Goal: Transaction & Acquisition: Purchase product/service

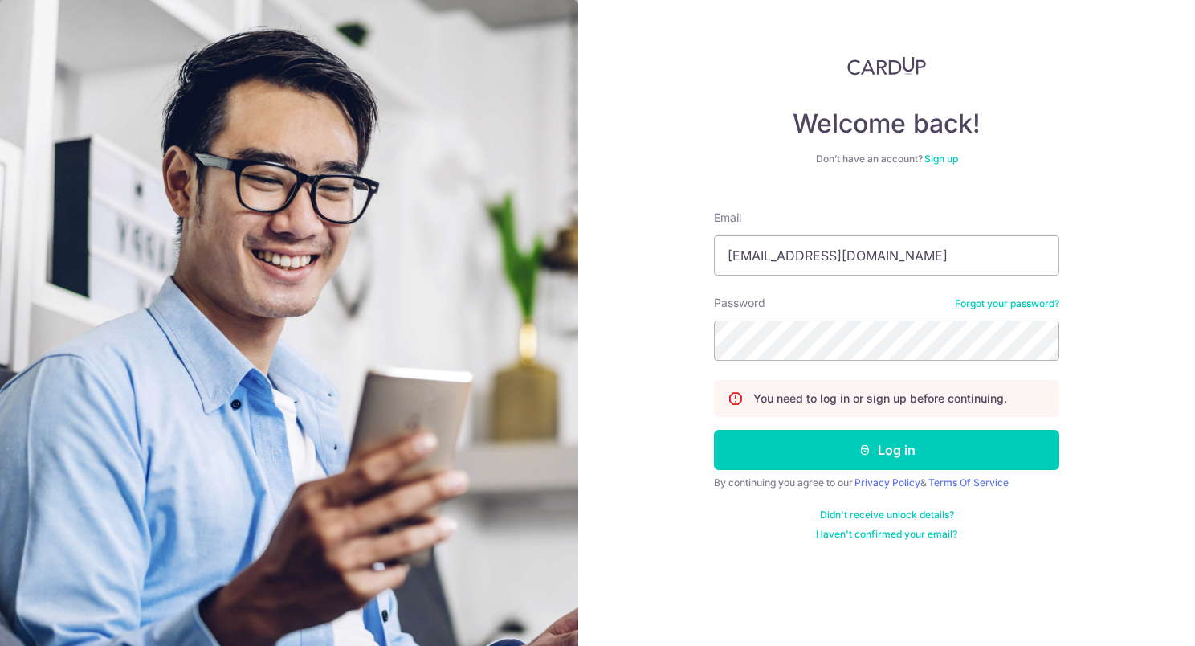
type input "[EMAIL_ADDRESS][DOMAIN_NAME]"
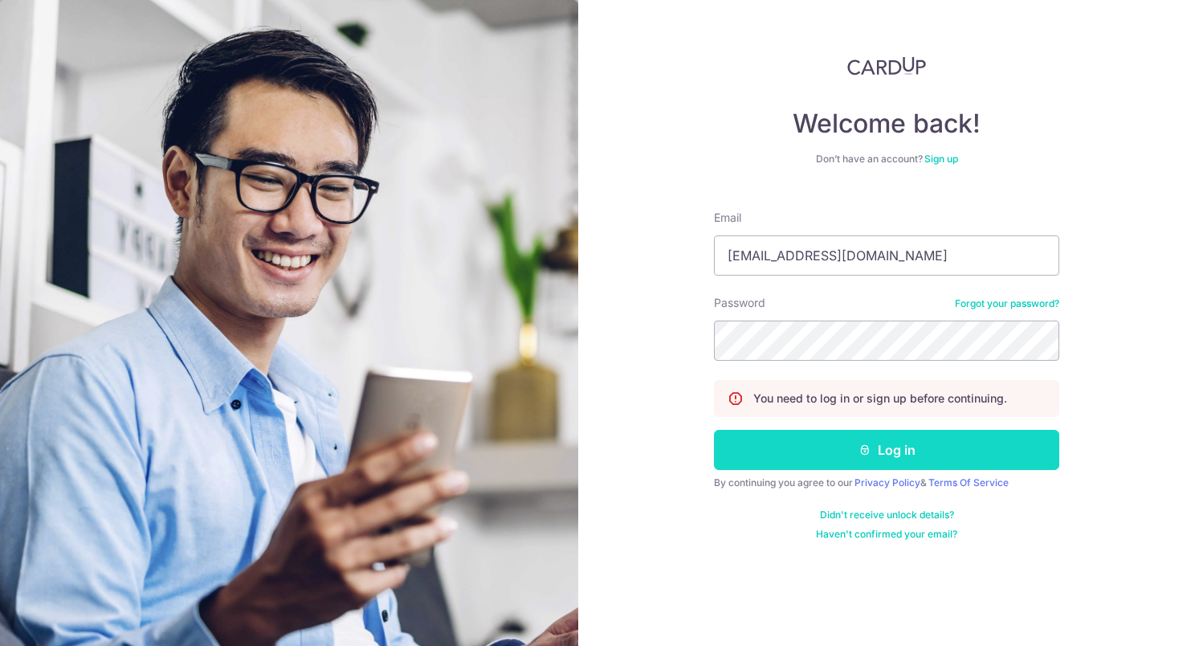
click at [900, 443] on button "Log in" at bounding box center [886, 450] width 345 height 40
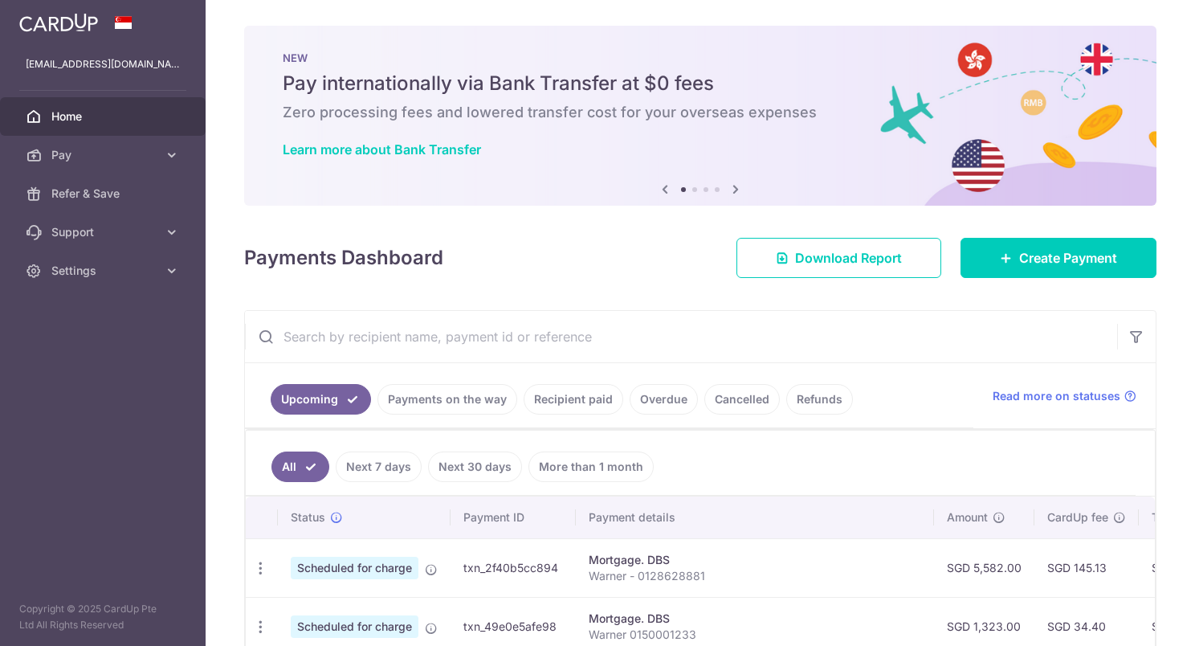
click at [574, 406] on link "Recipient paid" at bounding box center [574, 399] width 100 height 31
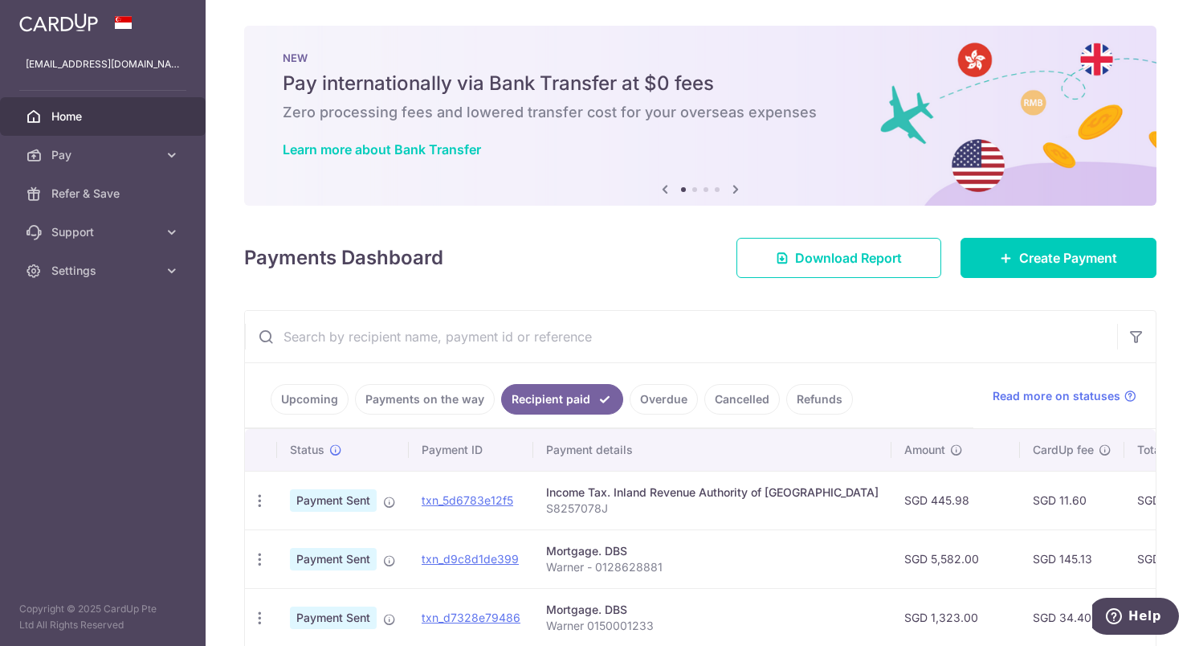
click at [488, 334] on input "text" at bounding box center [681, 336] width 872 height 51
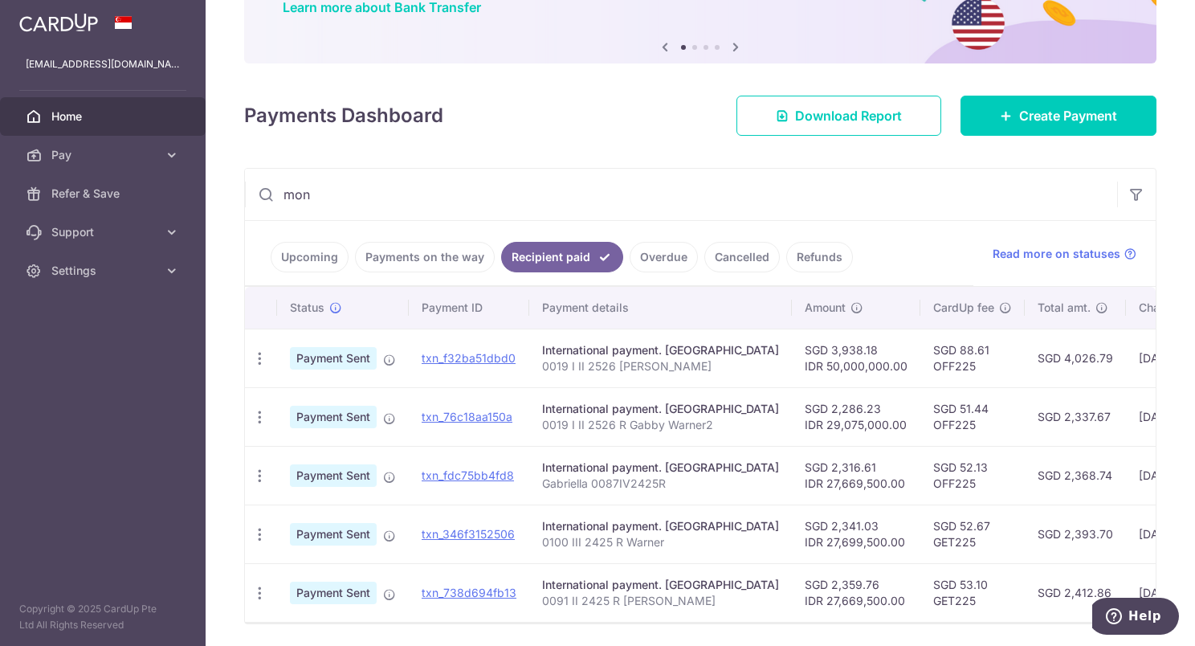
scroll to position [161, 0]
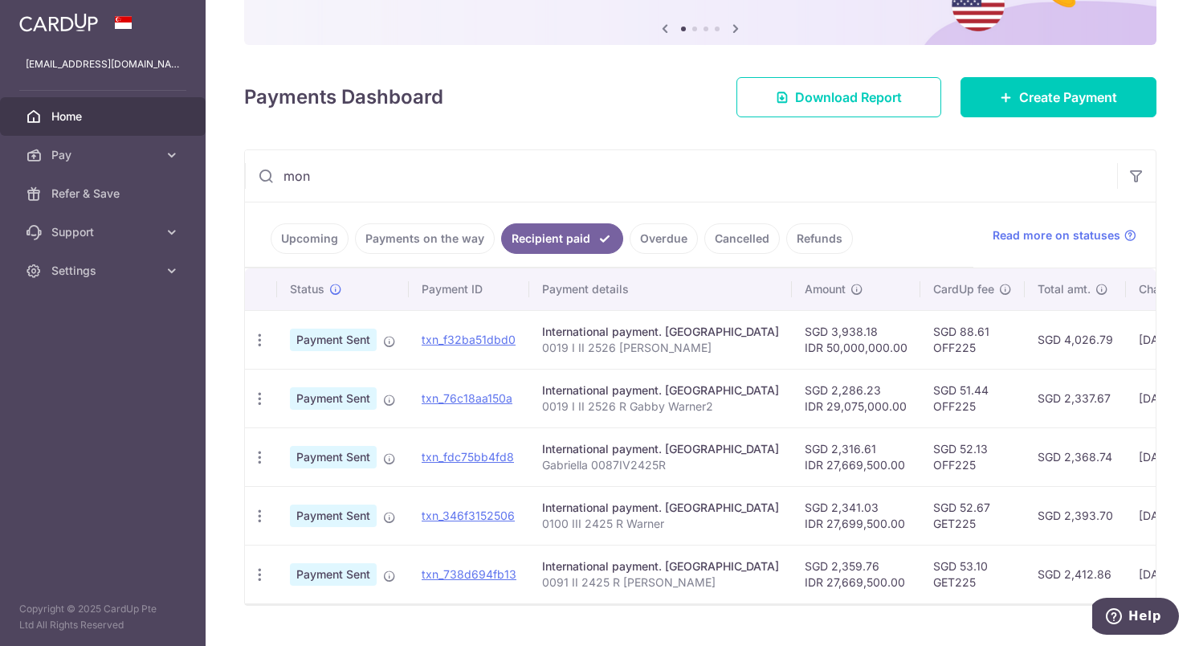
type input "mon"
click at [760, 406] on p "0019 I II 2526 R Gabby Warner2" at bounding box center [660, 406] width 237 height 16
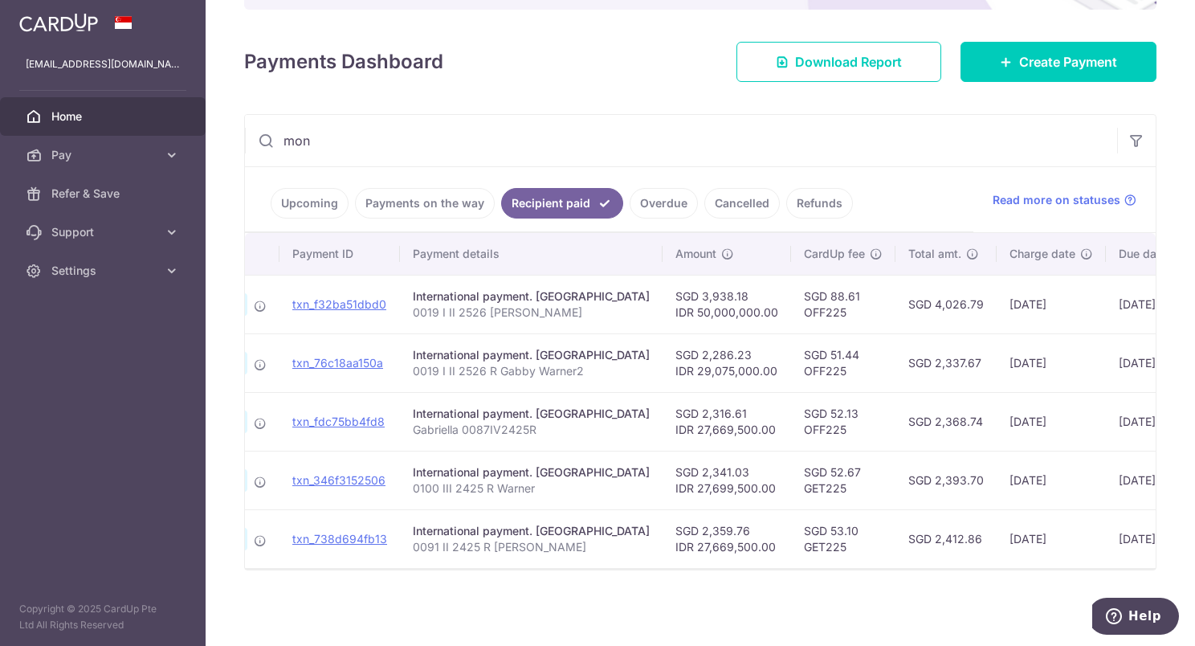
scroll to position [0, 0]
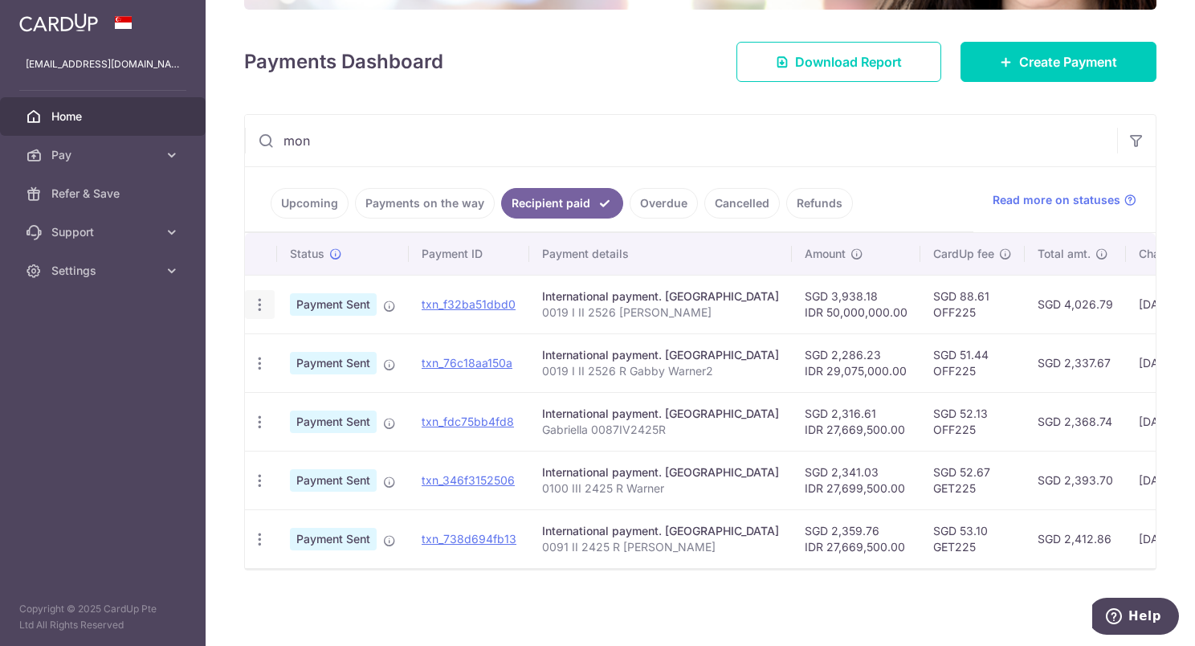
click at [257, 297] on icon "button" at bounding box center [259, 304] width 17 height 17
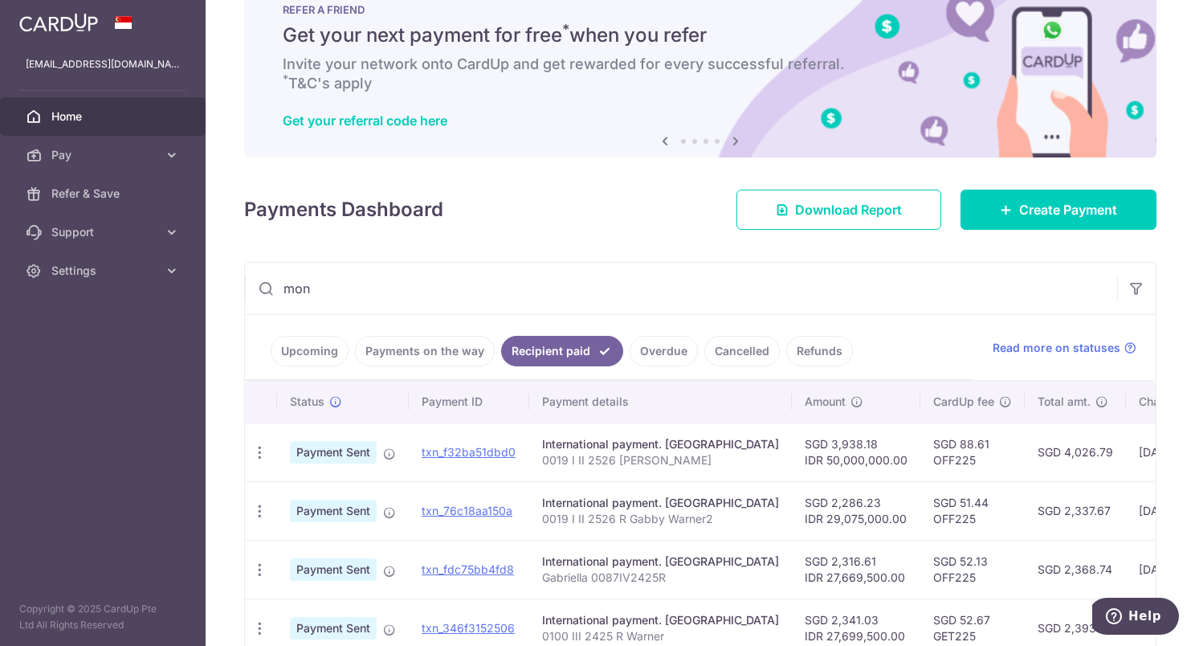
scroll to position [41, 0]
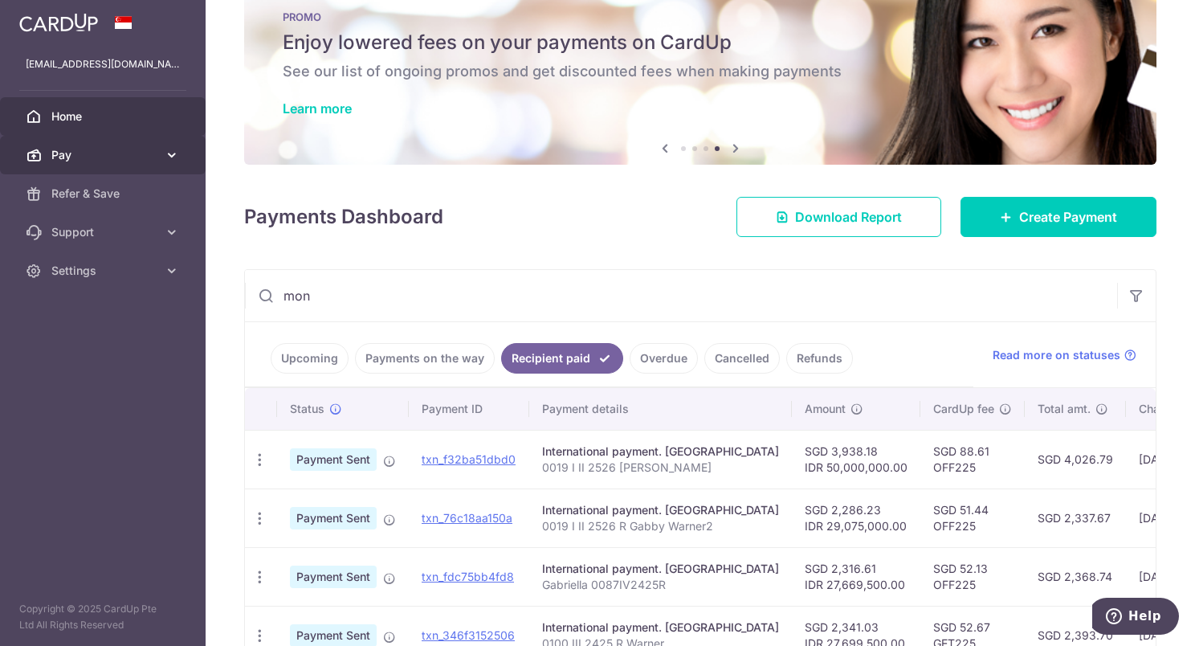
click at [174, 157] on icon at bounding box center [172, 155] width 16 height 16
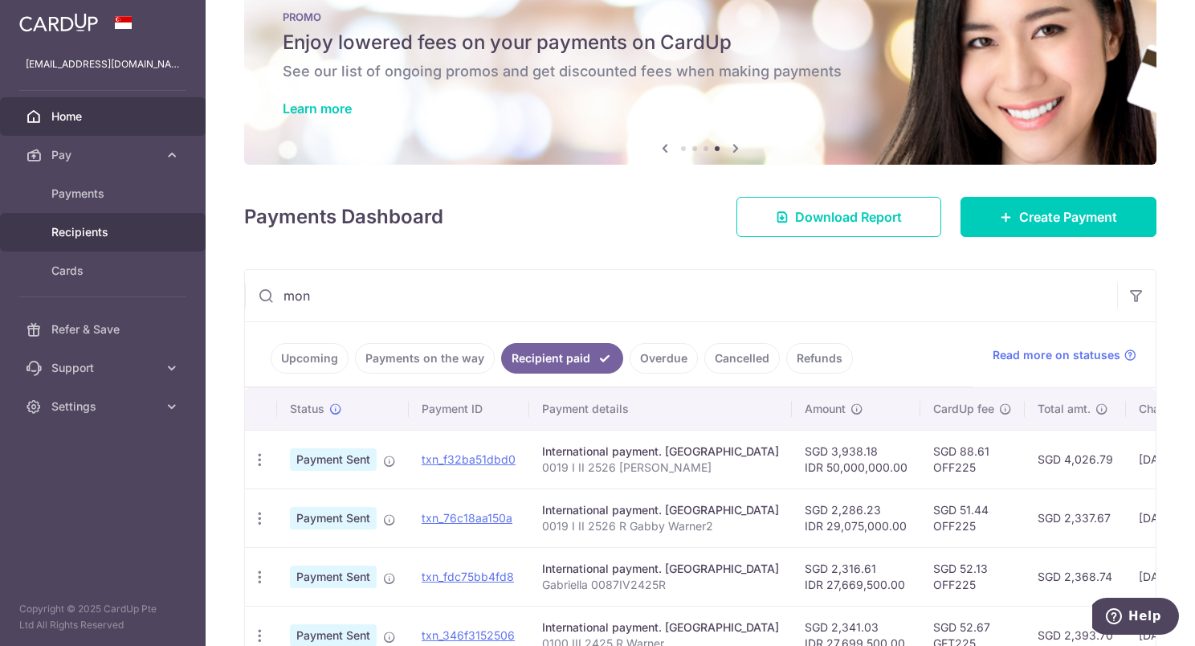
click at [80, 228] on span "Recipients" at bounding box center [104, 232] width 106 height 16
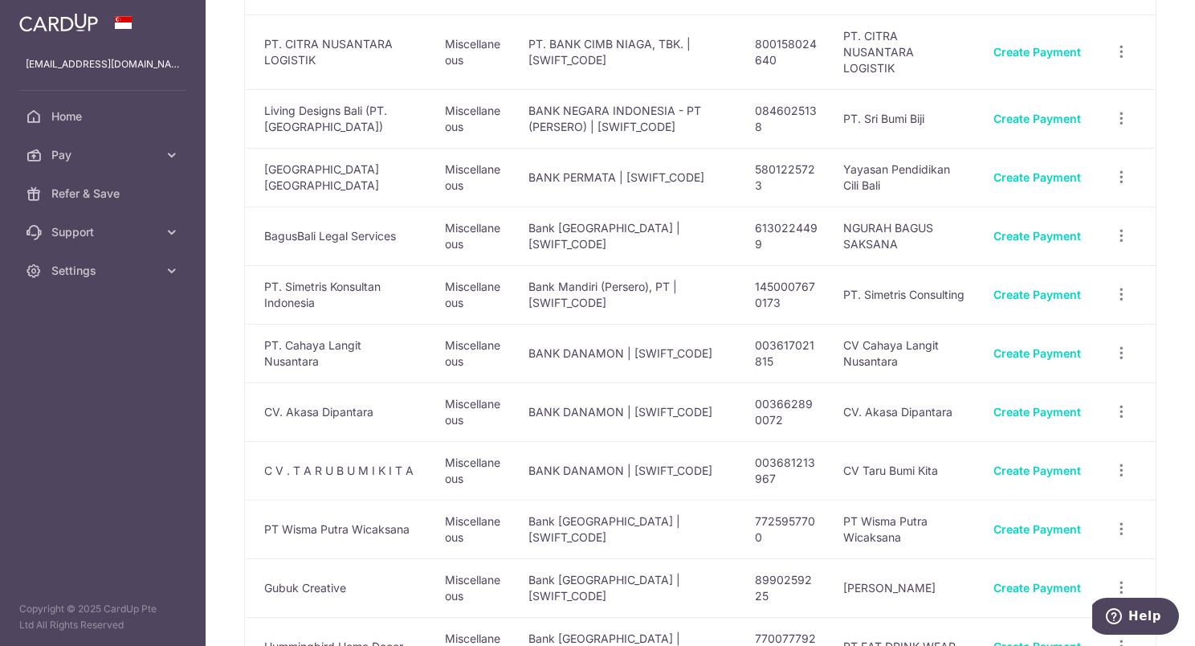
scroll to position [1284, 0]
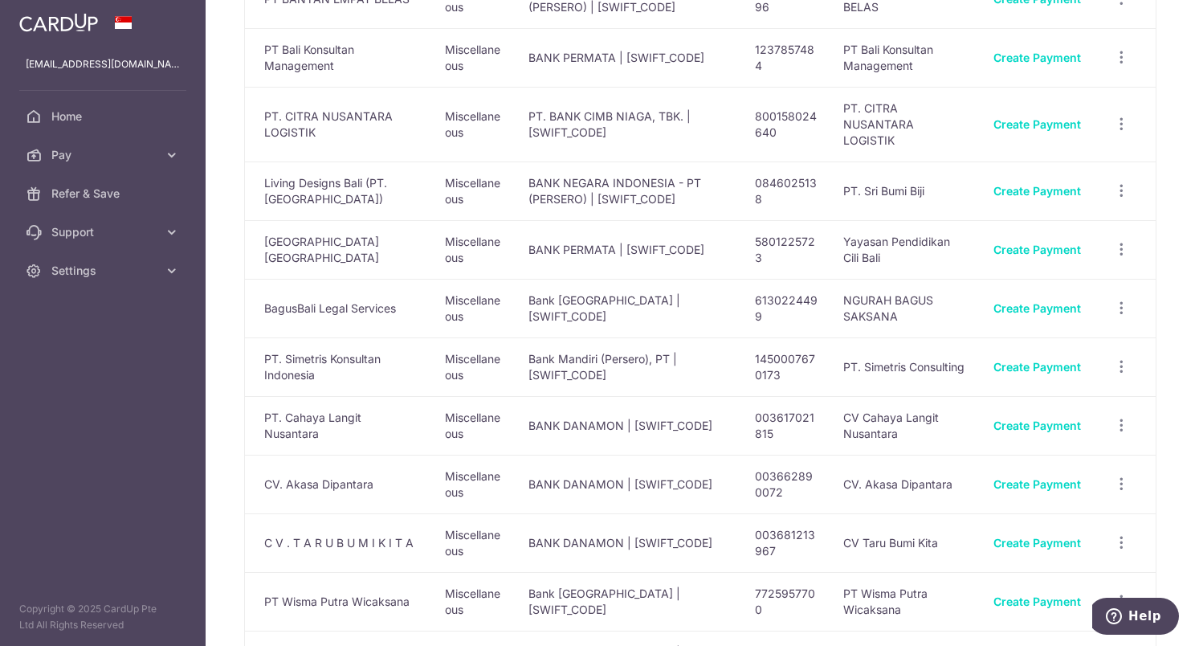
click at [712, 231] on td "BANK PERMATA | BBBAIDJAXXX" at bounding box center [629, 249] width 226 height 59
click at [736, 220] on td "BANK PERMATA | BBBAIDJAXXX" at bounding box center [629, 249] width 226 height 59
drag, startPoint x: 892, startPoint y: 231, endPoint x: 871, endPoint y: 231, distance: 21.7
click at [871, 231] on td "Yayasan Pendidikan Cili Bali" at bounding box center [906, 249] width 150 height 59
drag, startPoint x: 871, startPoint y: 231, endPoint x: 806, endPoint y: 231, distance: 64.3
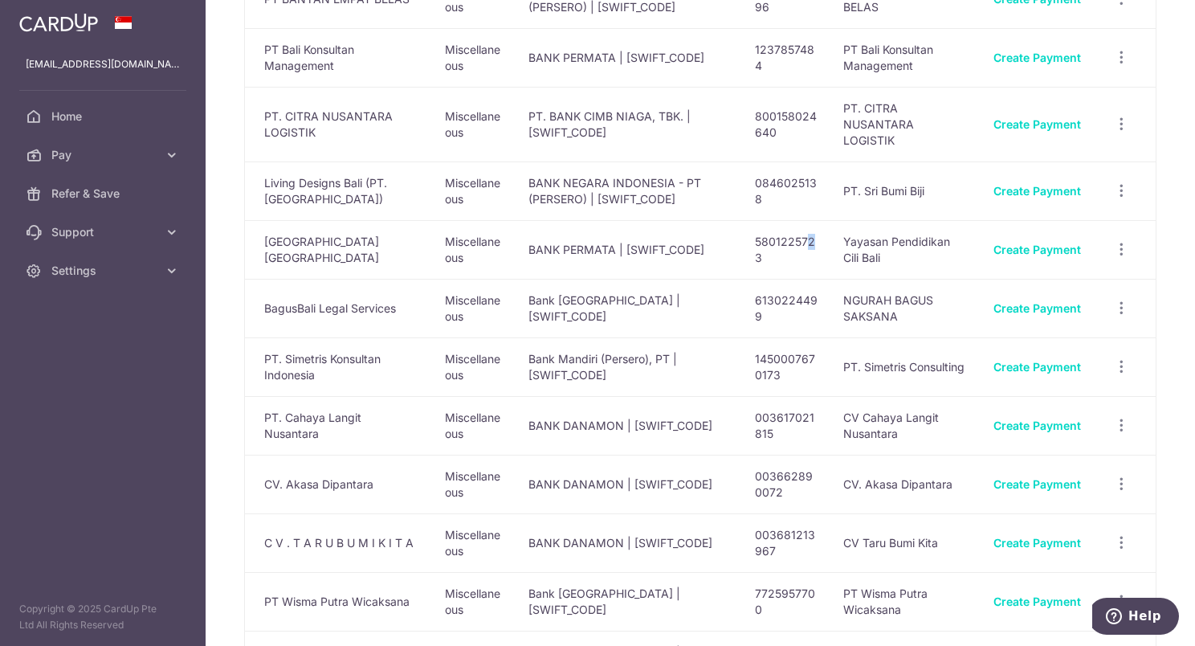
click at [806, 231] on td "5801225723" at bounding box center [786, 249] width 89 height 59
drag, startPoint x: 806, startPoint y: 231, endPoint x: 795, endPoint y: 225, distance: 13.0
click at [795, 225] on td "5801225723" at bounding box center [786, 249] width 89 height 59
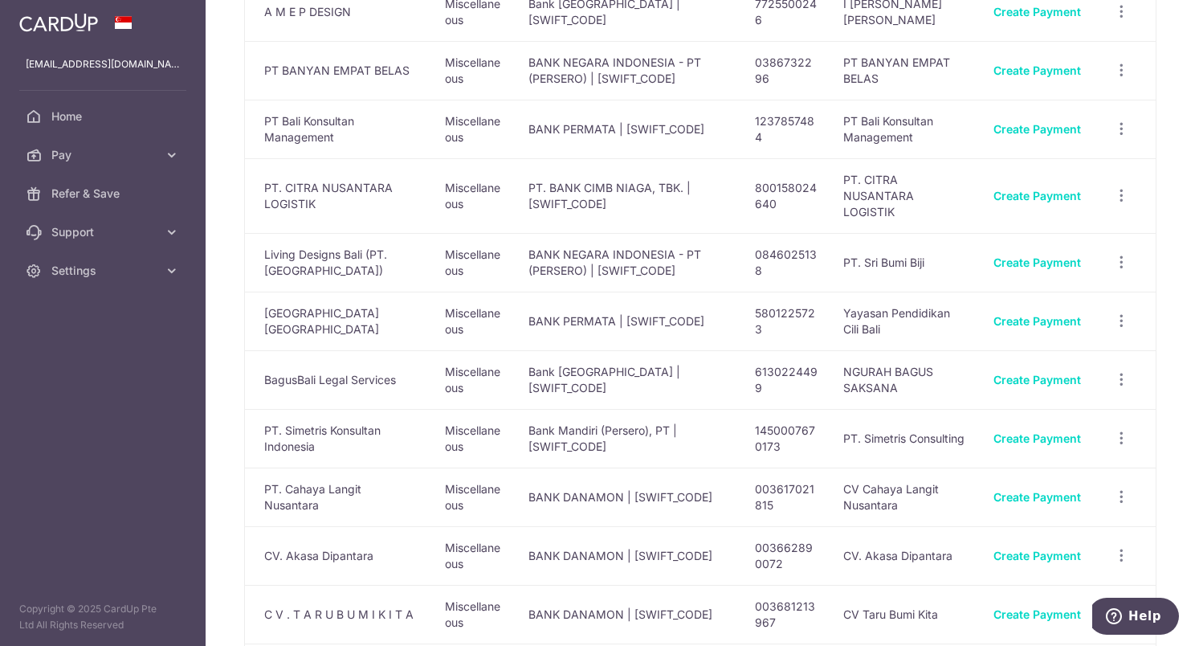
scroll to position [1285, 0]
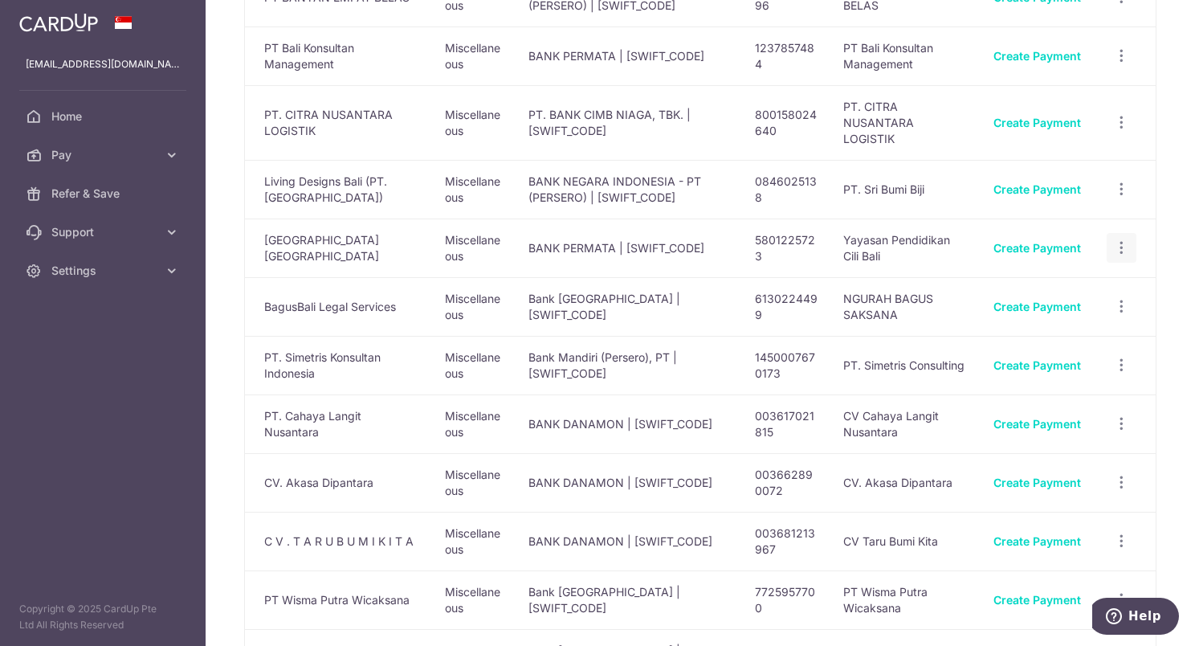
click at [1113, 239] on icon "button" at bounding box center [1121, 247] width 17 height 17
click at [1026, 283] on span "View/Edit" at bounding box center [1068, 292] width 109 height 19
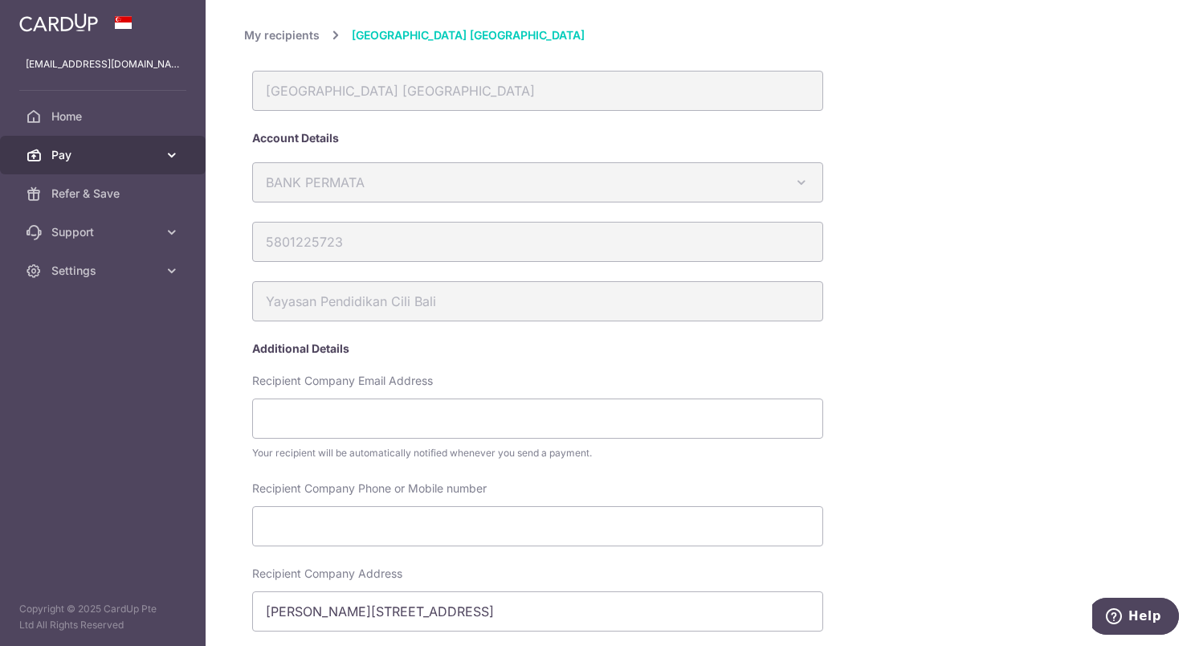
click at [165, 152] on icon at bounding box center [172, 155] width 16 height 16
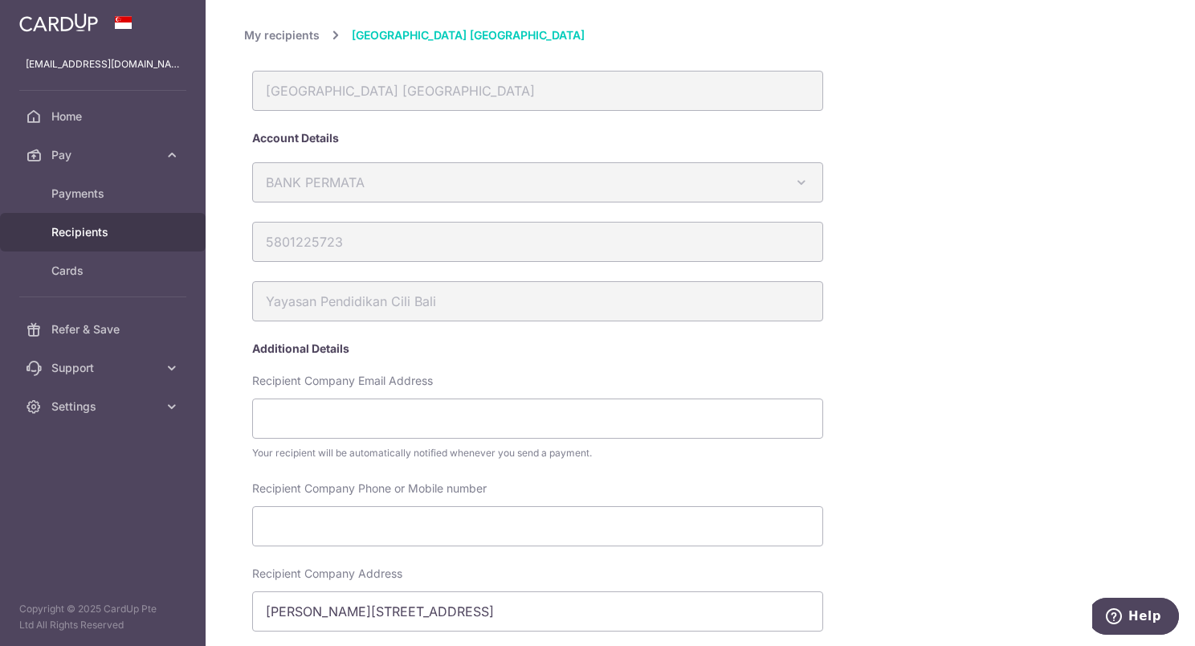
click at [96, 231] on span "Recipients" at bounding box center [104, 232] width 106 height 16
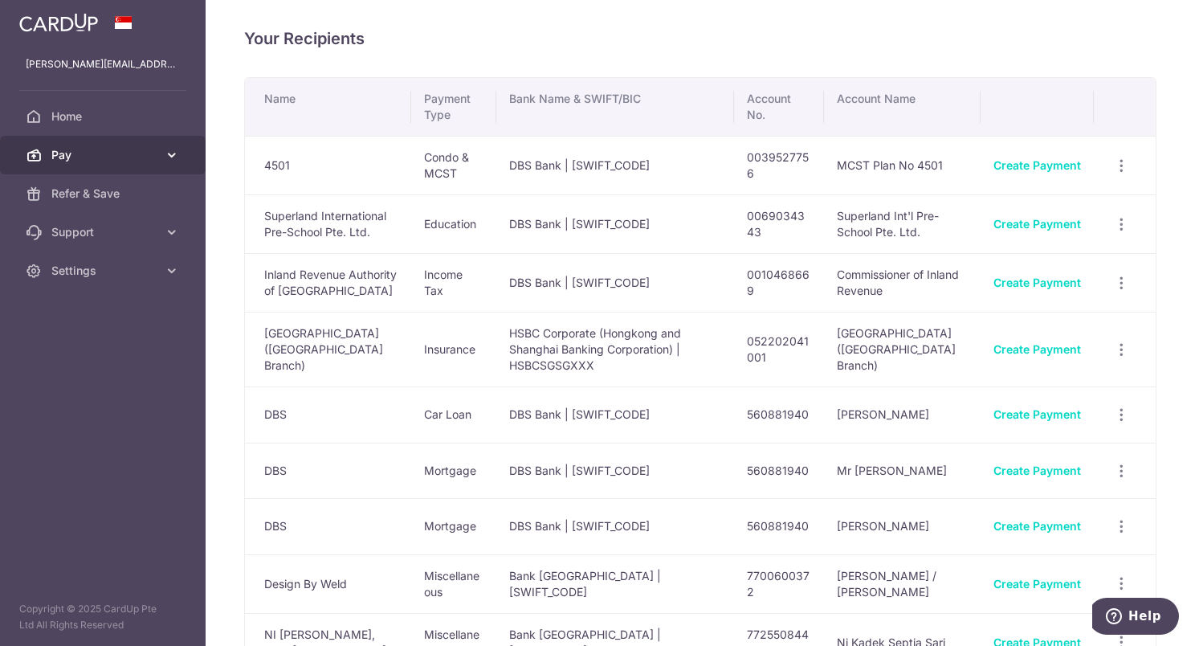
click at [162, 157] on link "Pay" at bounding box center [103, 155] width 206 height 39
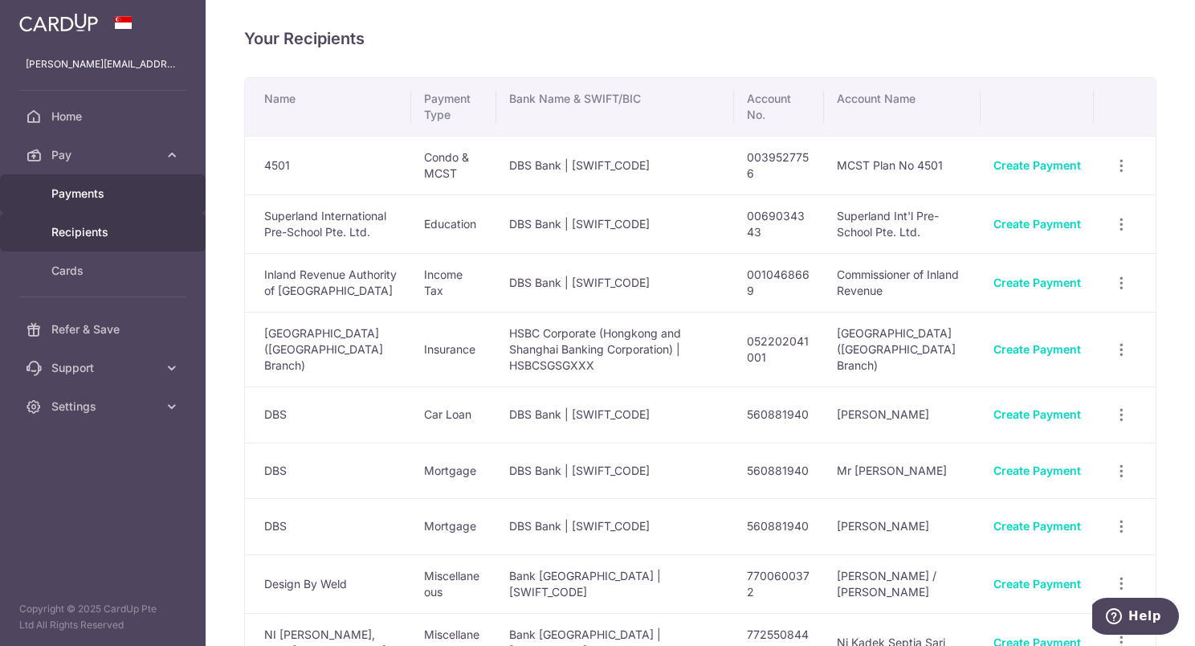
click at [102, 197] on span "Payments" at bounding box center [104, 194] width 106 height 16
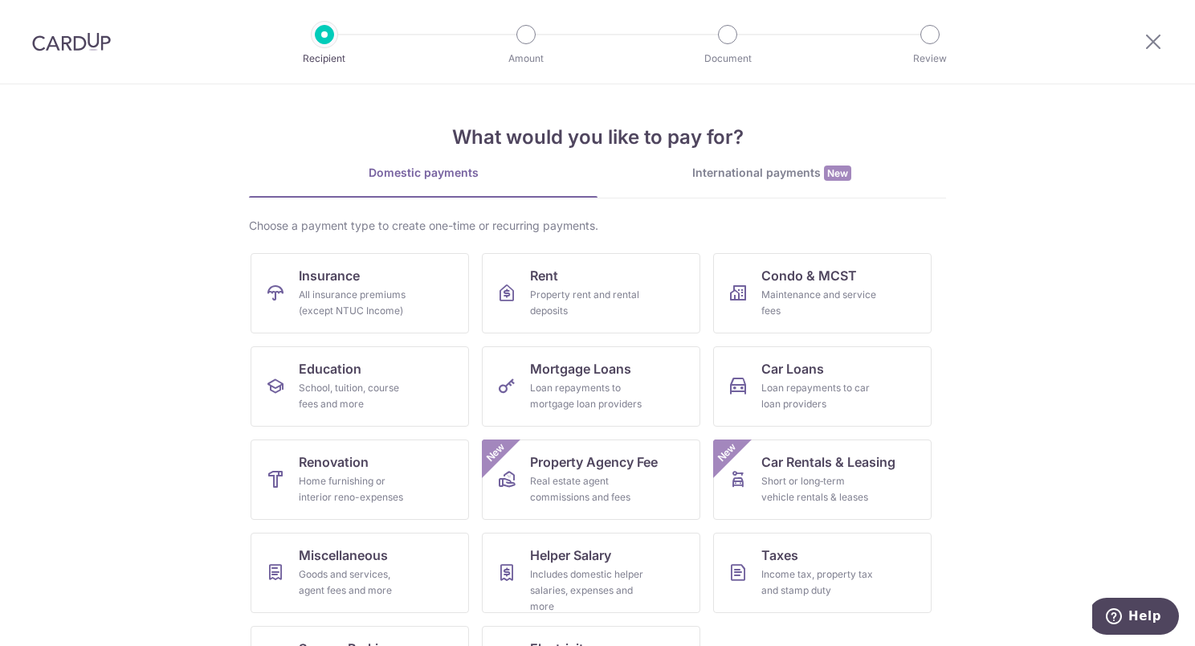
click at [740, 170] on div "International payments New" at bounding box center [772, 173] width 349 height 17
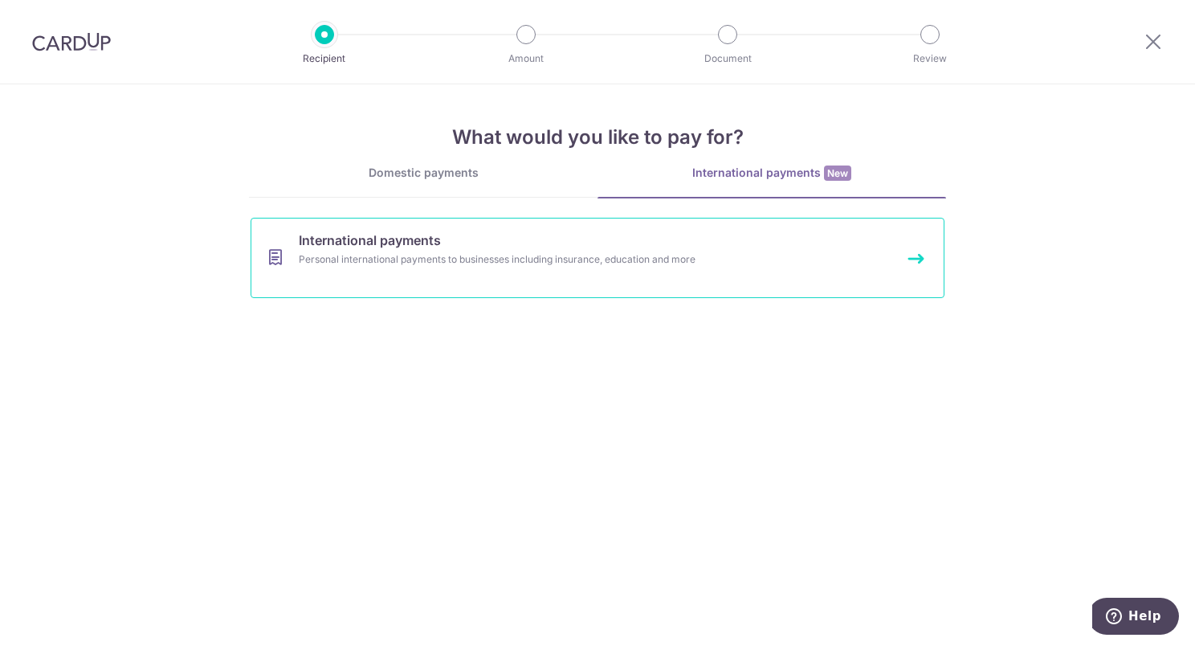
click at [360, 254] on div "Personal international payments to businesses including insurance, education an…" at bounding box center [576, 259] width 555 height 16
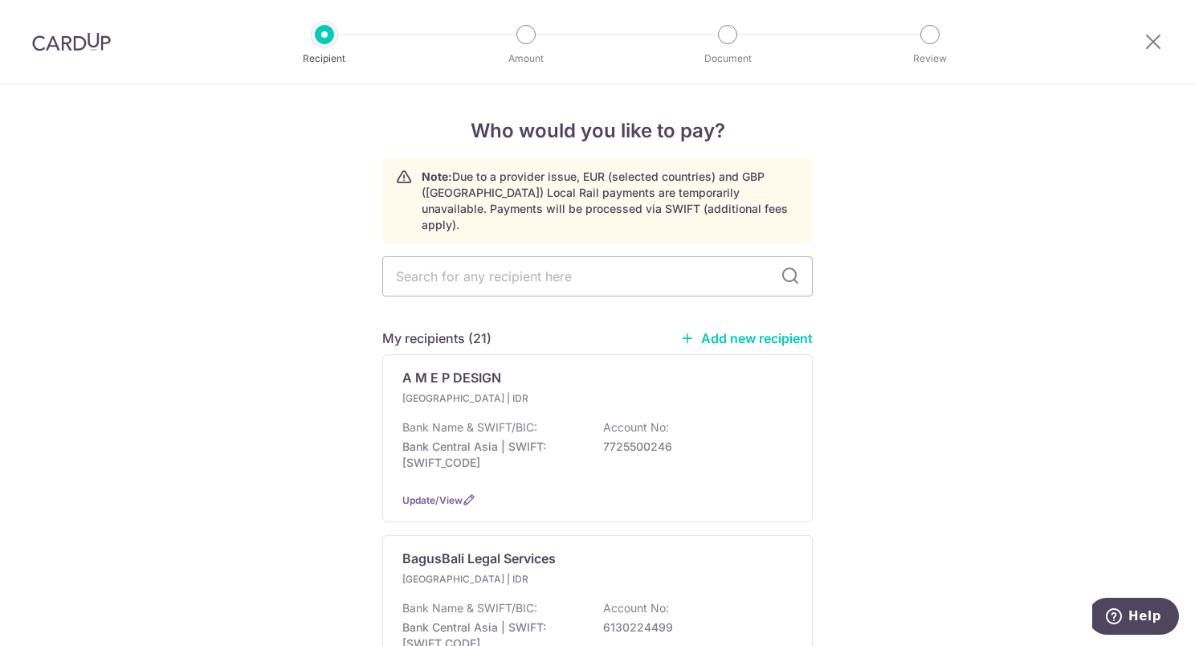
click at [720, 330] on link "Add new recipient" at bounding box center [746, 338] width 133 height 16
select select
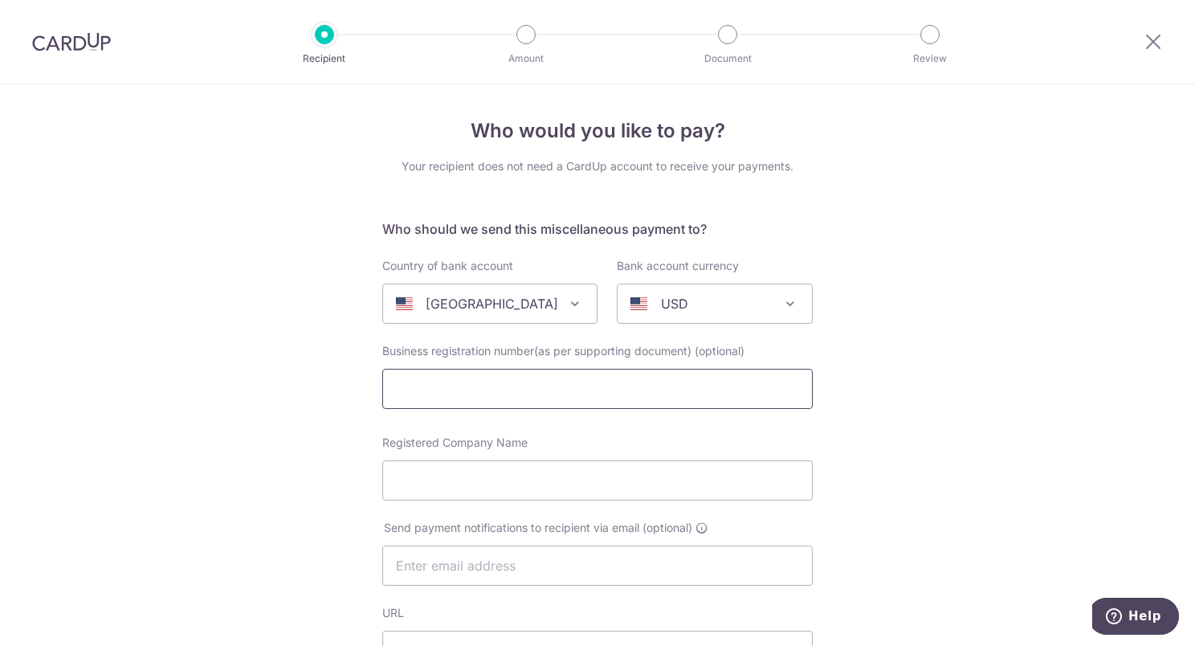
click at [427, 389] on input "text" at bounding box center [597, 389] width 431 height 40
click at [409, 484] on input "Registered Company Name" at bounding box center [597, 480] width 431 height 40
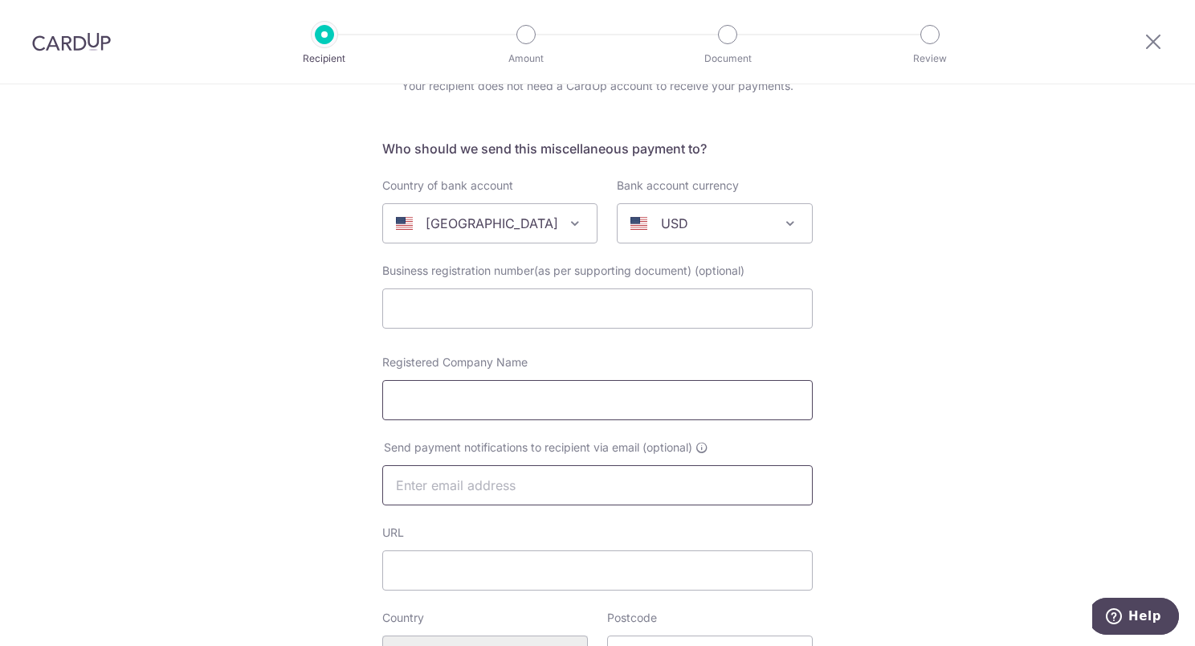
paste input "[GEOGRAPHIC_DATA] [GEOGRAPHIC_DATA]"
type input "[GEOGRAPHIC_DATA] [GEOGRAPHIC_DATA]"
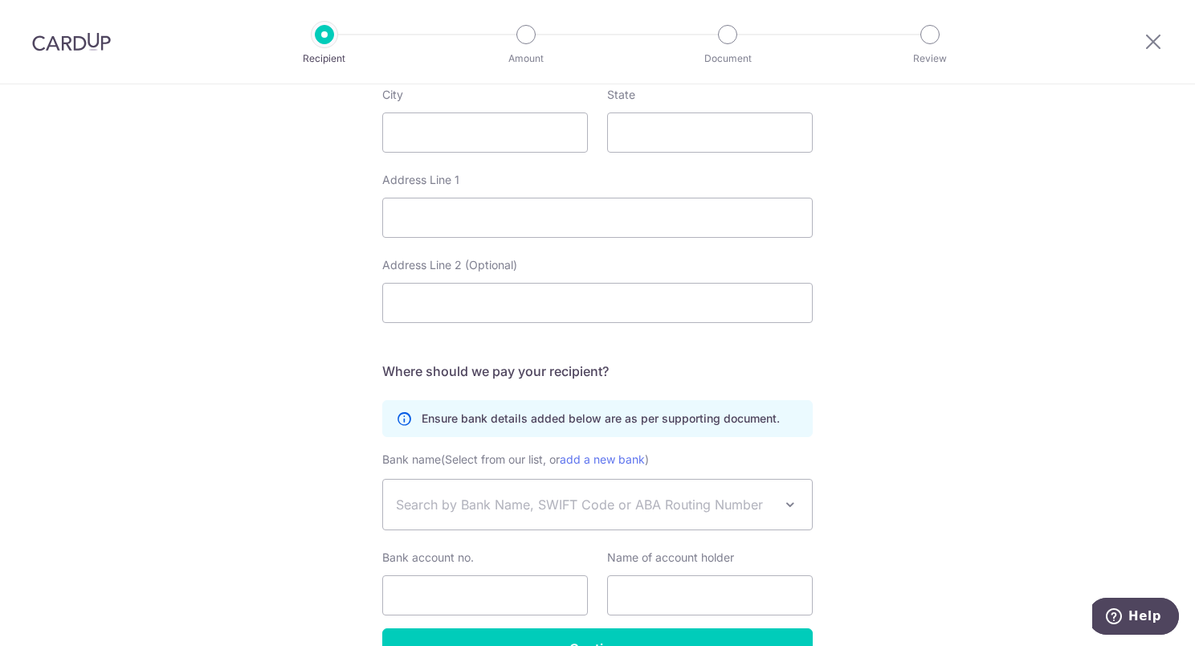
scroll to position [786, 0]
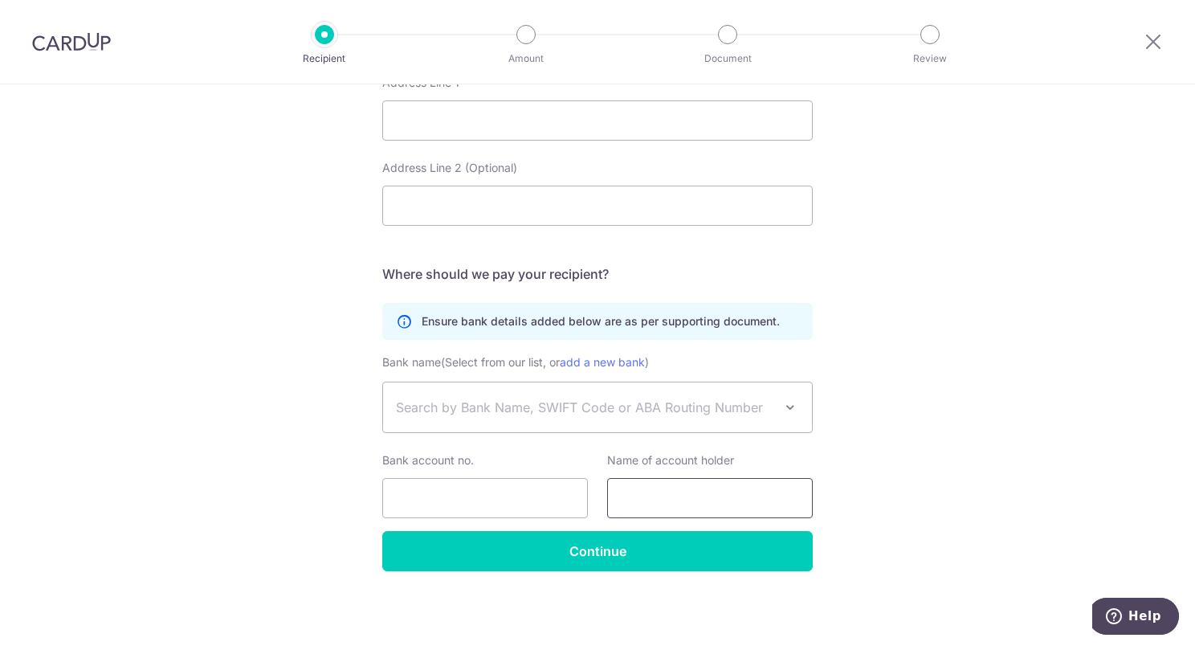
click at [658, 499] on input "text" at bounding box center [710, 498] width 206 height 40
paste input "Yayasan Pendidikan Cili Bali"
type input "Yayasan Pendidikan Cili Bali"
click at [415, 498] on input "Bank account no." at bounding box center [485, 498] width 206 height 40
paste input "4640-2572"
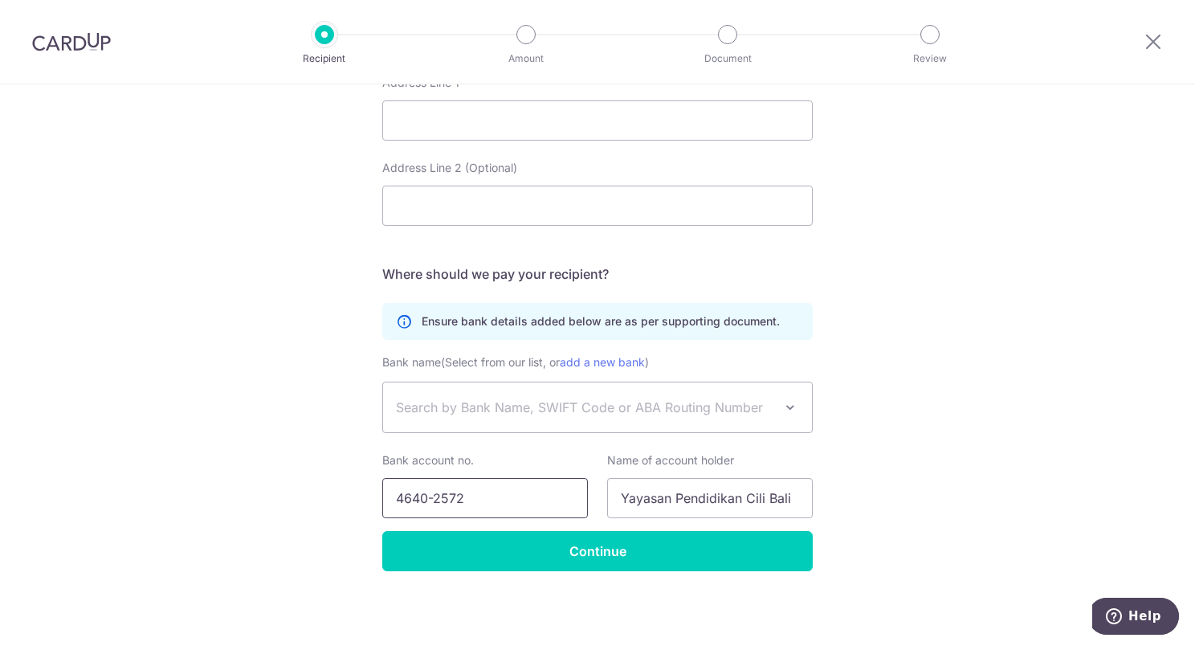
click at [432, 496] on input "4640-2572" at bounding box center [485, 498] width 206 height 40
type input "46402572"
click at [627, 402] on span "Search by Bank Name, SWIFT Code or ABA Routing Number" at bounding box center [585, 407] width 378 height 19
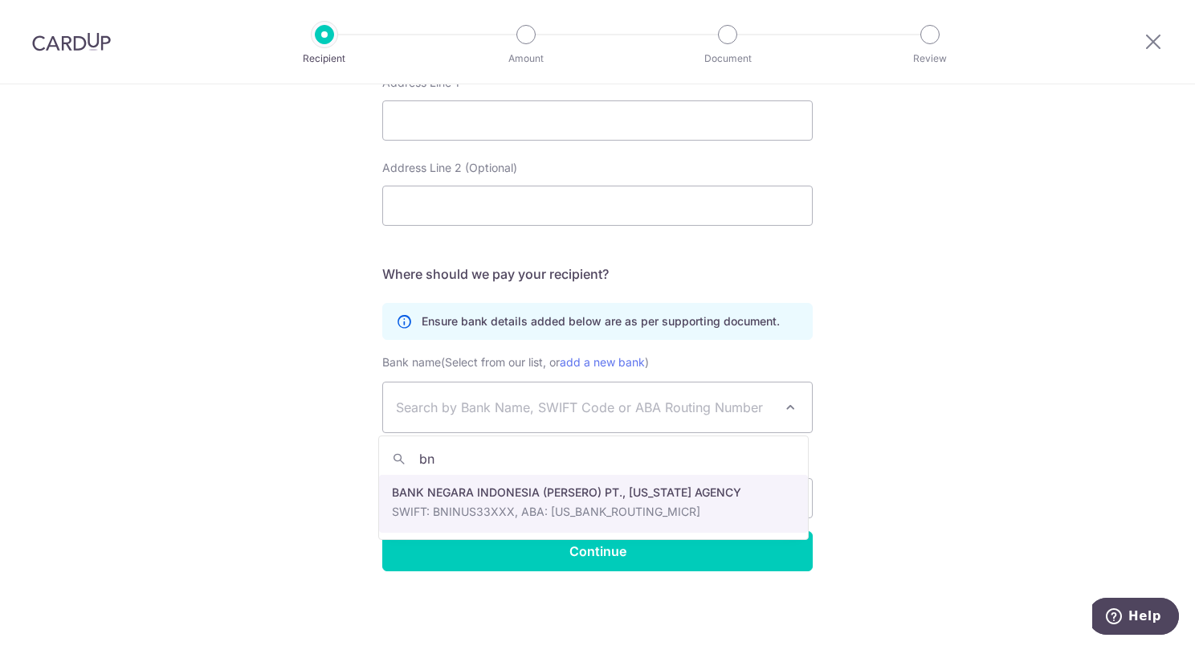
type input "b"
type input "n"
type input "b"
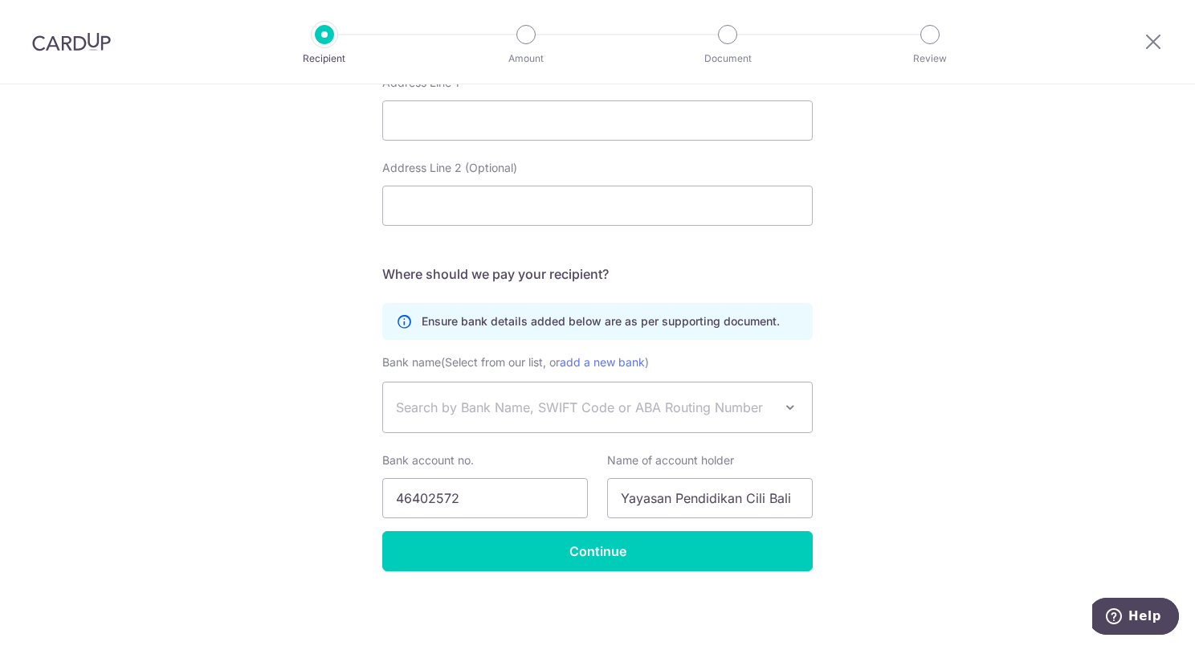
click at [790, 405] on span at bounding box center [790, 407] width 19 height 19
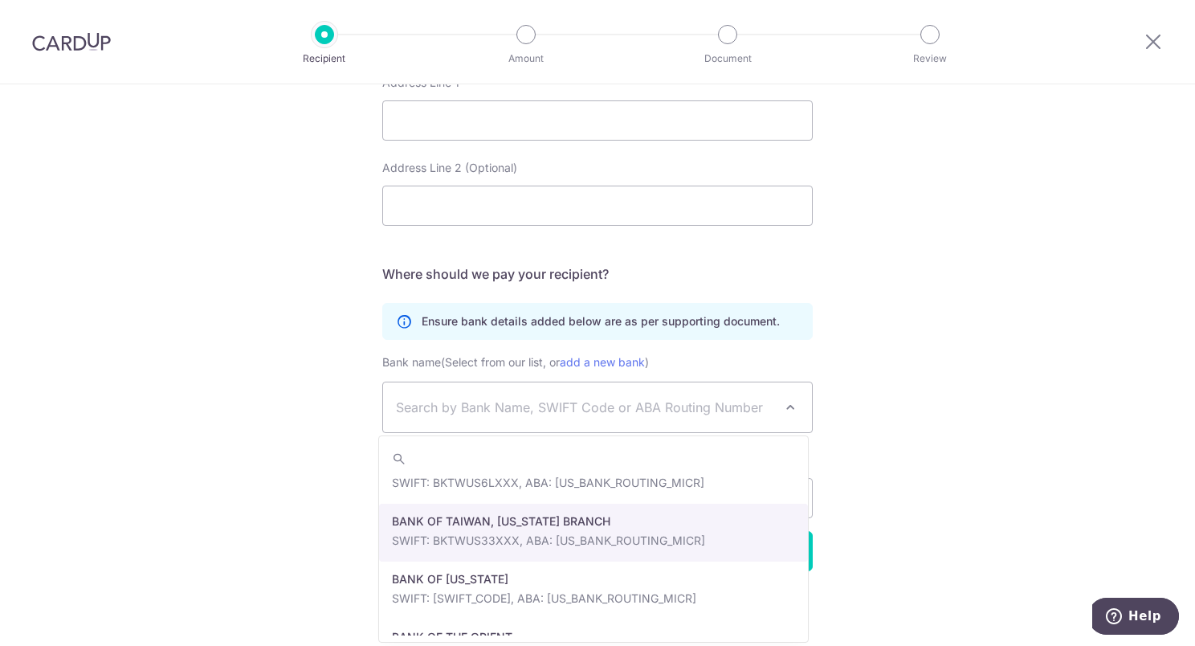
scroll to position [5848, 0]
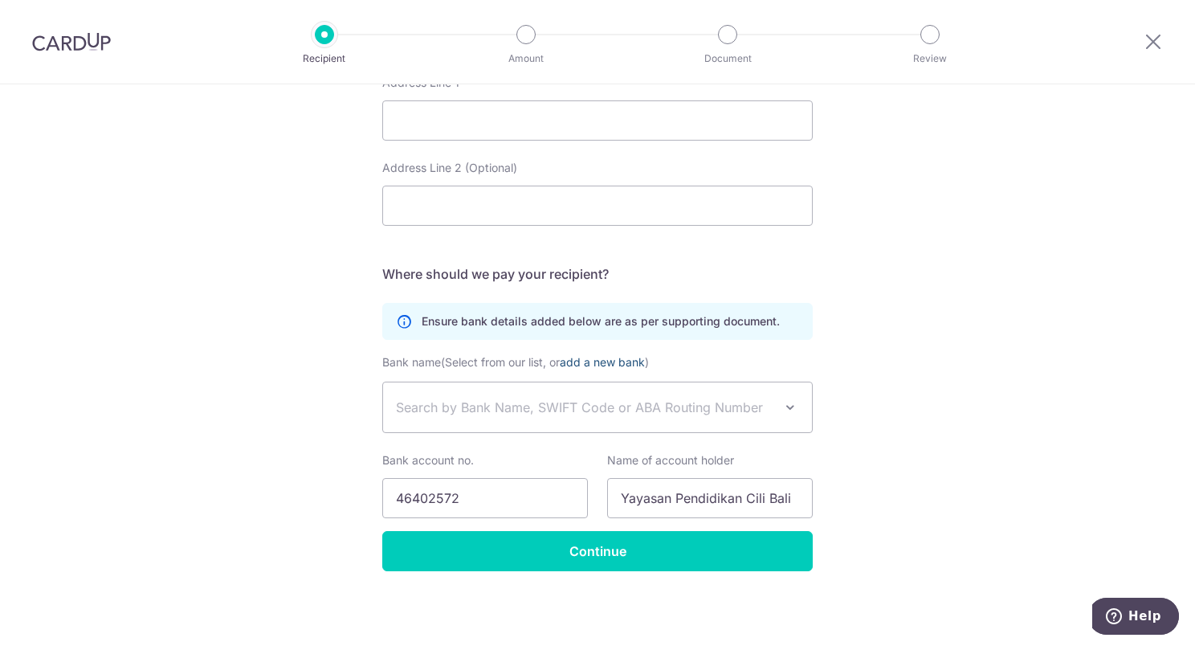
click at [588, 363] on link "add a new bank" at bounding box center [602, 362] width 85 height 14
click at [383, 382] on select "ABACUS FEDERAL SAVINGS BANK ABANCA USA [PERSON_NAME] COMMUNITY BANK ADVANTAGE F…" at bounding box center [382, 382] width 1 height 1
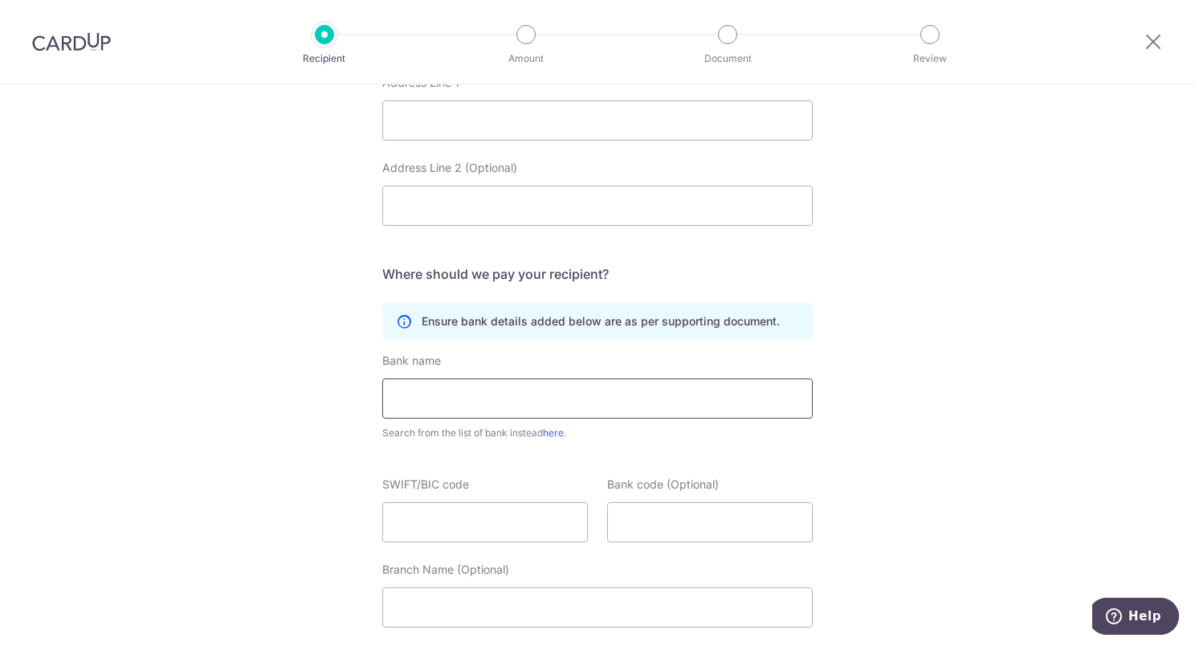
click at [437, 407] on input "text" at bounding box center [597, 398] width 431 height 40
paste input "Bank Negara Indonesia 1946"
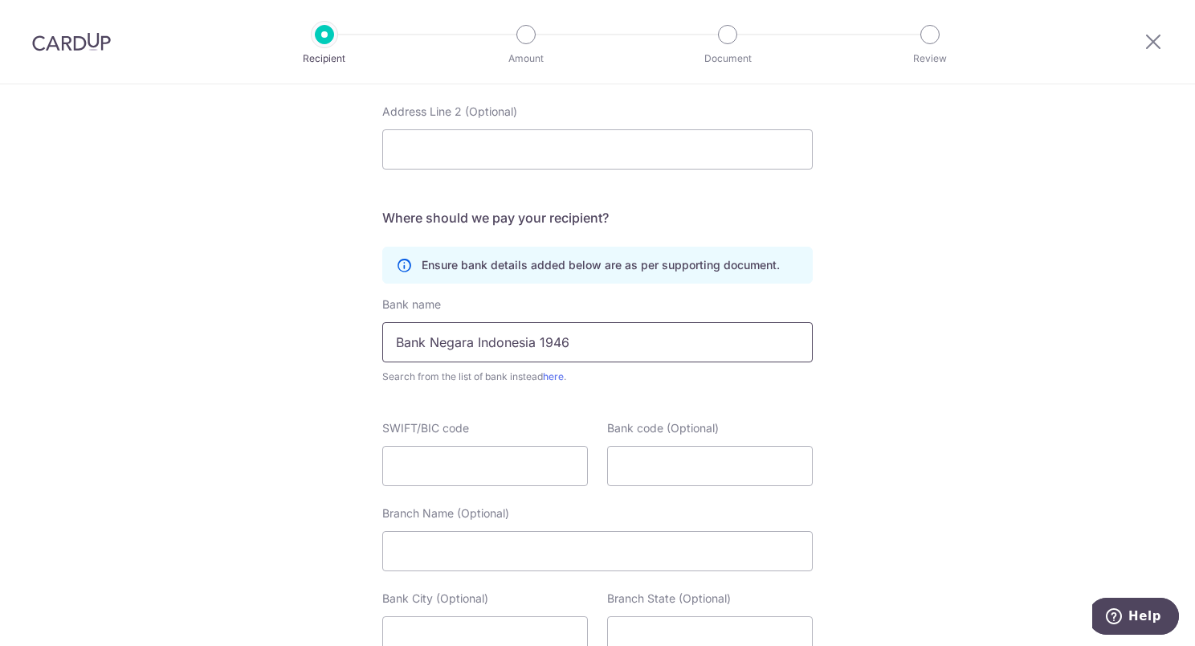
scroll to position [866, 0]
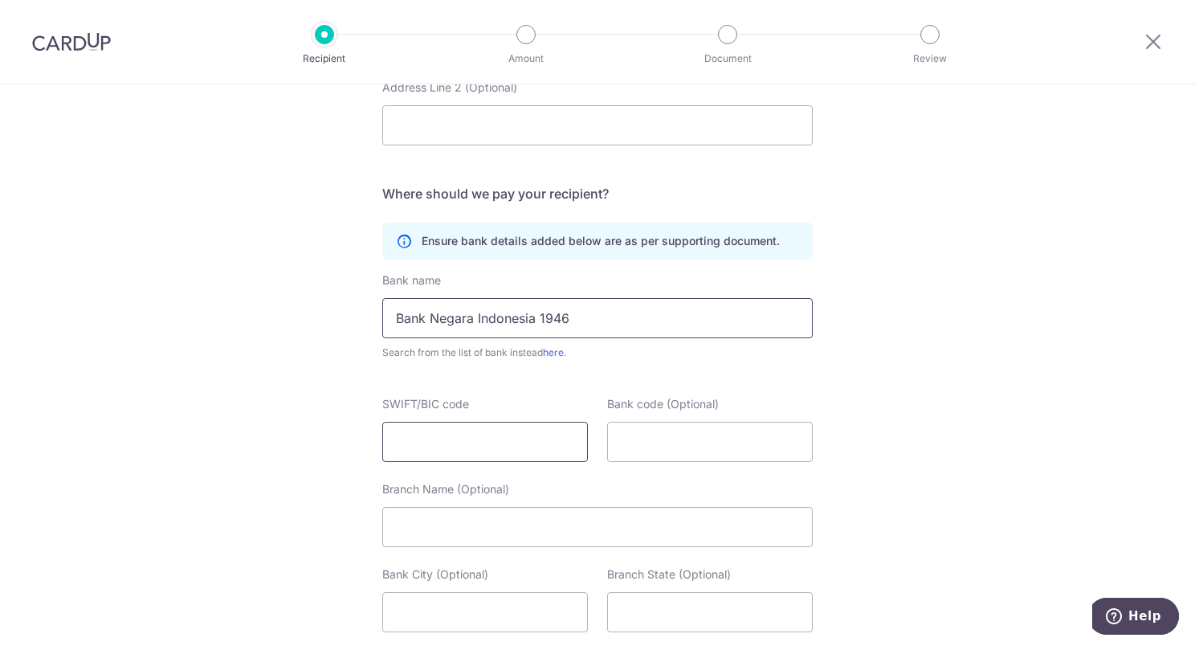
type input "Bank Negara Indonesia 1946"
click at [413, 441] on input "SWIFT/BIC code" at bounding box center [485, 442] width 206 height 40
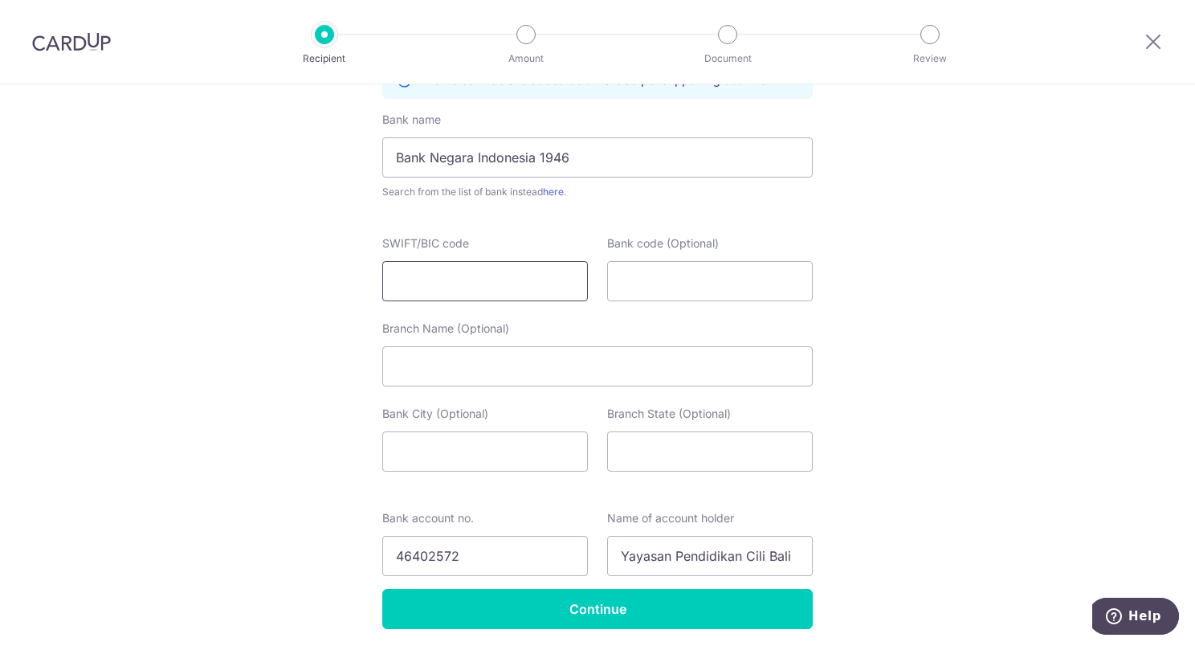
scroll to position [946, 0]
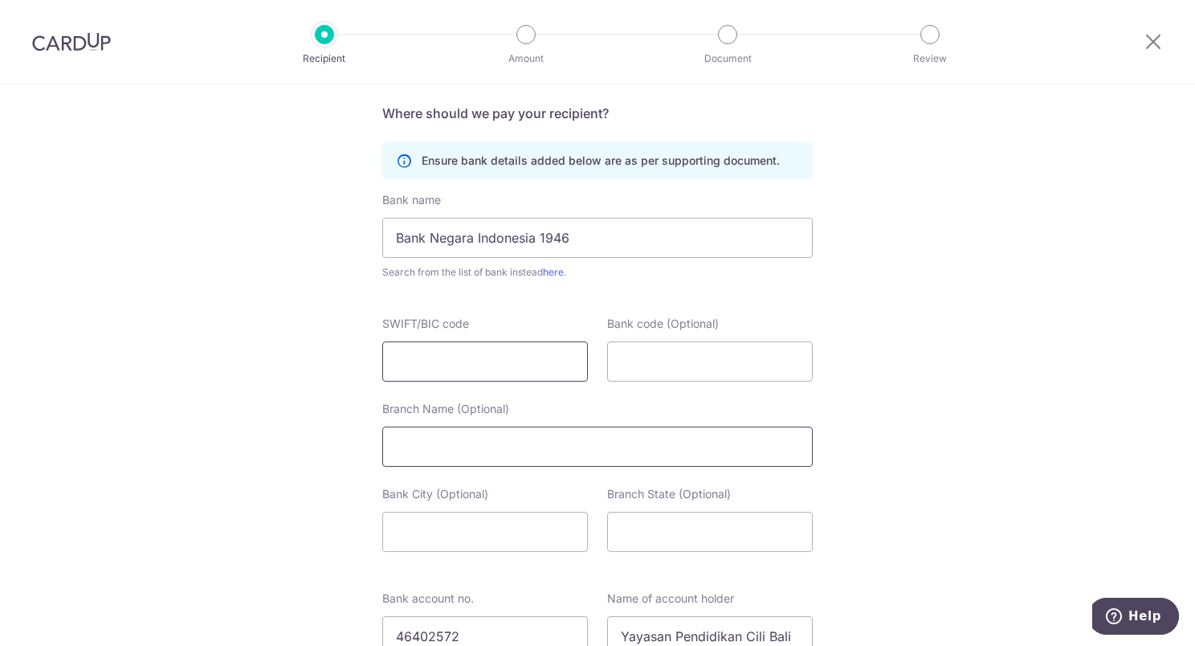
paste input "BNI NI DJA RNN"
click at [463, 363] on input "BNI NI DJA RNN" at bounding box center [485, 361] width 206 height 40
type input "[SWIFT_CODE]"
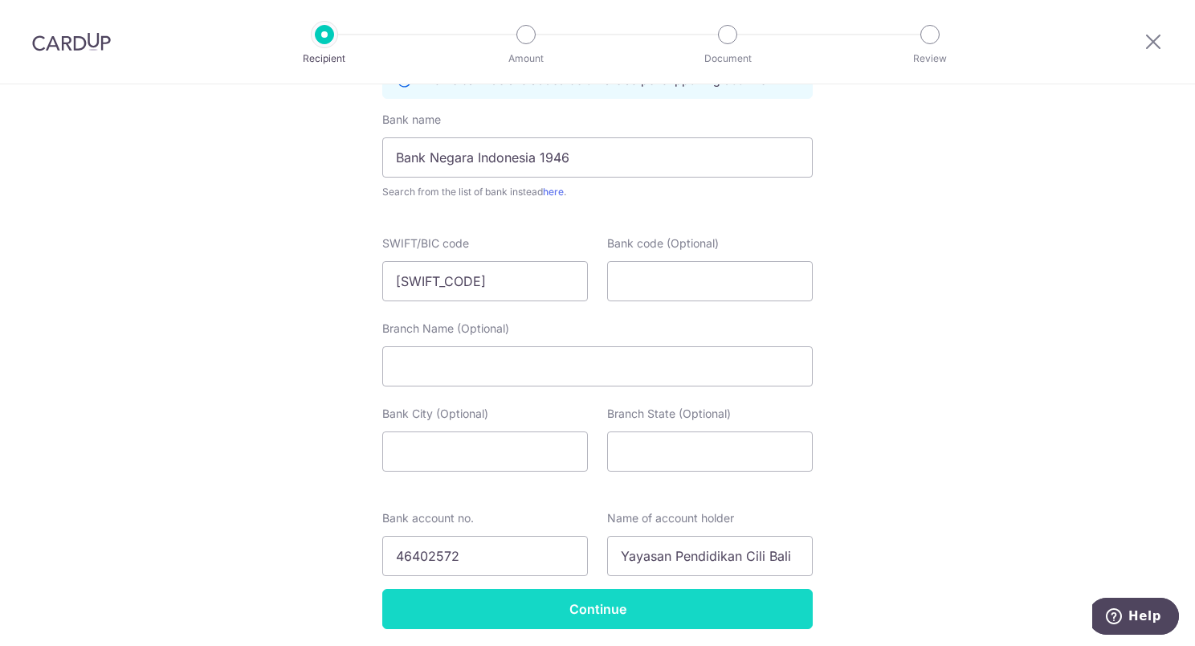
click at [578, 617] on input "Continue" at bounding box center [597, 609] width 431 height 40
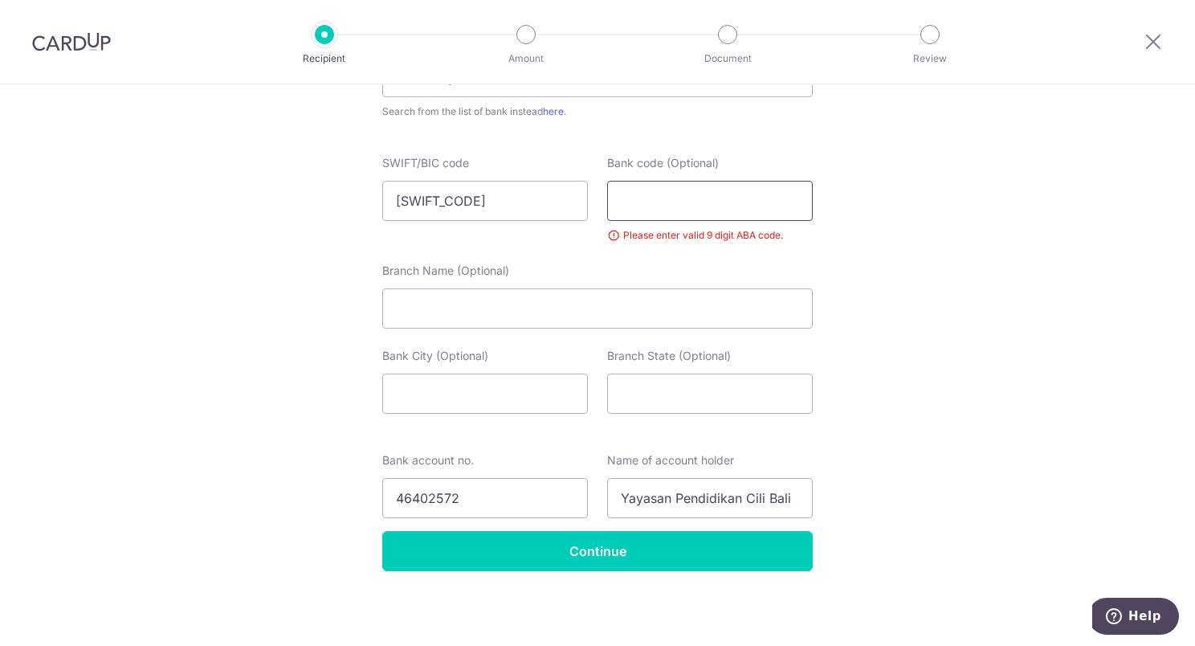
click at [652, 201] on input "Bank code (Optional)" at bounding box center [710, 201] width 206 height 40
click at [644, 193] on input "Bank code (Optional)" at bounding box center [710, 201] width 206 height 40
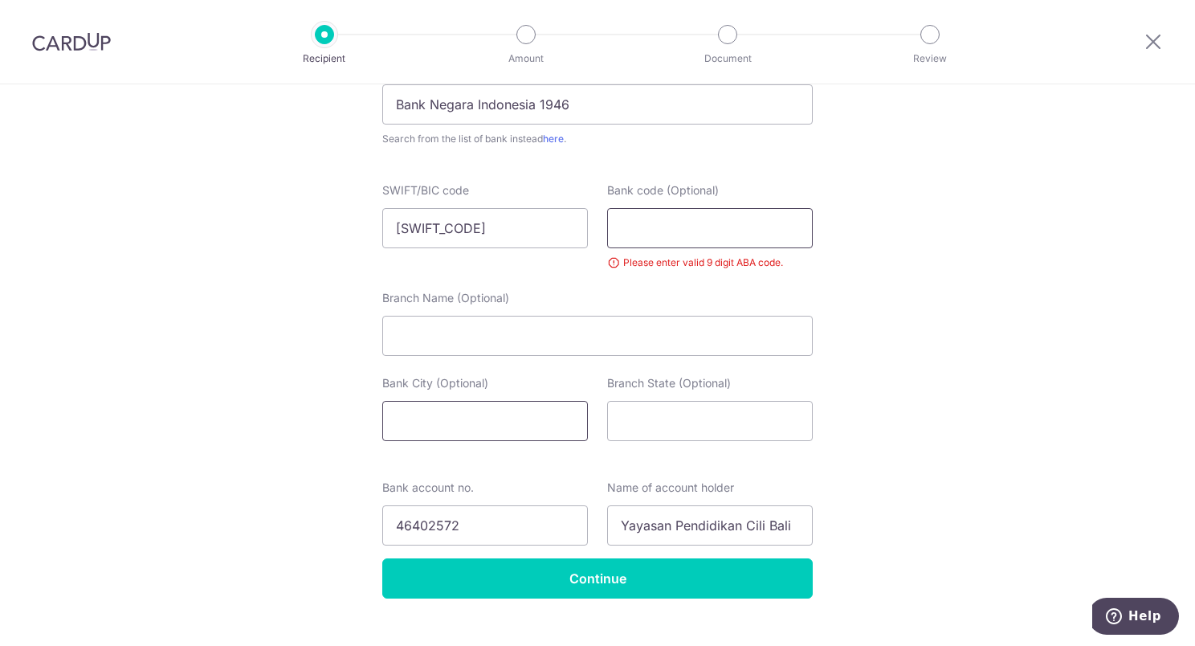
scroll to position [1107, 0]
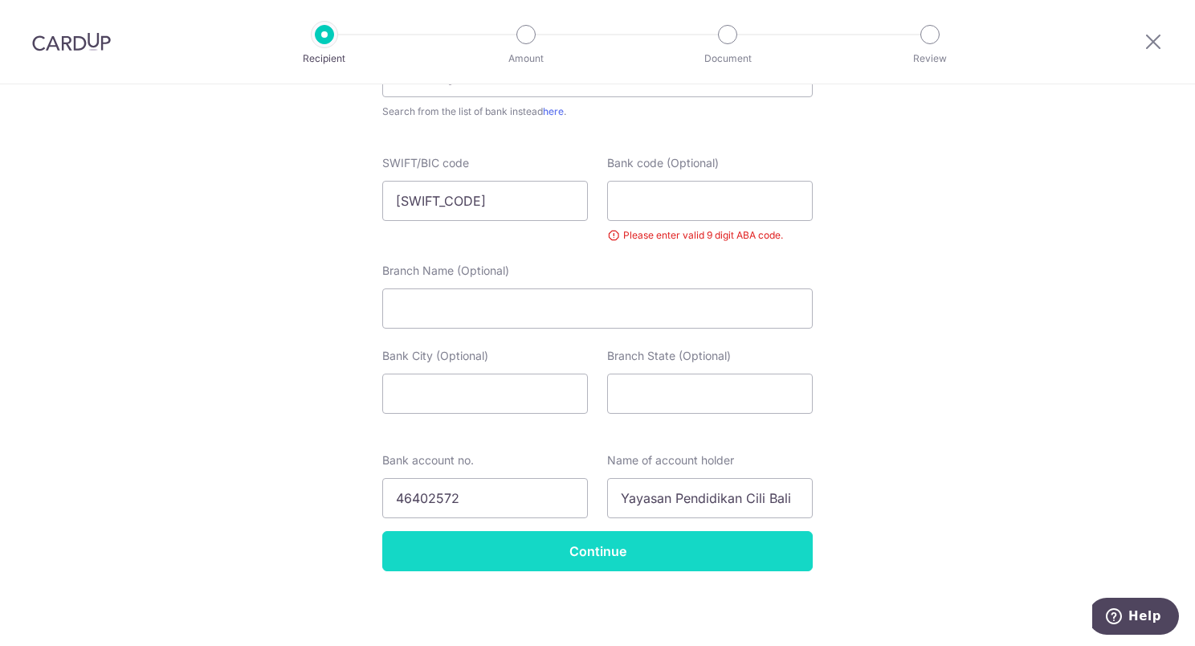
click at [598, 559] on input "Continue" at bounding box center [597, 551] width 431 height 40
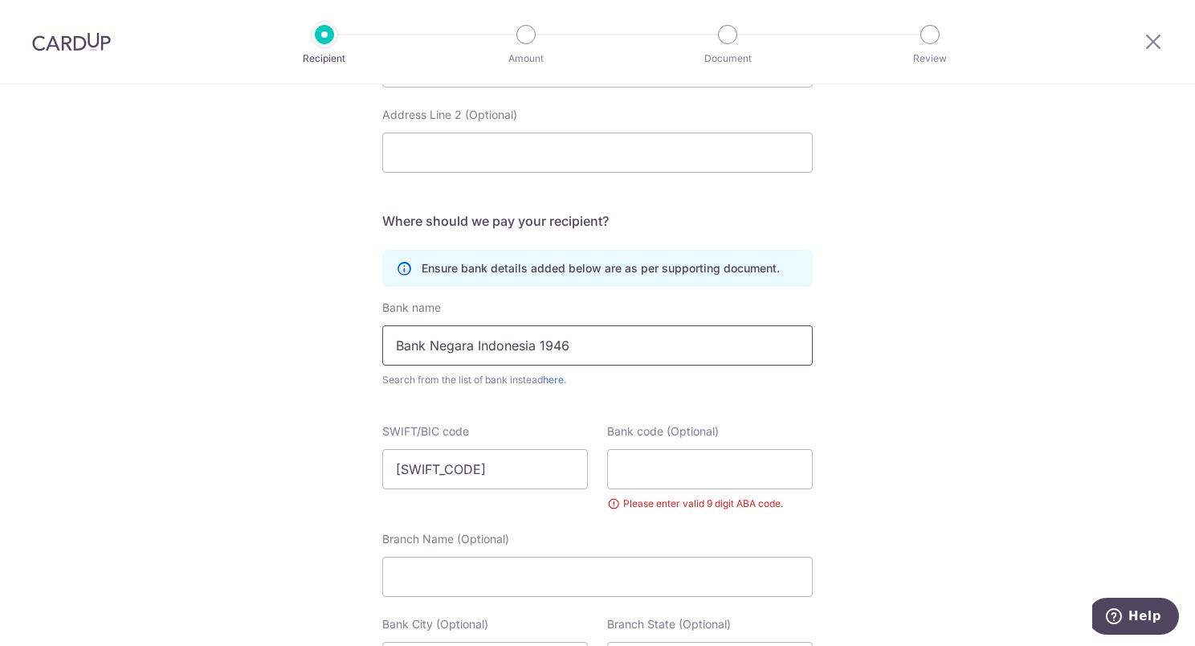
scroll to position [866, 0]
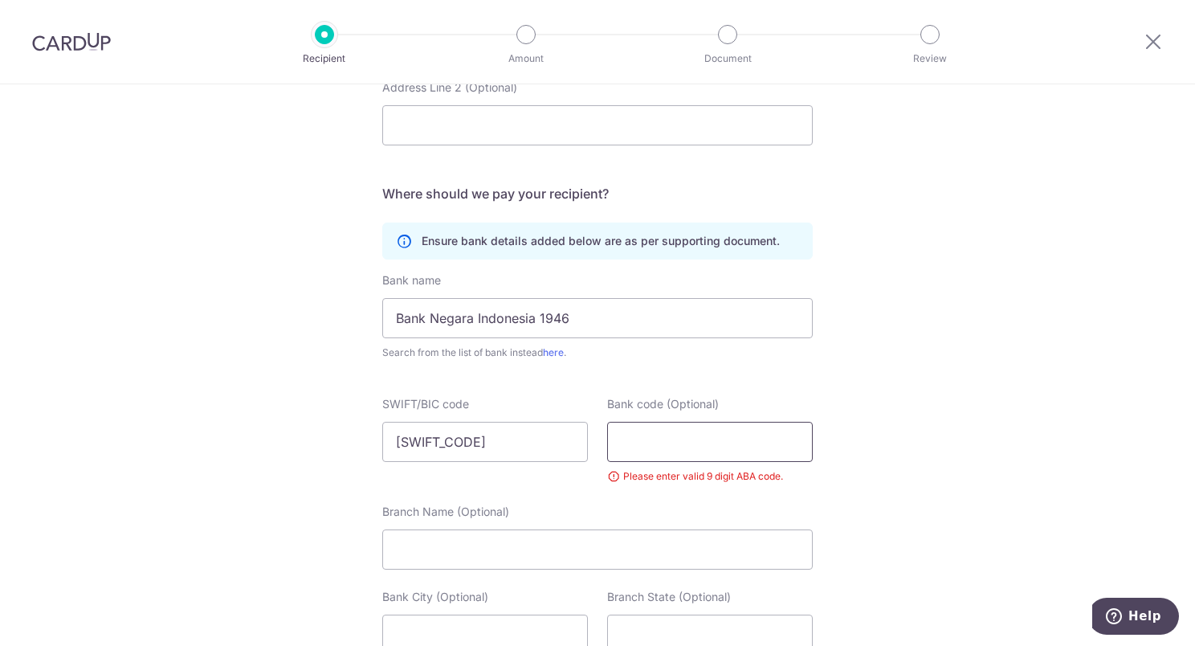
click at [637, 439] on input "Bank code (Optional)" at bounding box center [710, 442] width 206 height 40
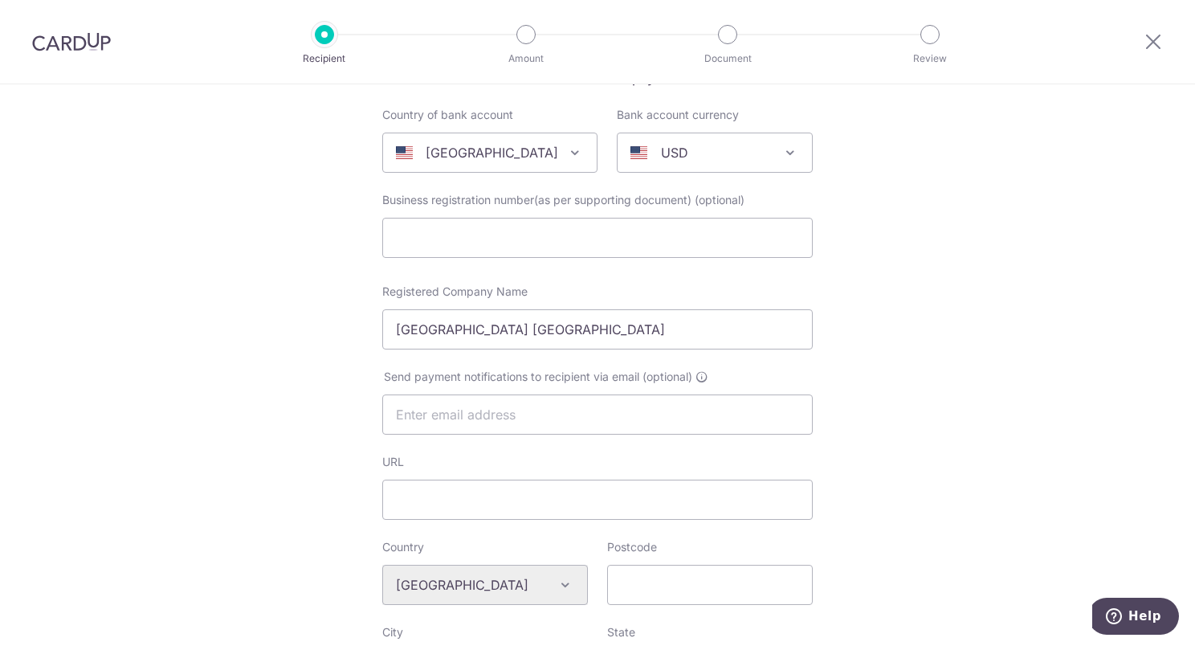
scroll to position [0, 0]
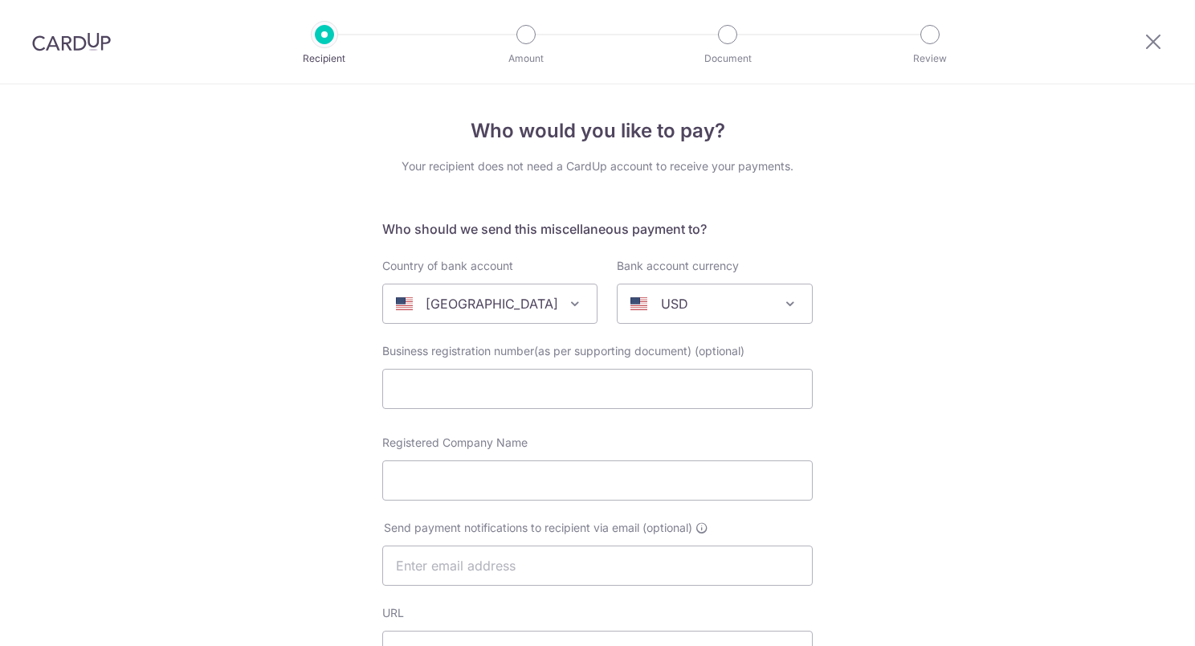
select select
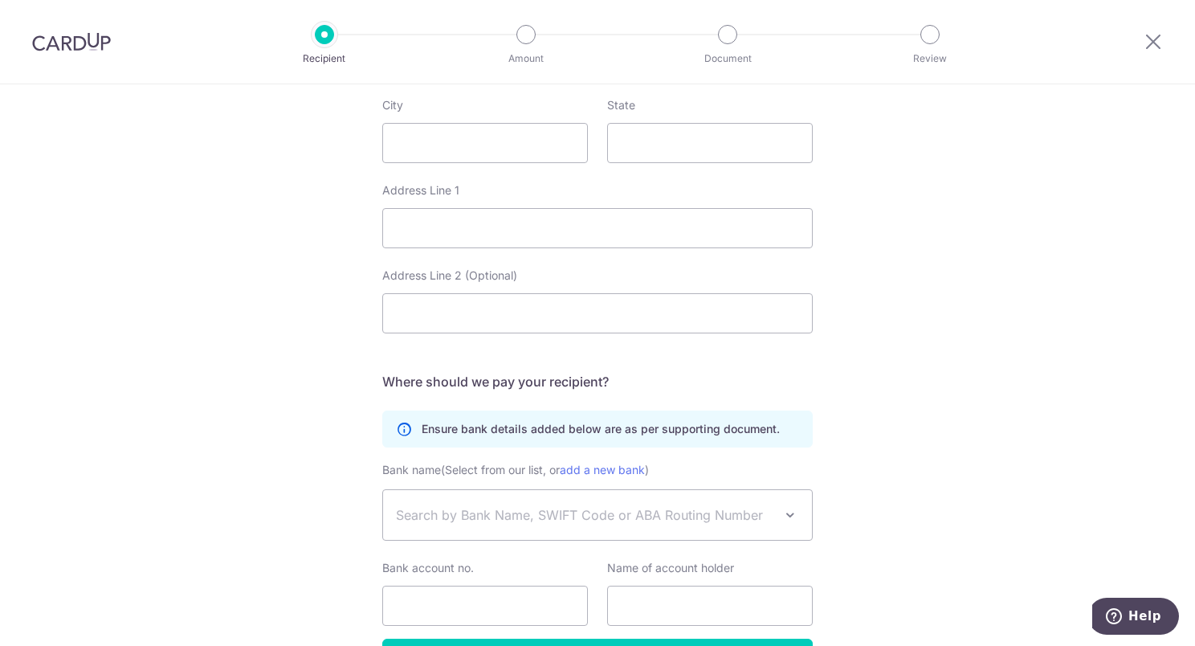
scroll to position [786, 0]
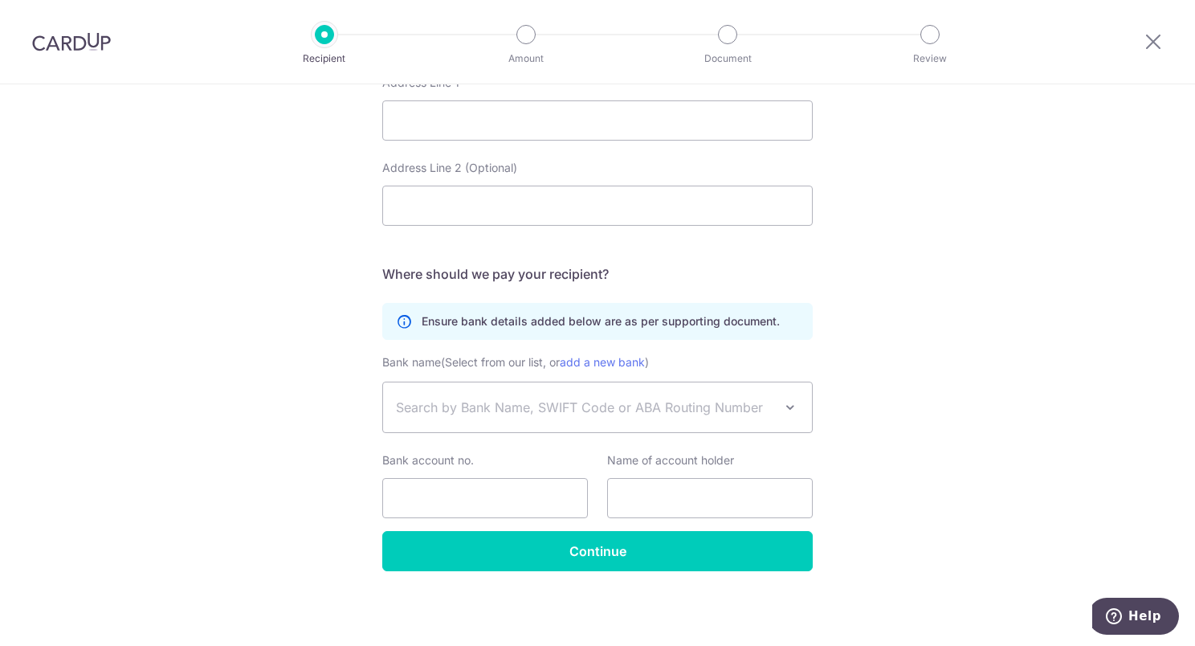
click at [586, 404] on span "Search by Bank Name, SWIFT Code or ABA Routing Number" at bounding box center [585, 407] width 378 height 19
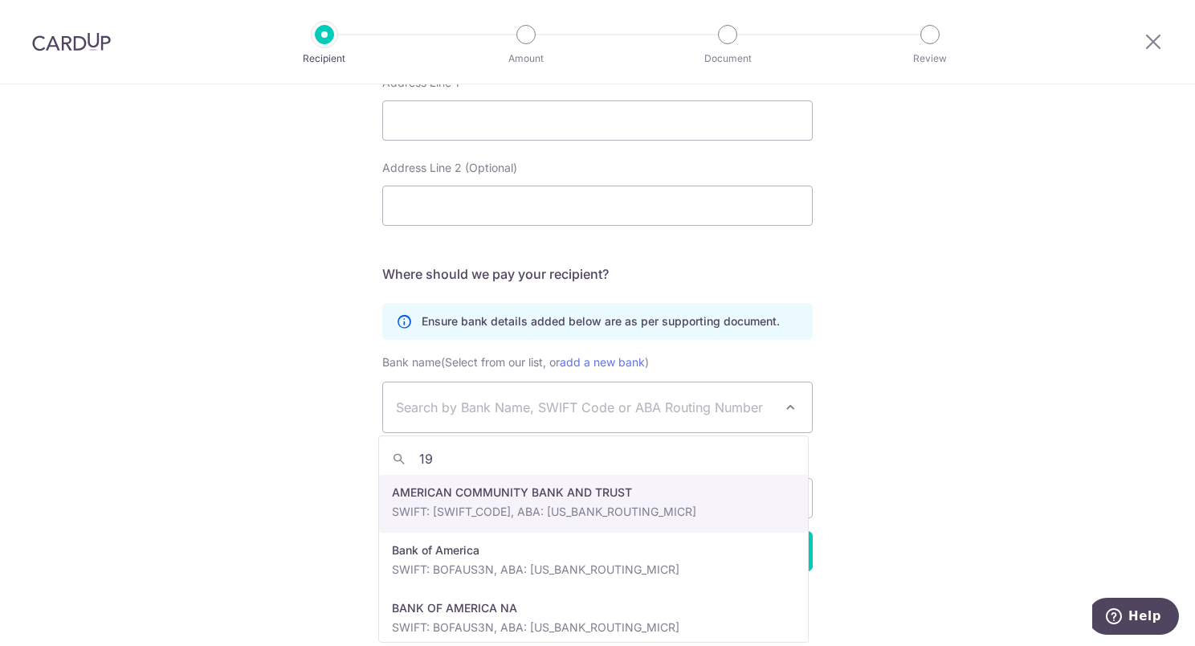
type input "1"
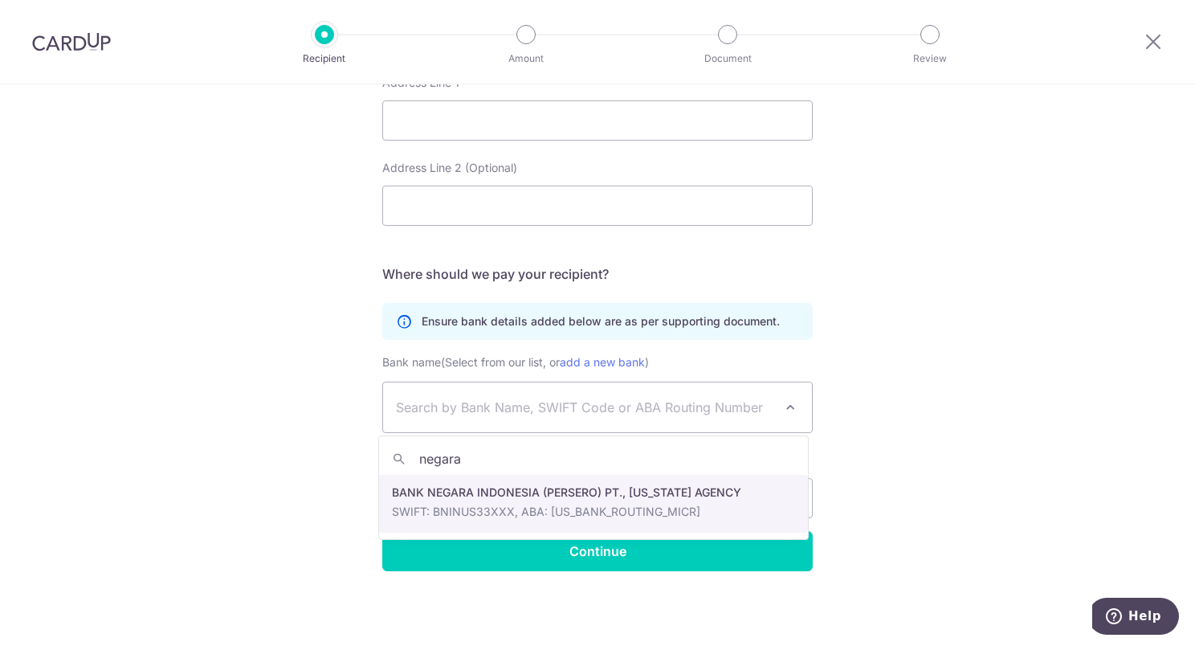
type input "negara"
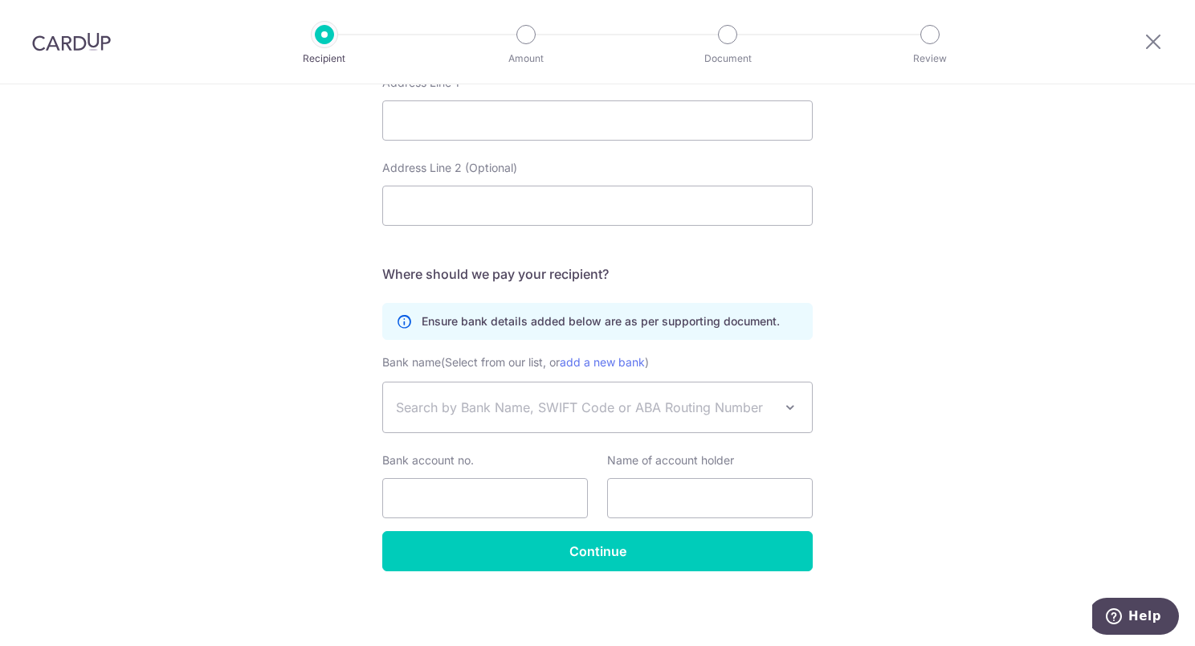
click at [581, 362] on link "add a new bank" at bounding box center [602, 362] width 85 height 14
click at [383, 382] on select "ABACUS FEDERAL SAVINGS BANK ABANCA USA ADAMS COMMUNITY BANK ADVANTAGE FCU AFFIN…" at bounding box center [382, 382] width 1 height 1
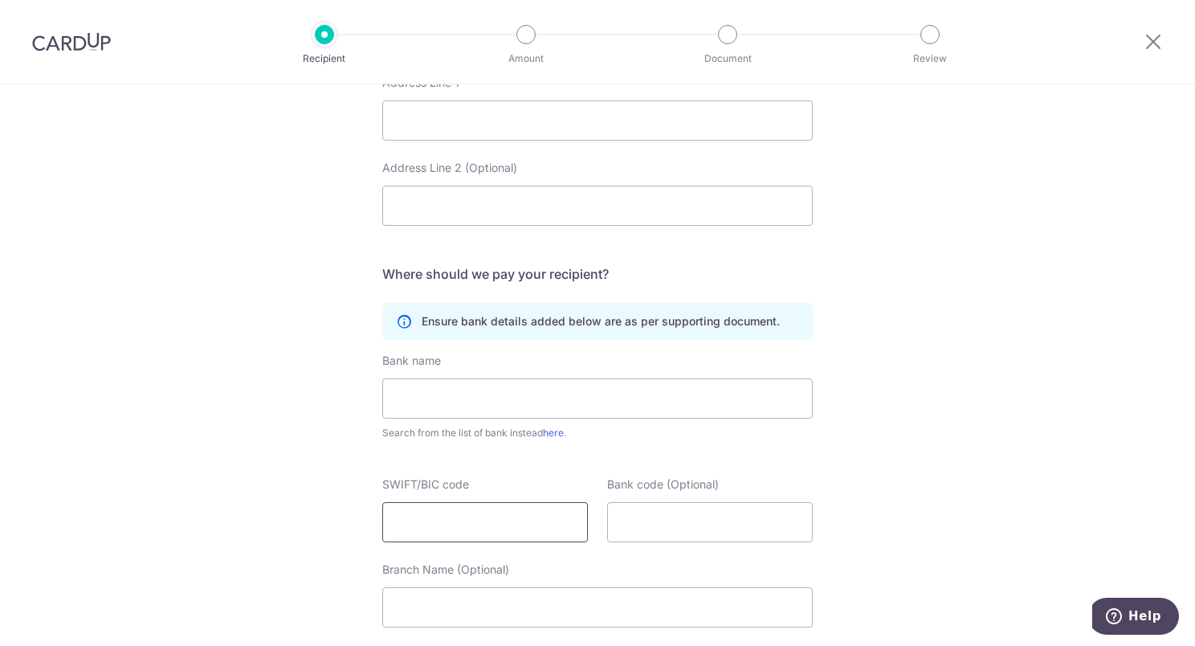
click at [432, 522] on input "SWIFT/BIC code" at bounding box center [485, 522] width 206 height 40
paste input "BNI NI DJA RNN"
type input "BNI NI DJA RNN"
click at [647, 524] on input "Bank code (Optional)" at bounding box center [710, 522] width 206 height 40
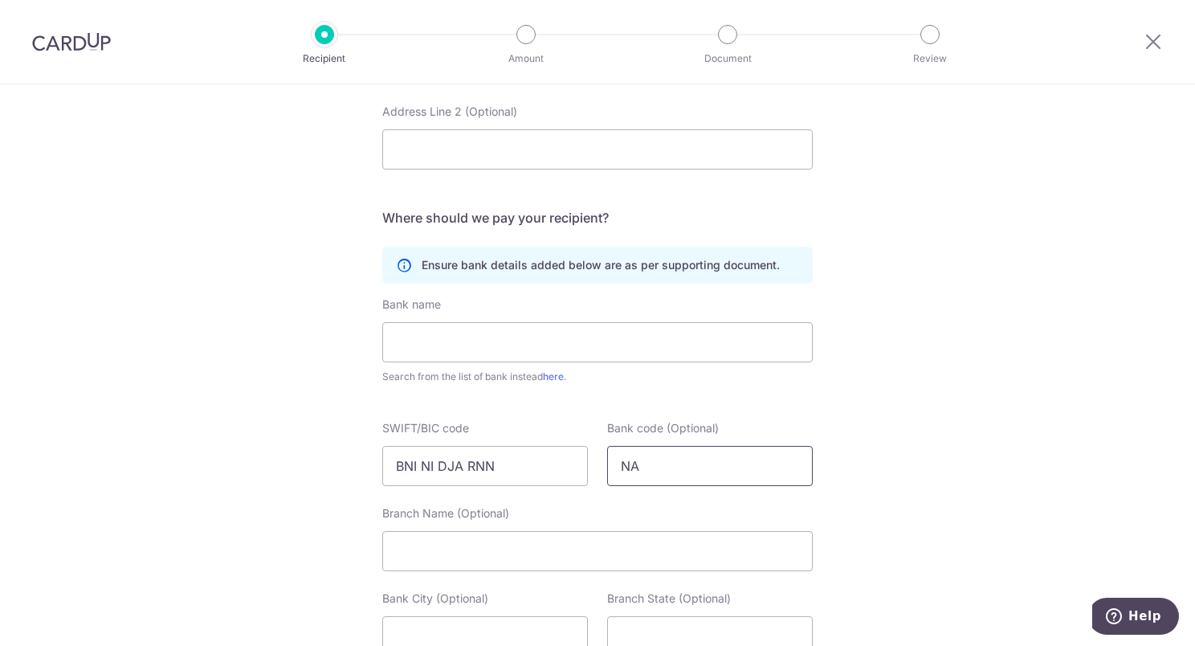
scroll to position [866, 0]
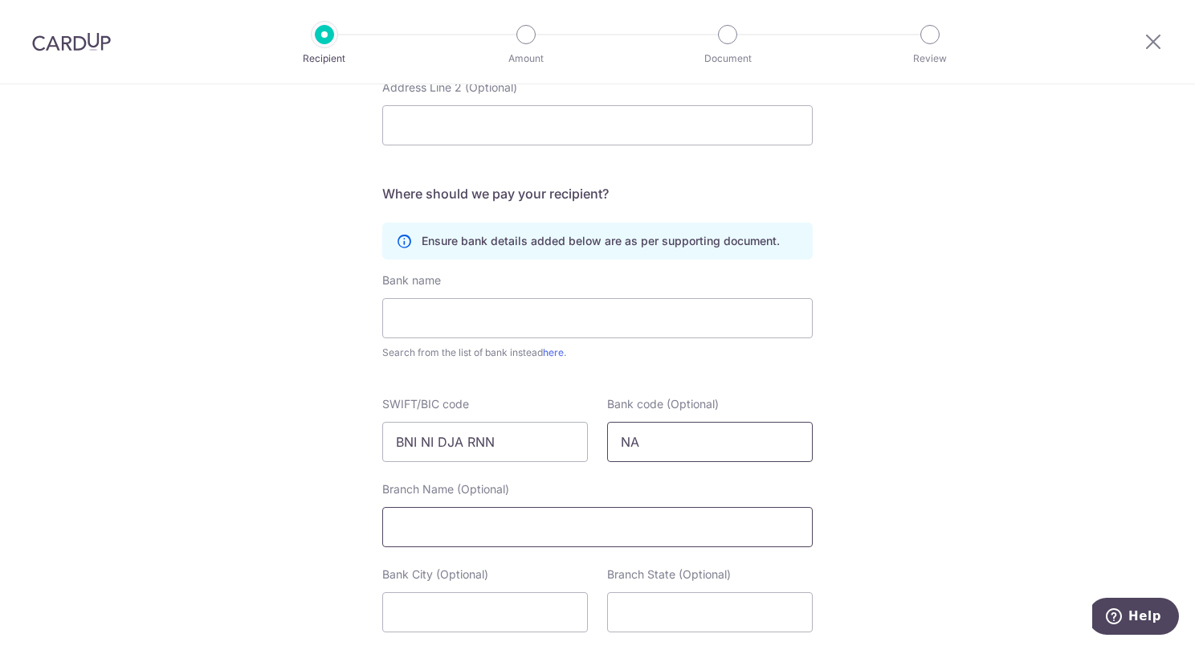
type input "NA"
click at [407, 520] on input "Branch Name (Optional)" at bounding box center [597, 527] width 431 height 40
type input "D"
click at [414, 329] on input "text" at bounding box center [597, 318] width 431 height 40
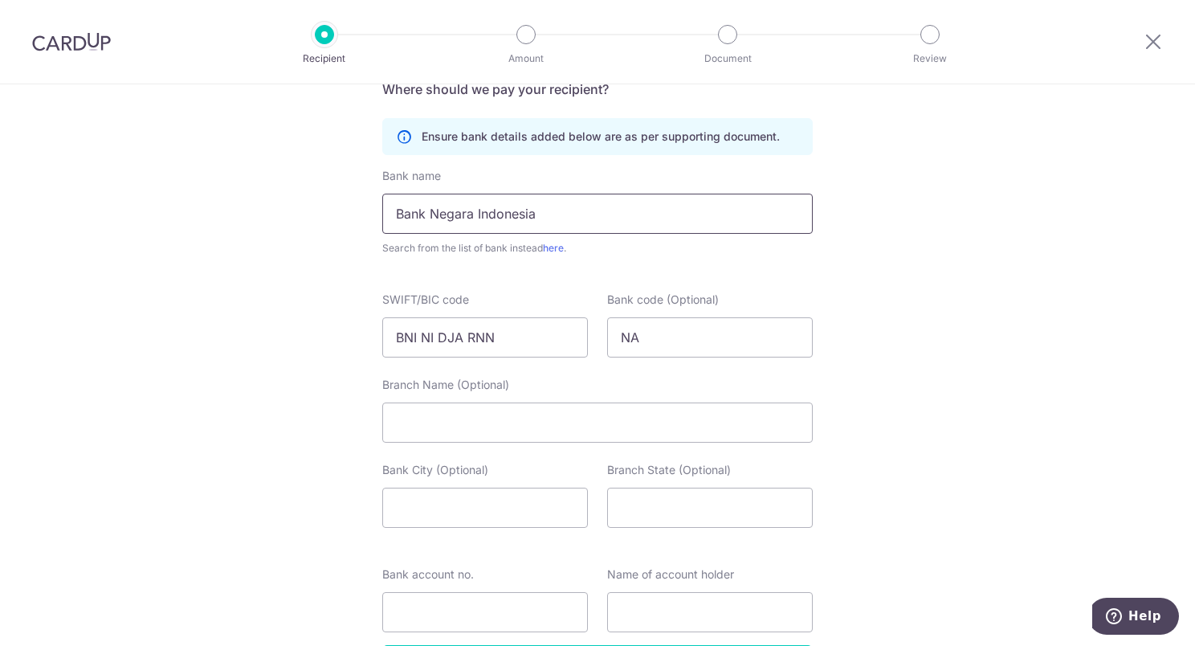
scroll to position [1084, 0]
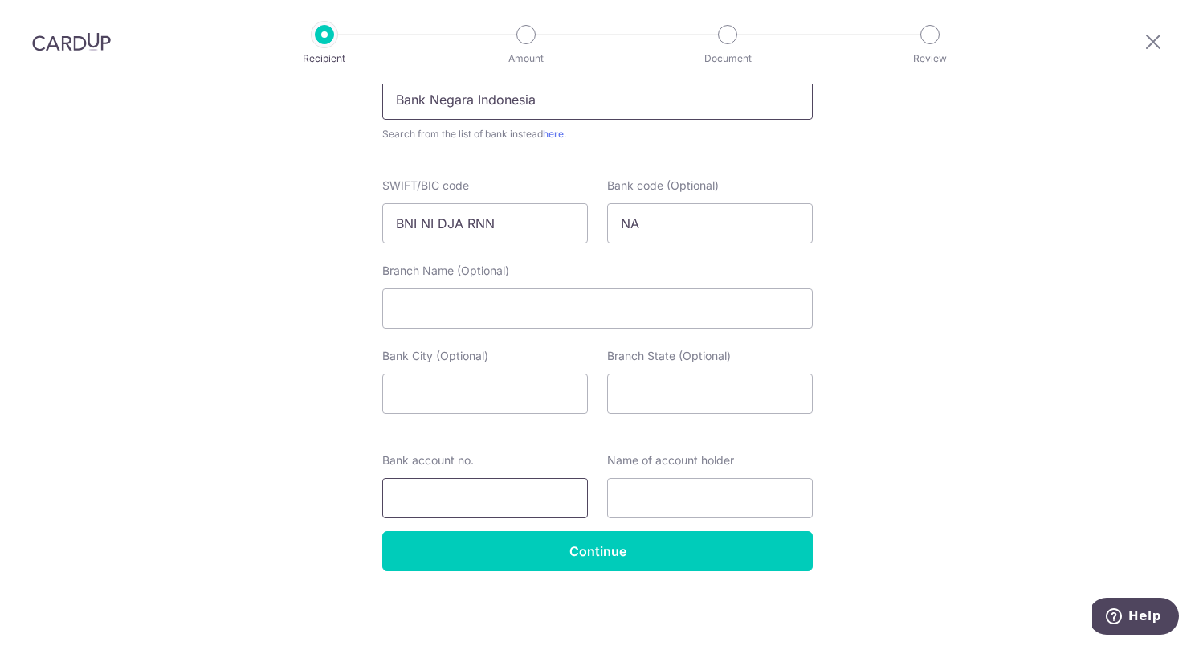
type input "Bank Negara Indonesia"
click at [443, 501] on input "Bank account no." at bounding box center [485, 498] width 206 height 40
paste input "4640-2572"
click at [429, 498] on input "4640-2572" at bounding box center [485, 498] width 206 height 40
type input "46402572"
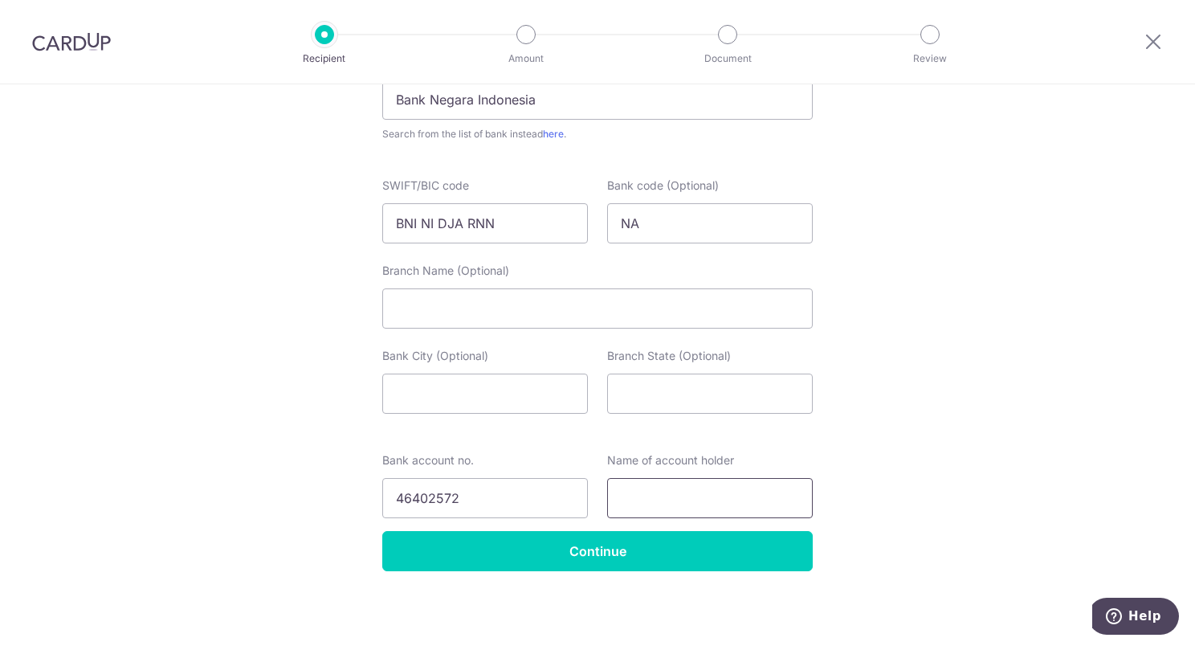
click at [624, 495] on input "text" at bounding box center [710, 498] width 206 height 40
paste input "Yayasan Pendidikan Cili Bali"
type input "Yayasan Pendidikan Cili Bali"
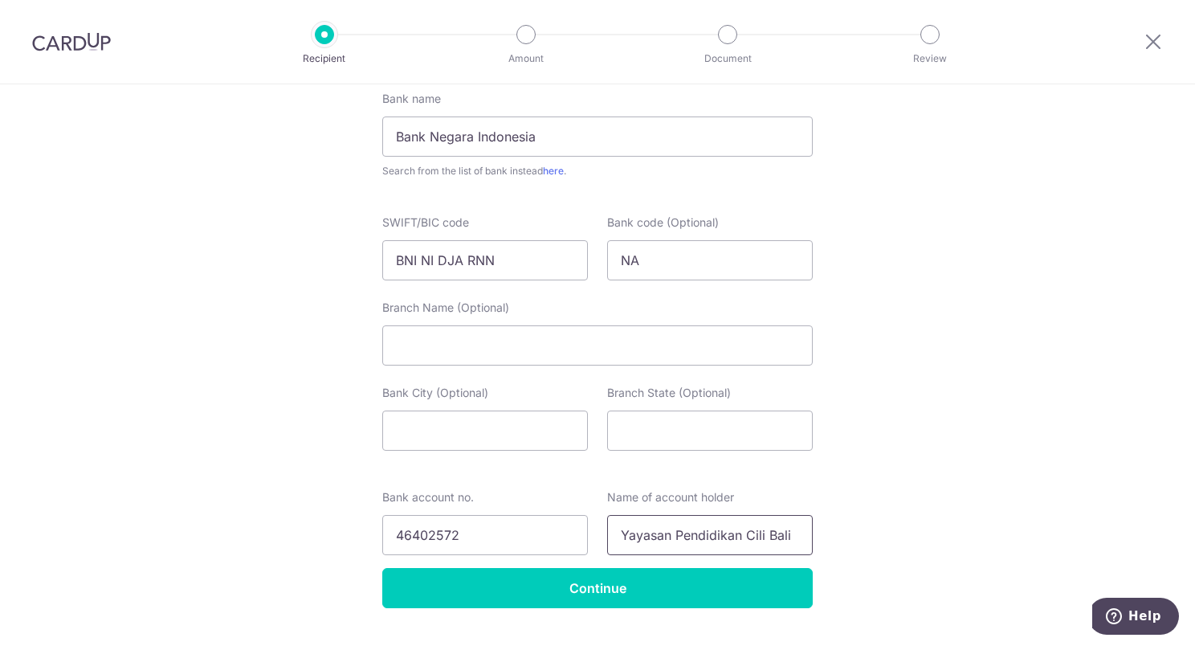
scroll to position [1004, 0]
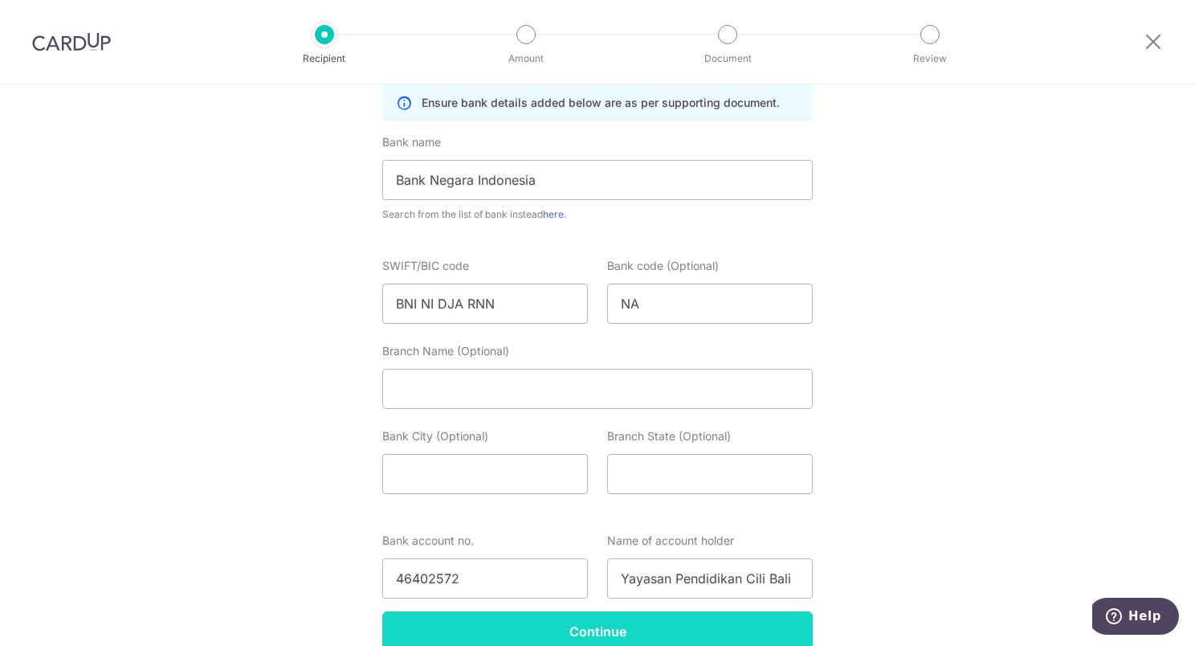
click at [582, 630] on input "Continue" at bounding box center [597, 631] width 431 height 40
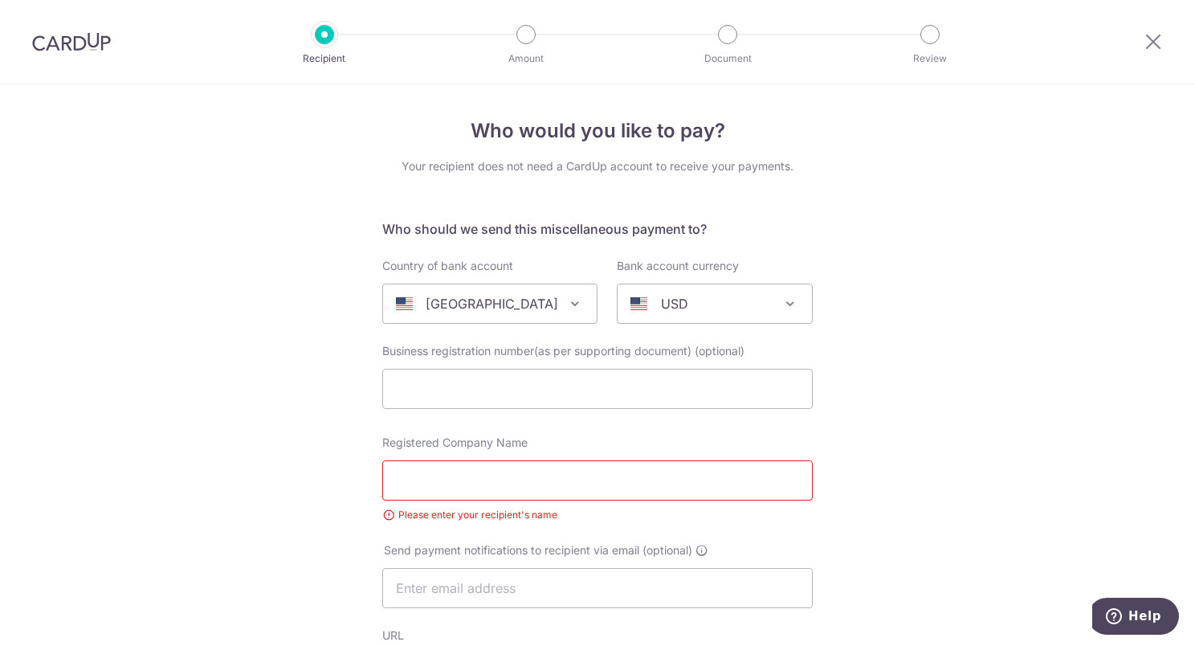
click at [482, 304] on p "[GEOGRAPHIC_DATA]" at bounding box center [492, 303] width 133 height 19
type input "i"
type input "indo"
select select "101"
select select "[GEOGRAPHIC_DATA]"
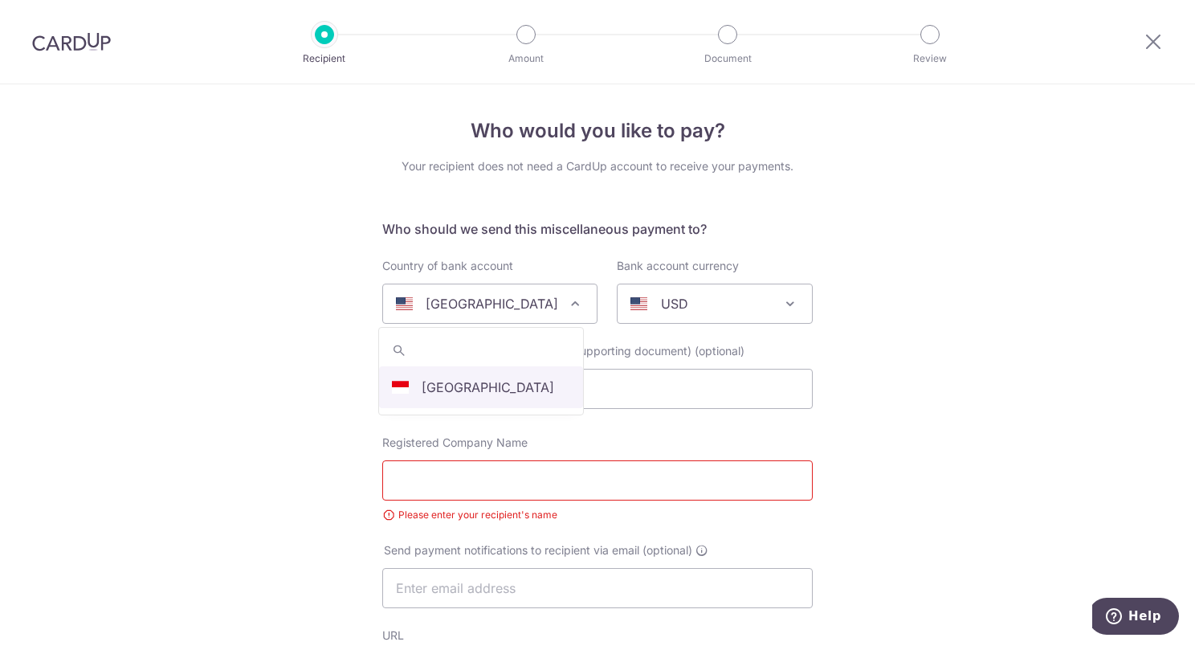
select select
click at [665, 309] on p "AUD" at bounding box center [675, 303] width 28 height 19
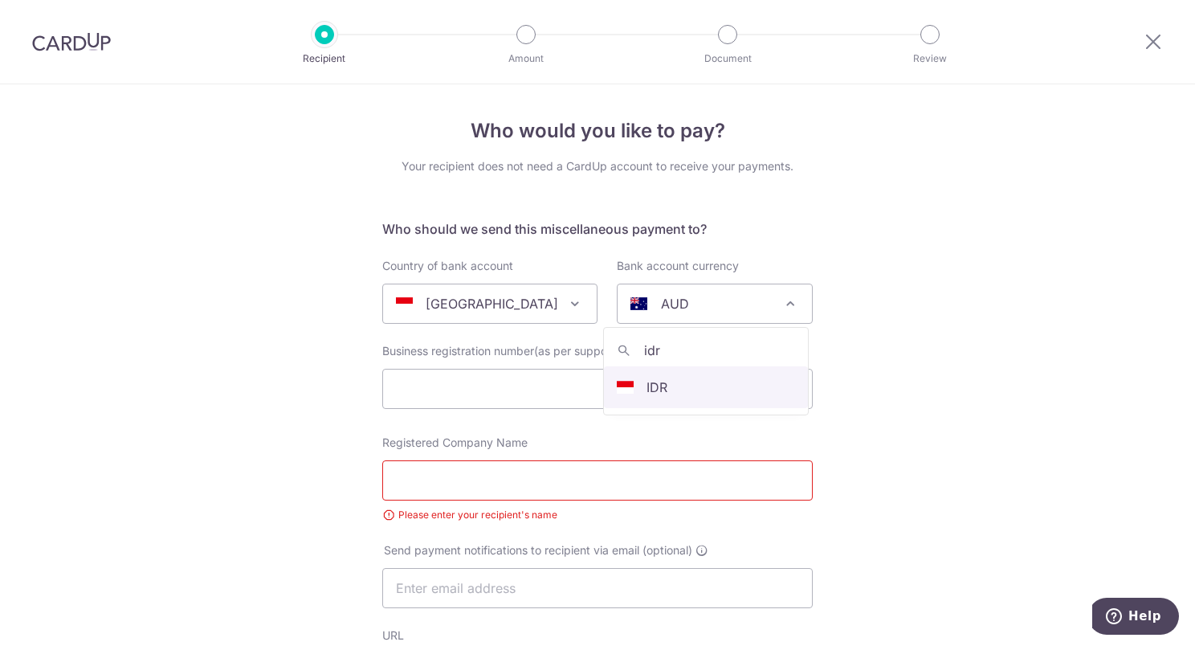
type input "idr"
select select "9"
click at [395, 388] on input "text" at bounding box center [597, 389] width 431 height 40
paste input "01.835.427.4-906.000"
type input "018354274906000"
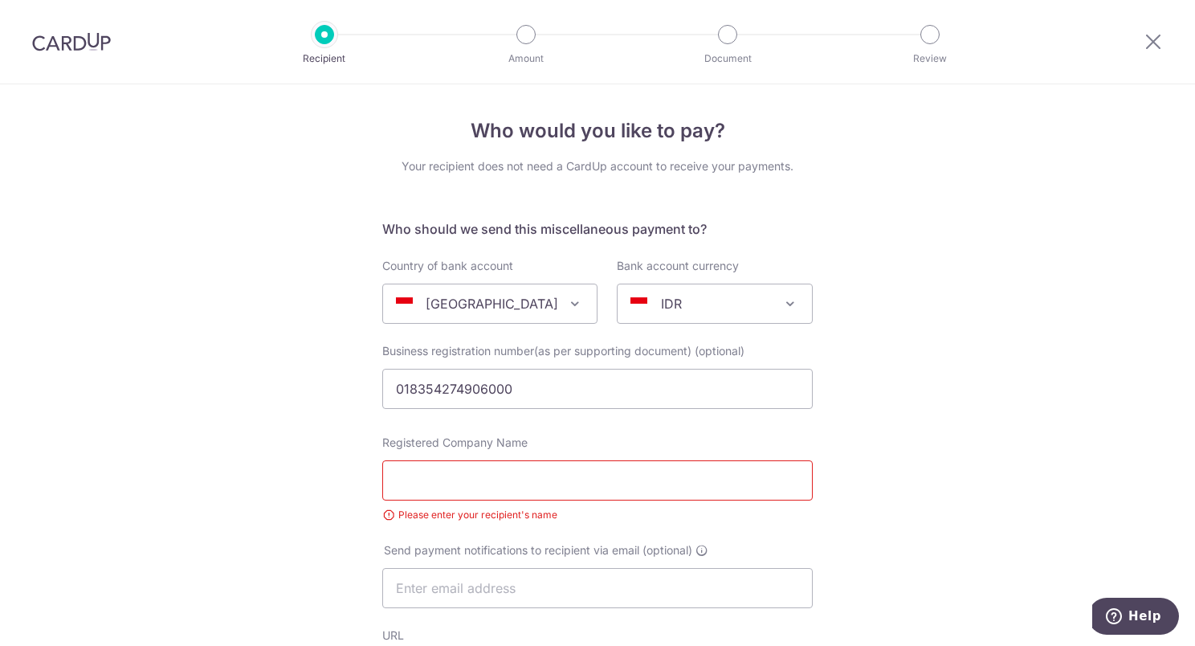
click at [418, 492] on input "Registered Company Name" at bounding box center [597, 480] width 431 height 40
paste input "Montessori School Bali"
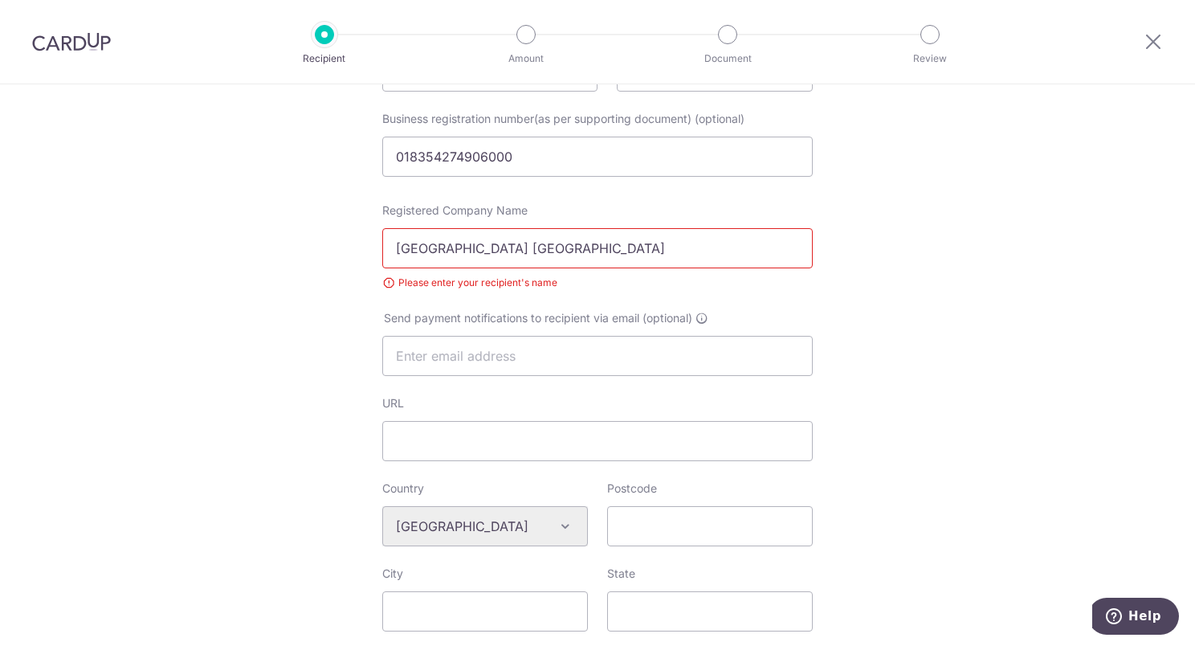
scroll to position [241, 0]
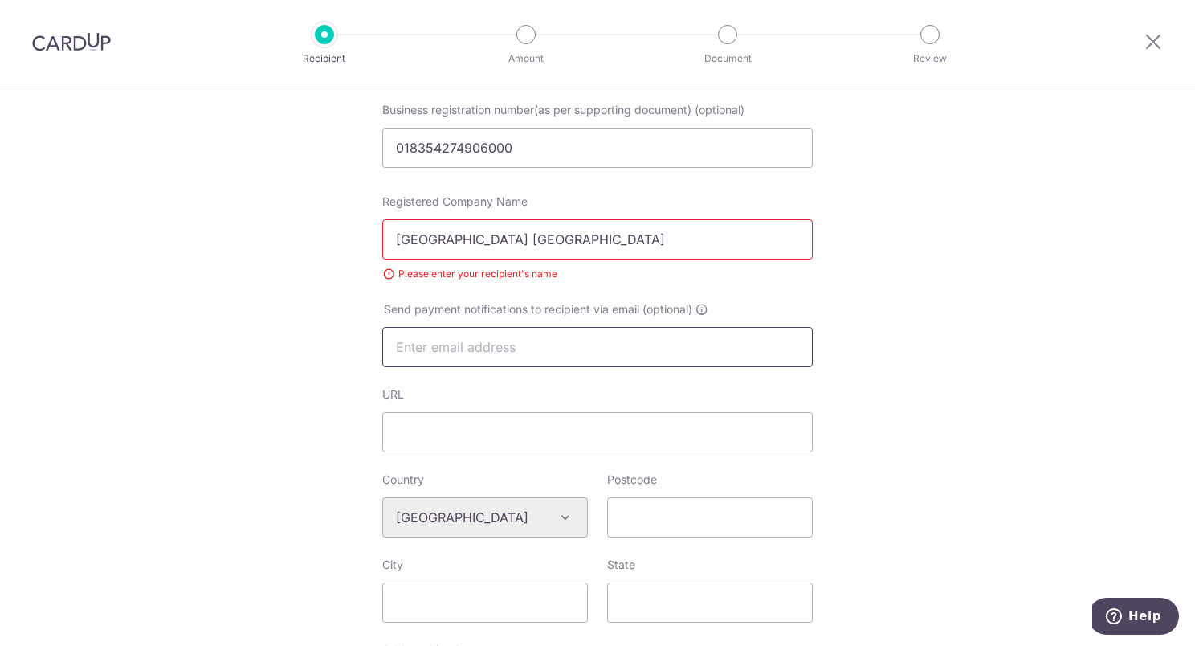
type input "Montessori School Bali"
drag, startPoint x: 447, startPoint y: 332, endPoint x: 412, endPoint y: 378, distance: 57.8
click at [447, 333] on input "text" at bounding box center [597, 347] width 431 height 40
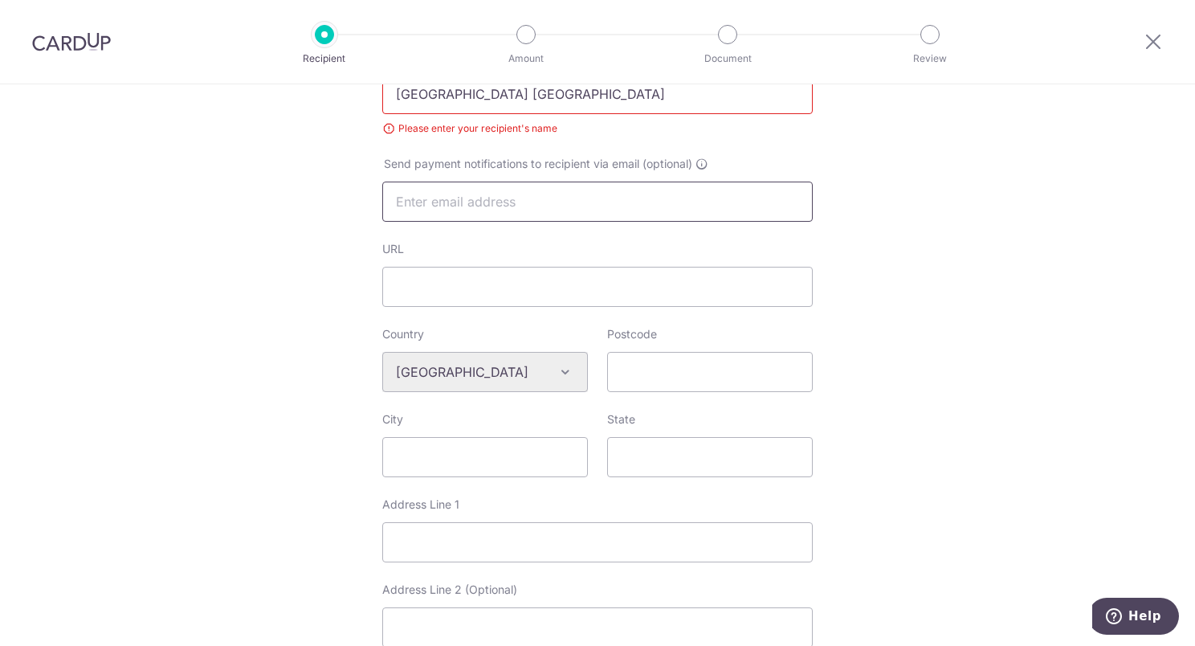
scroll to position [482, 0]
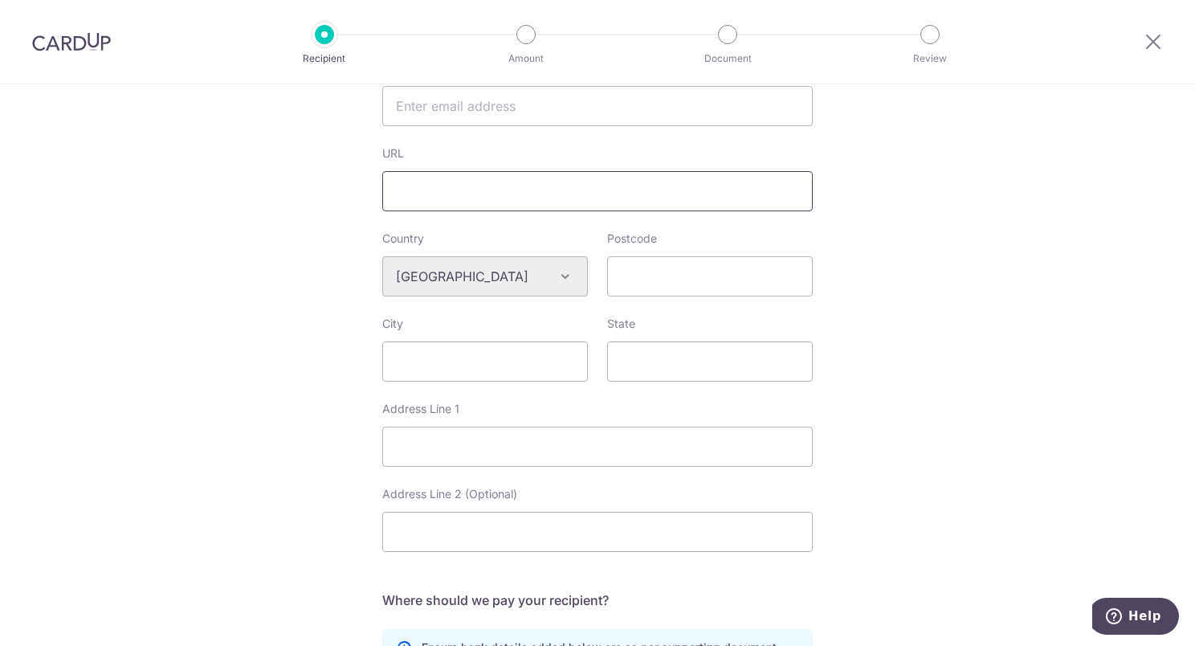
click at [410, 209] on input "URL" at bounding box center [597, 191] width 431 height 40
paste input "https://www.bing.com/ck/a?!&&p=0c75eba6d09d9f345324affcec9853228dd1ce72bbe4a031…"
type input "https://www.bing.com/ck/a?!&&p=0c75eba6d09d9f345324affcec9853228dd1ce72bbe4a031…"
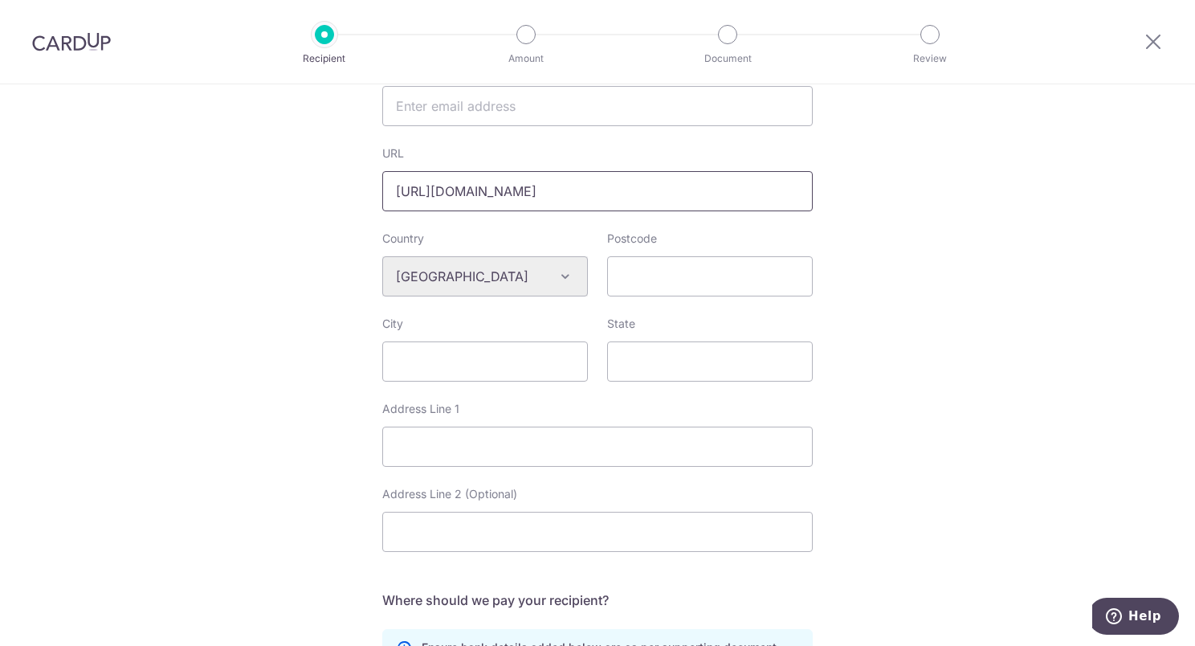
click at [533, 190] on input "https://www.bing.com/ck/a?!&&p=0c75eba6d09d9f345324affcec9853228dd1ce72bbe4a031…" at bounding box center [597, 191] width 431 height 40
paste input "https://montessoribali.com/"
type input "https://montessoribali.com/"
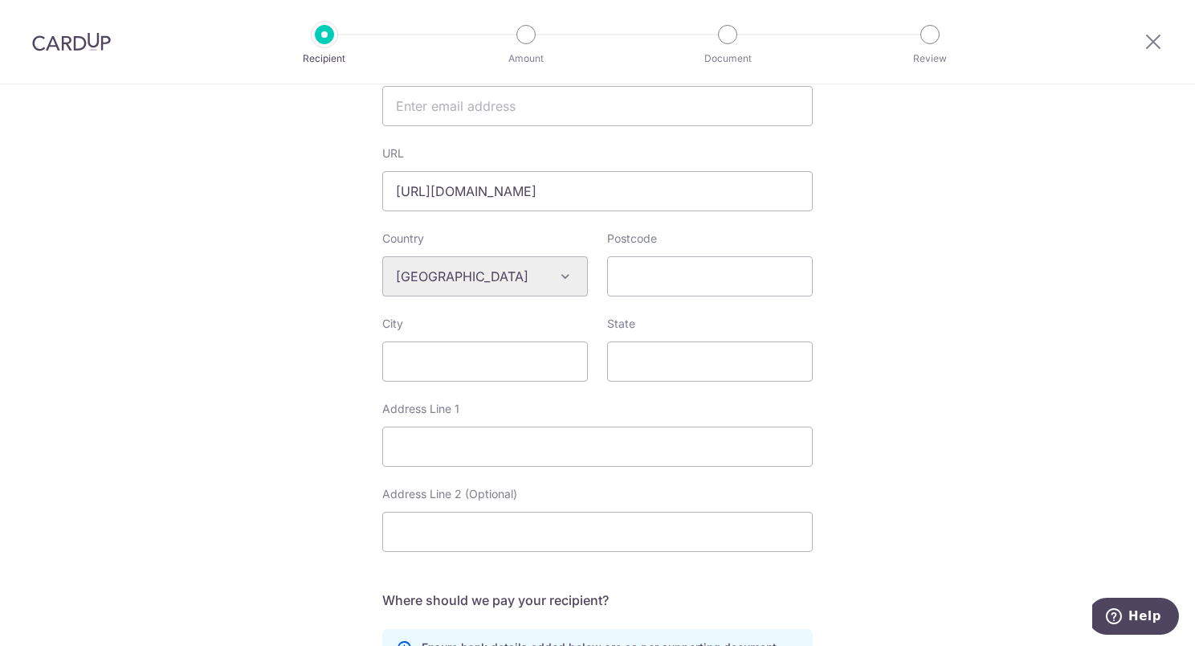
click at [341, 312] on div "Who would you like to pay? Your recipient does not need a CardUp account to rec…" at bounding box center [597, 298] width 1195 height 1393
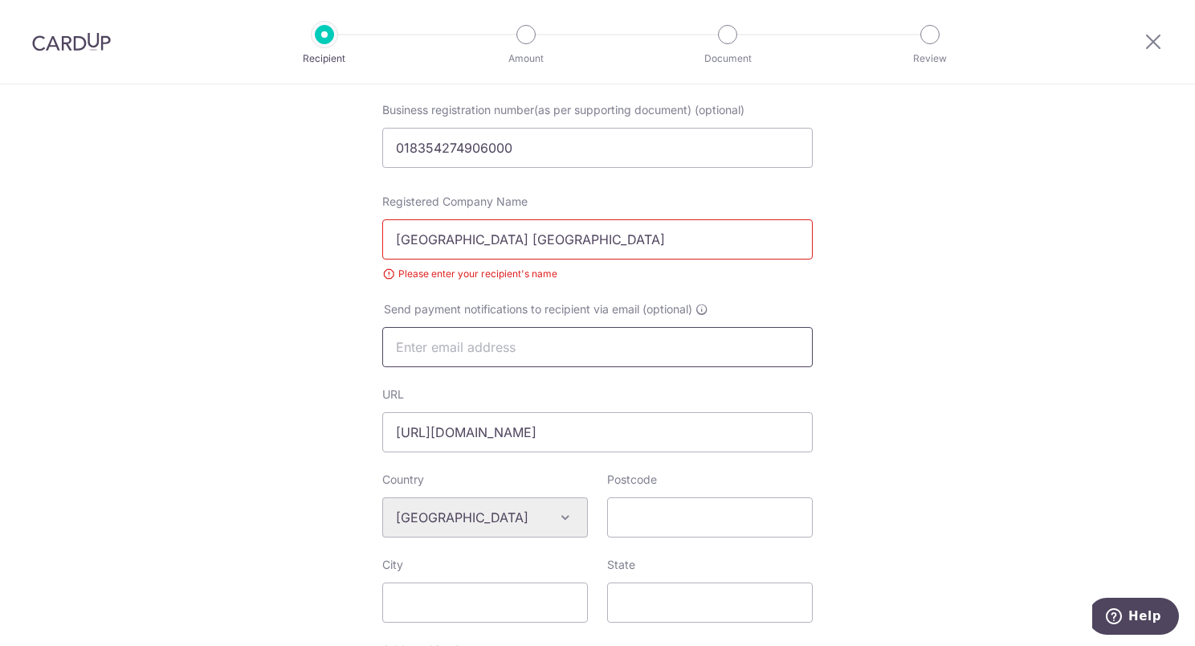
scroll to position [241, 0]
click at [459, 215] on div "Registered Company Name Montessori School Bali Please enter your recipient's na…" at bounding box center [597, 238] width 431 height 88
drag, startPoint x: 457, startPoint y: 243, endPoint x: 469, endPoint y: 246, distance: 12.5
click at [463, 231] on input "Montessori School Bali" at bounding box center [597, 239] width 431 height 40
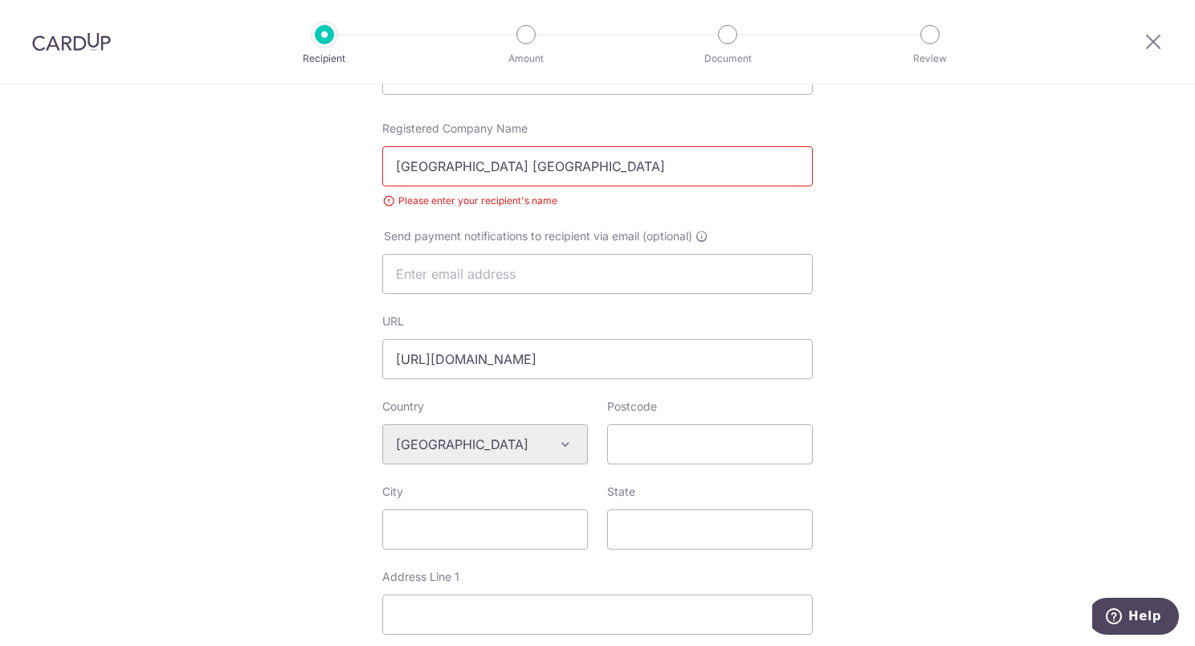
scroll to position [402, 0]
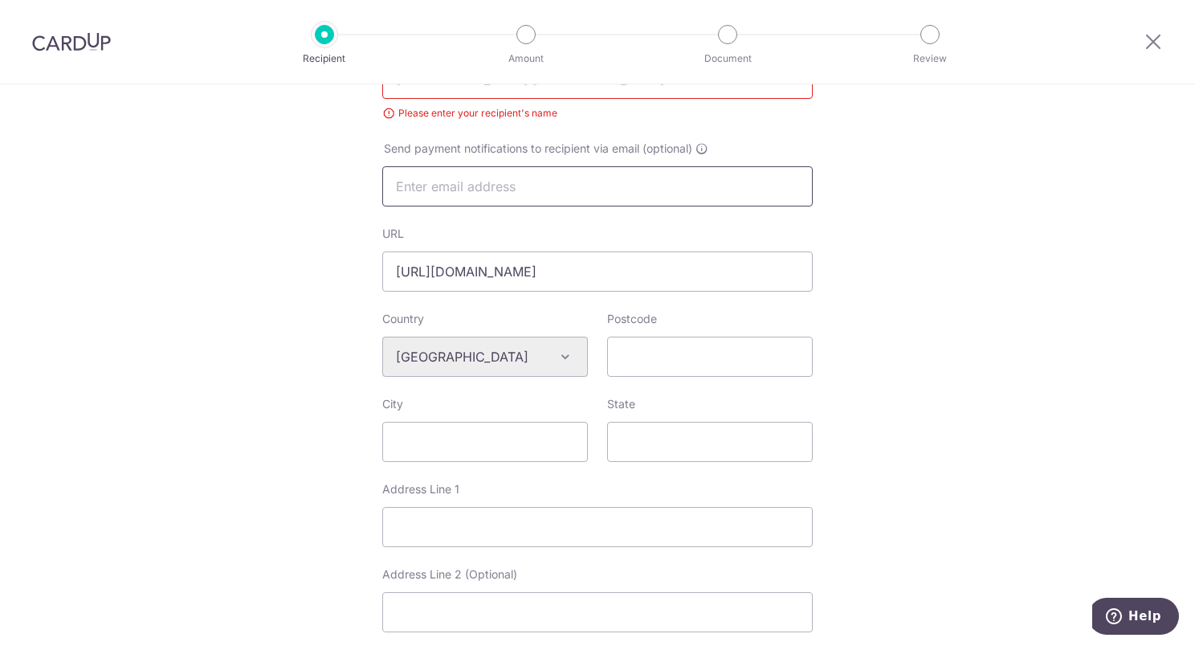
click at [438, 192] on input "text" at bounding box center [597, 186] width 431 height 40
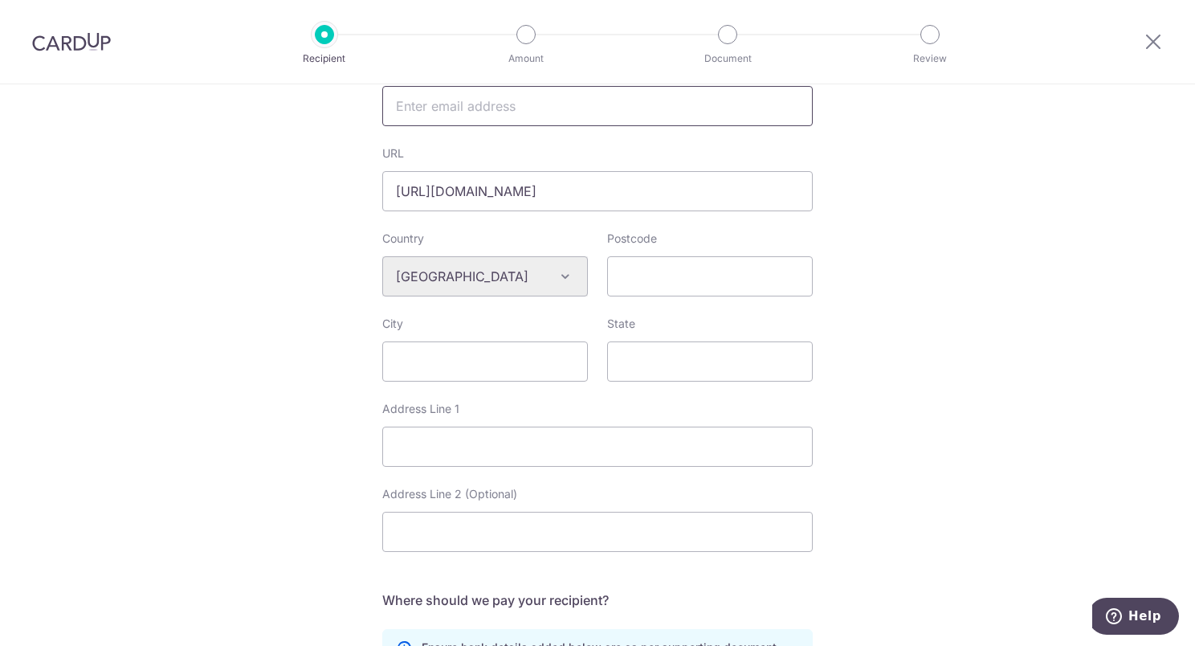
scroll to position [562, 0]
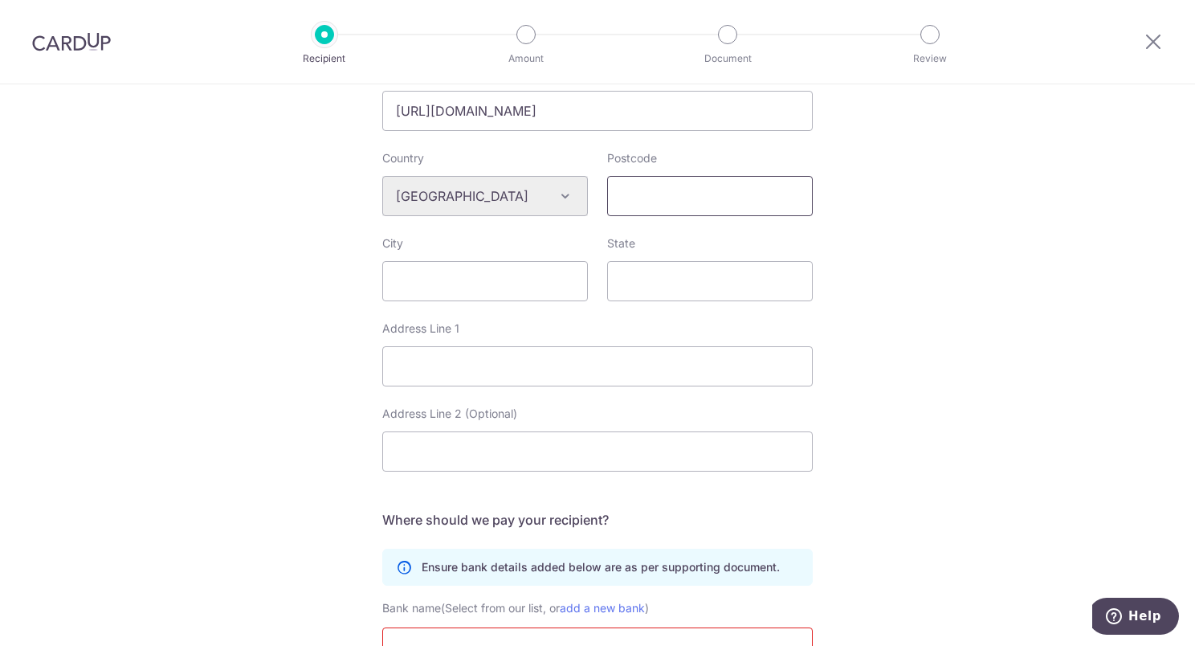
click at [629, 198] on input "Postcode" at bounding box center [710, 196] width 206 height 40
click at [457, 370] on input "Address Line 1" at bounding box center [597, 366] width 431 height 40
paste input "Jl. Raya Semat No. 66, Tibubeneng, Berawa, Kuta Utara 80361"
drag, startPoint x: 766, startPoint y: 369, endPoint x: 733, endPoint y: 363, distance: 34.2
click at [733, 363] on input "Jl. Raya Semat No. 66, Tibubeneng, Berawa, Kuta Utara 80361" at bounding box center [597, 366] width 431 height 40
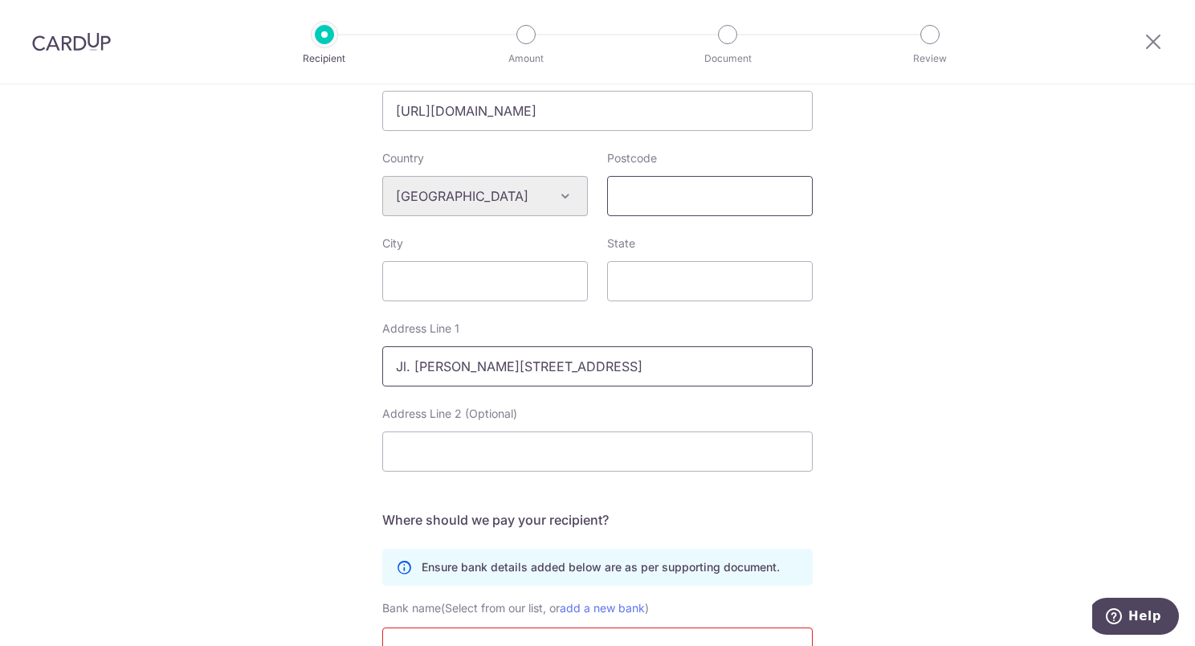
type input "Jl. Raya Semat No. 66, Tibubeneng, Berawa, Kuta Utara"
click at [643, 189] on input "Postcode" at bounding box center [710, 196] width 206 height 40
paste input "80361"
type input "80361"
click at [412, 287] on input "City" at bounding box center [485, 281] width 206 height 40
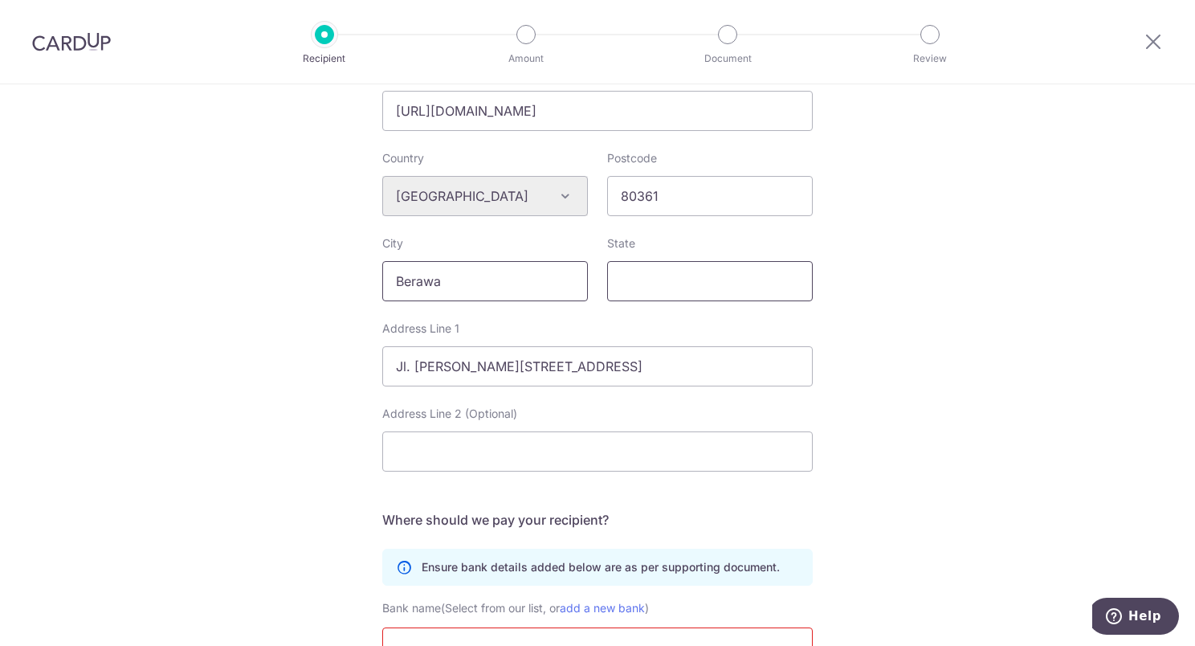
type input "Berawa"
click at [623, 280] on input "State" at bounding box center [710, 281] width 206 height 40
type input "Kuta Utara"
click at [713, 359] on input "Jl. Raya Semat No. 66, Tibubeneng, Berawa, Kuta Utara" at bounding box center [597, 366] width 431 height 40
drag, startPoint x: 737, startPoint y: 365, endPoint x: 606, endPoint y: 366, distance: 130.9
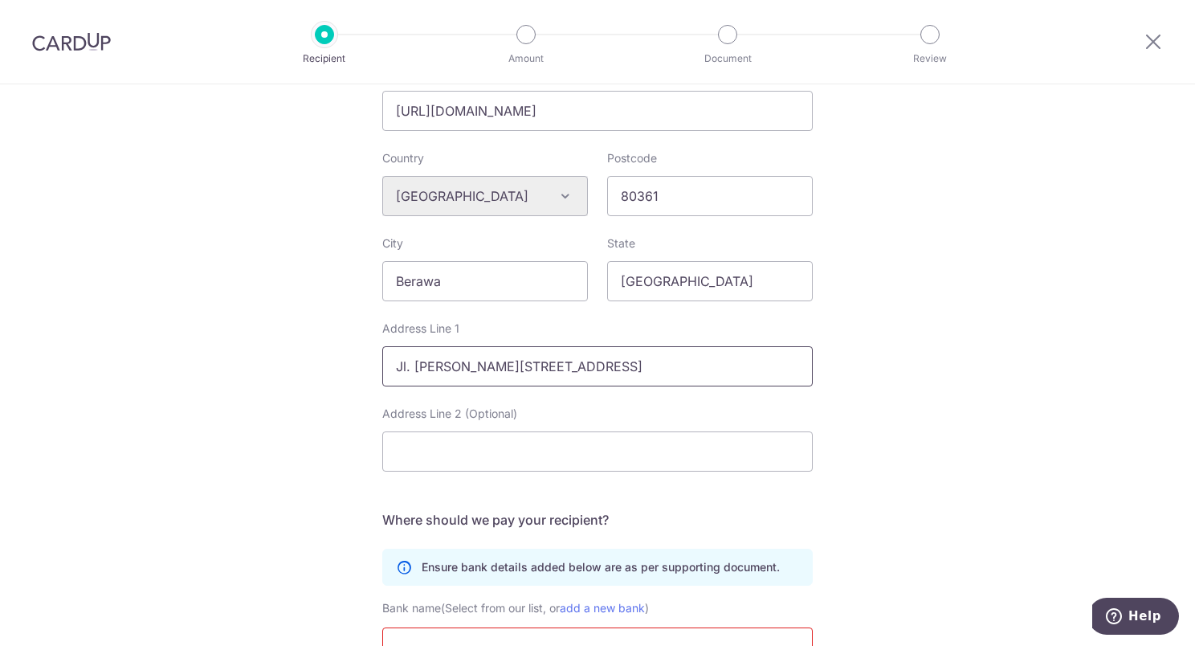
click at [614, 368] on input "Jl. Raya Semat No. 66, Tibubeneng, Berawa, Kuta Utara" at bounding box center [597, 366] width 431 height 40
type input "Jl. Raya Semat No. 66, Tibubeneng."
click at [998, 374] on div "Who would you like to pay? Your recipient does not need a CardUp account to rec…" at bounding box center [597, 218] width 1195 height 1393
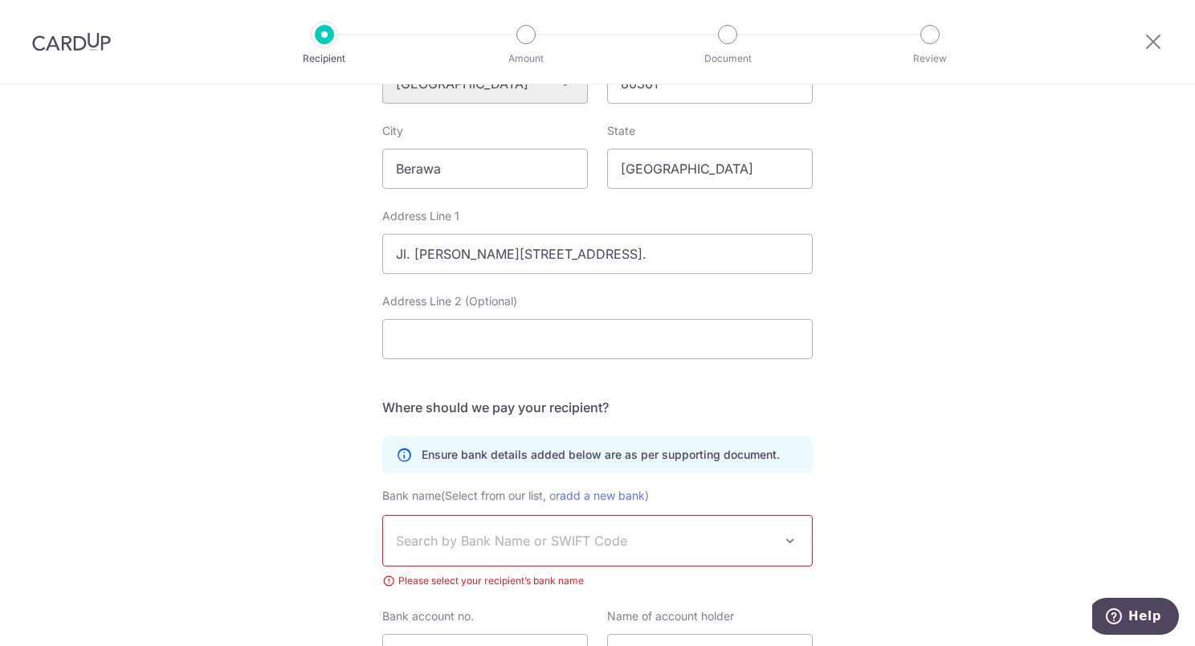
scroll to position [831, 0]
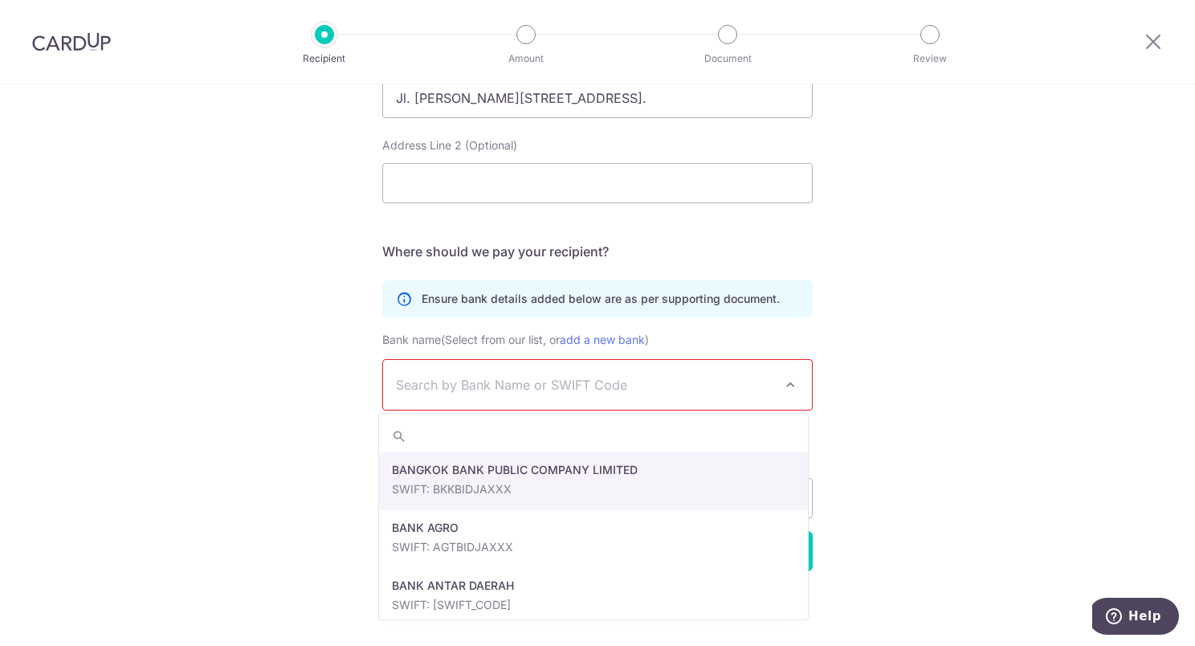
click at [542, 383] on span "Search by Bank Name or SWIFT Code" at bounding box center [585, 384] width 378 height 19
type input "b"
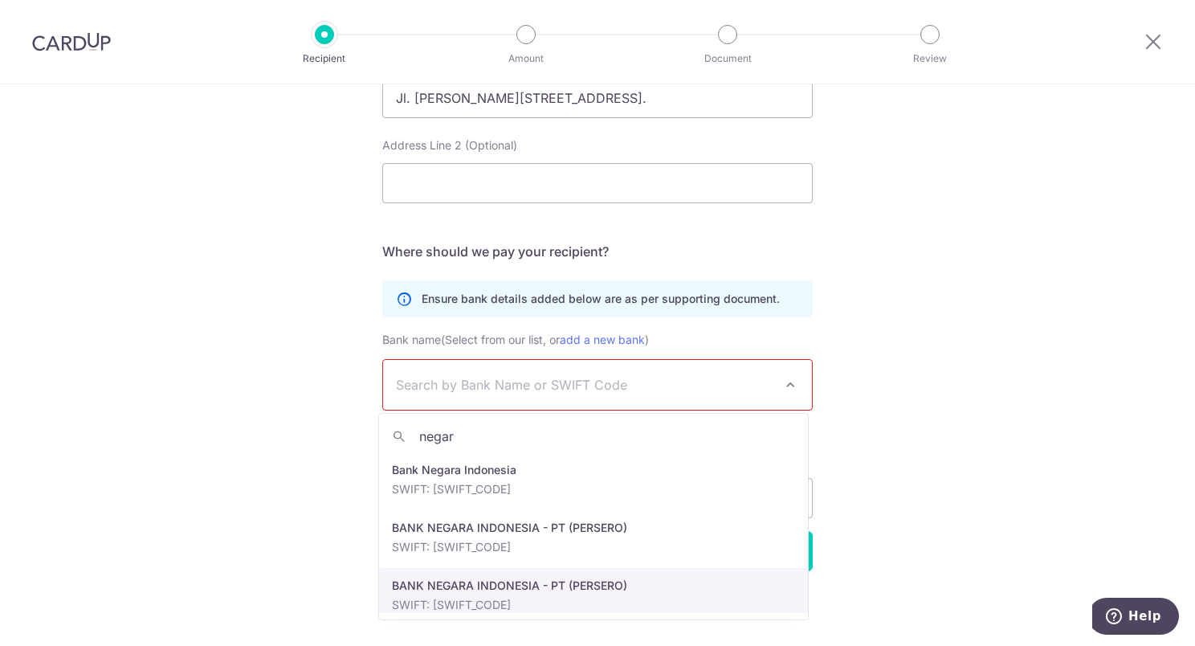
type input "negar"
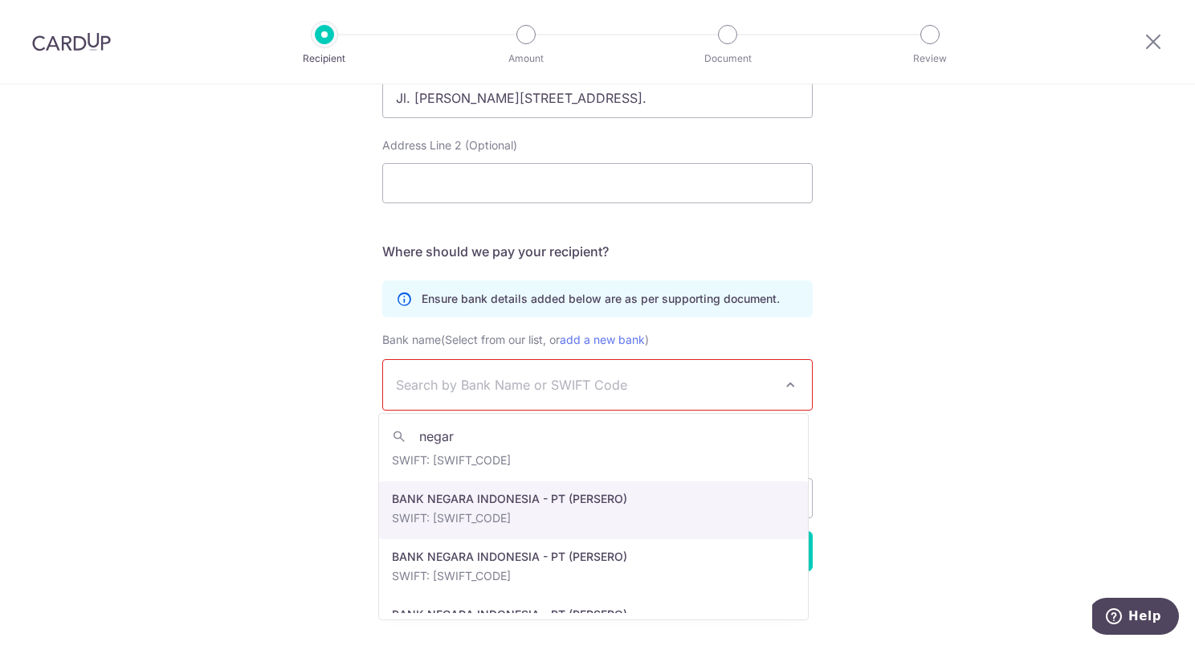
scroll to position [241, 0]
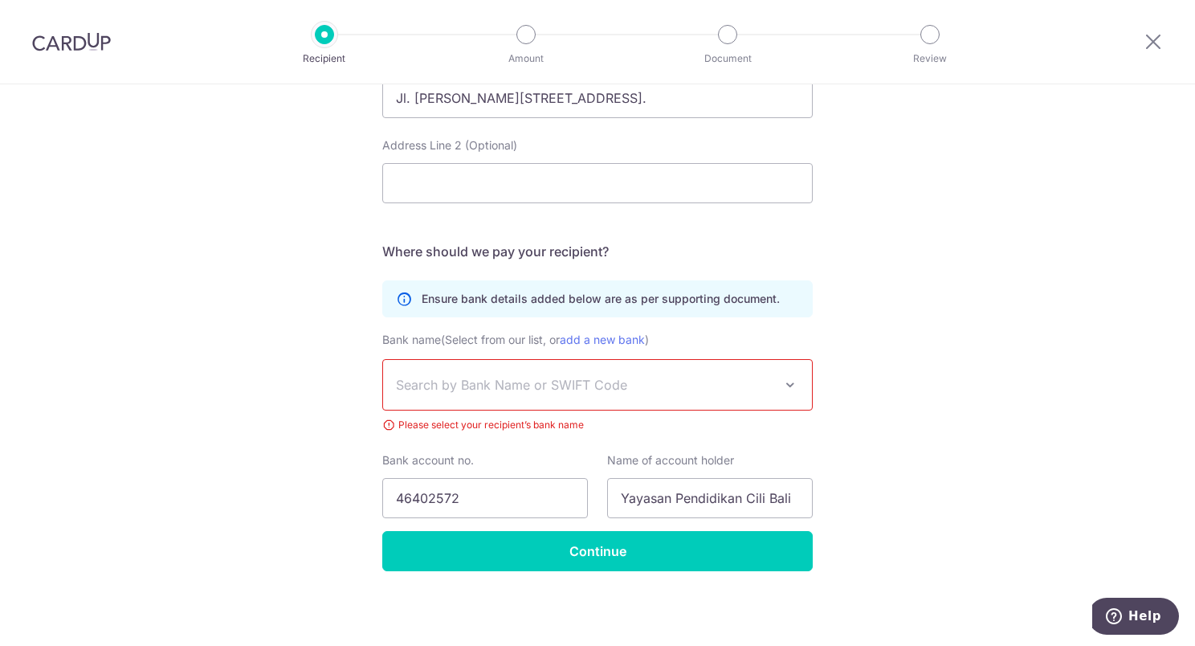
drag, startPoint x: 468, startPoint y: 404, endPoint x: 447, endPoint y: 398, distance: 21.6
click at [467, 404] on span "Search by Bank Name or SWIFT Code" at bounding box center [597, 385] width 429 height 50
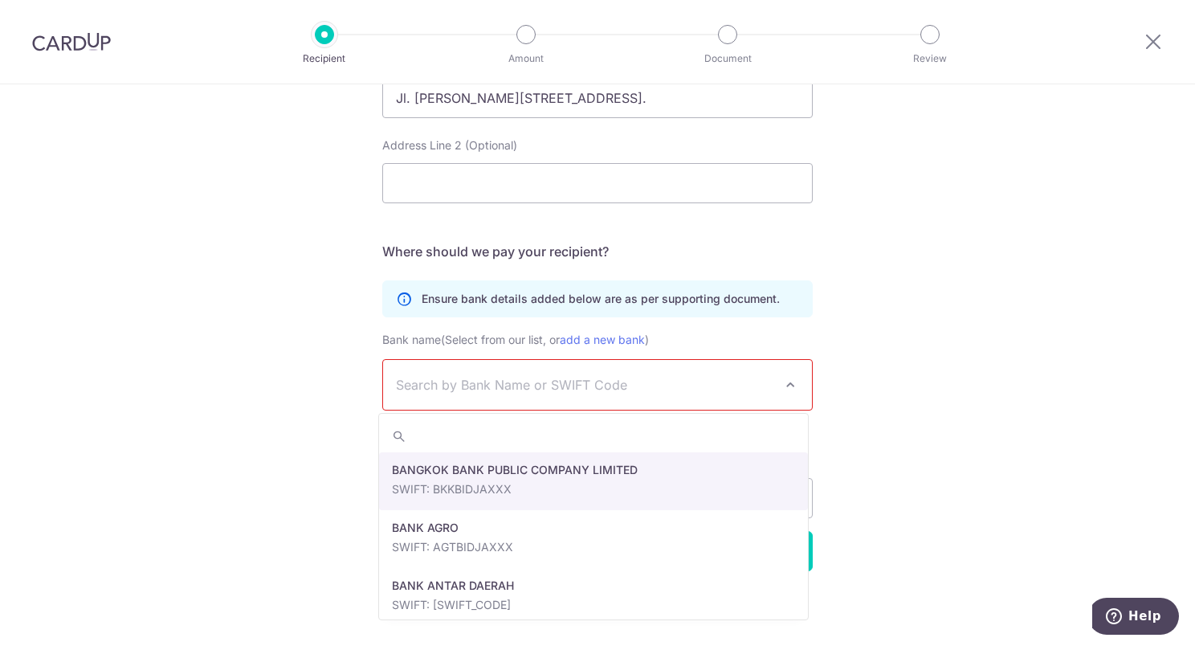
click at [443, 398] on span "Search by Bank Name or SWIFT Code" at bounding box center [597, 385] width 429 height 50
type input "1"
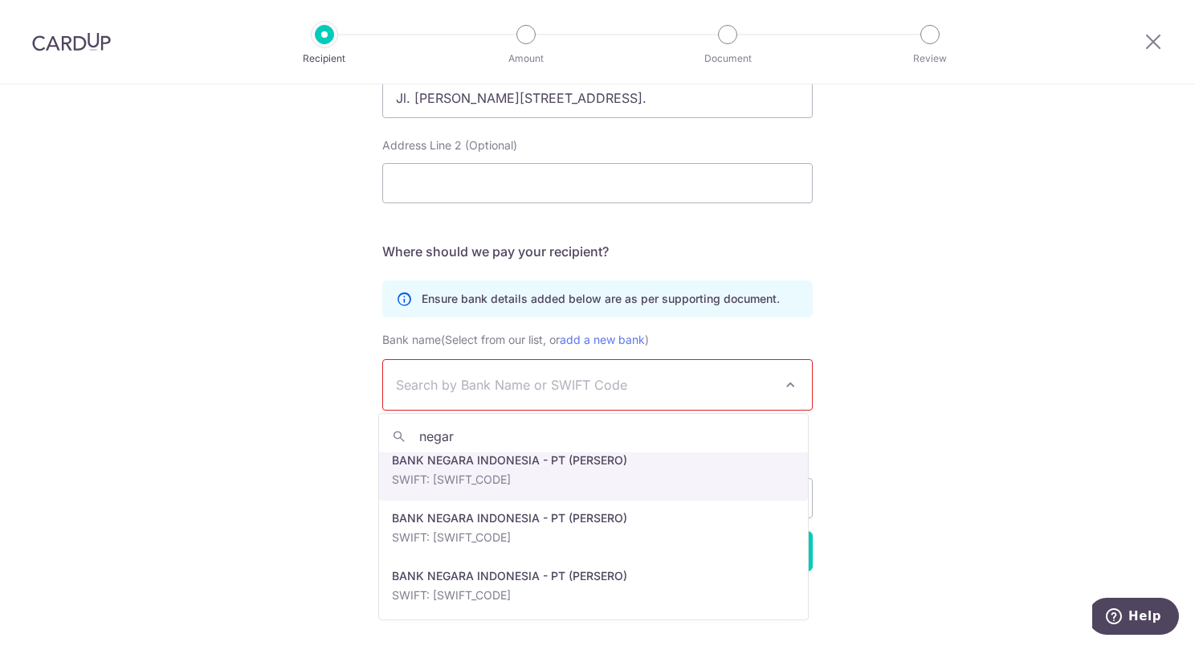
scroll to position [0, 0]
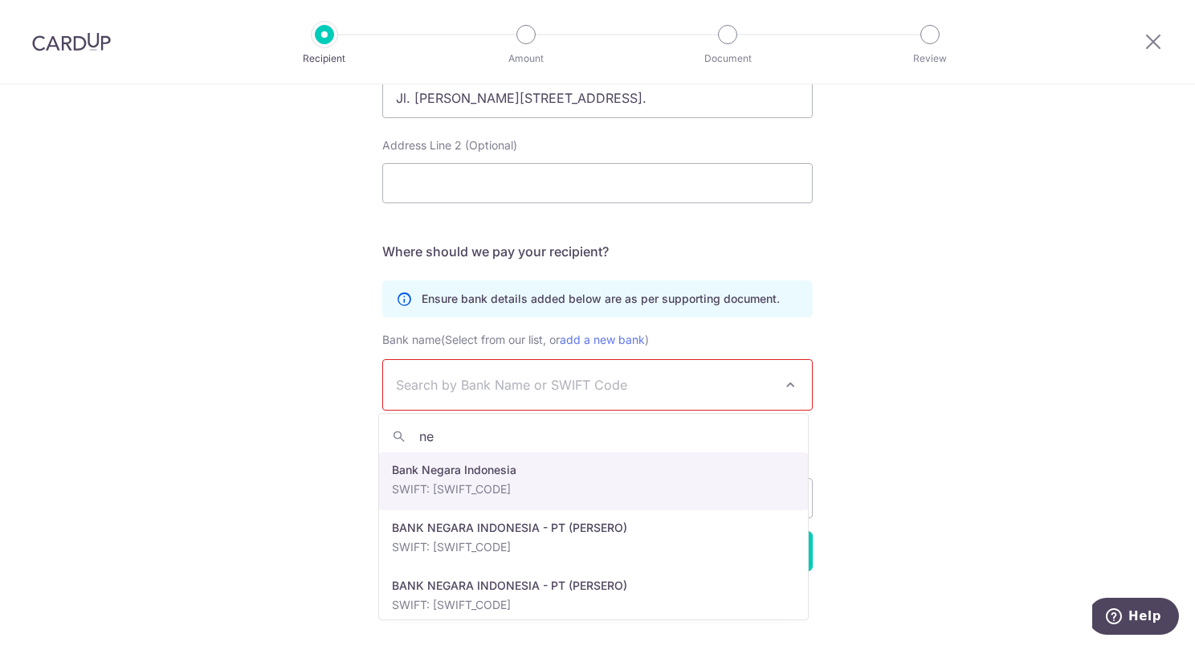
type input "n"
paste input "BNI NI DJA RNN"
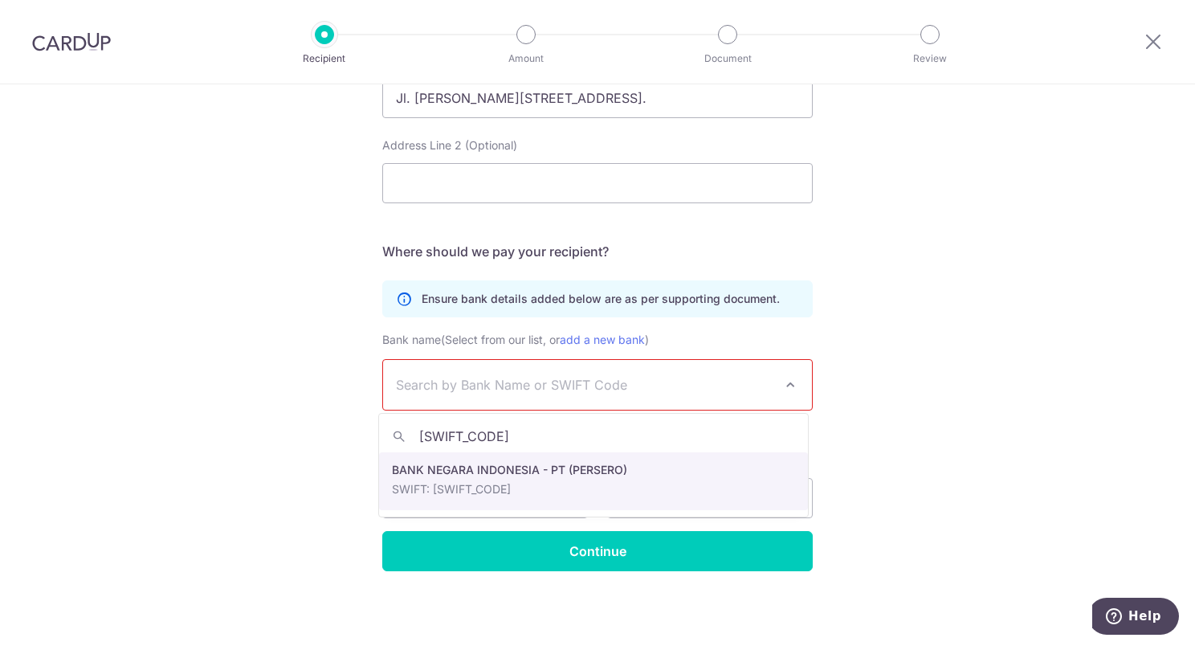
type input "BNINIDJARNN"
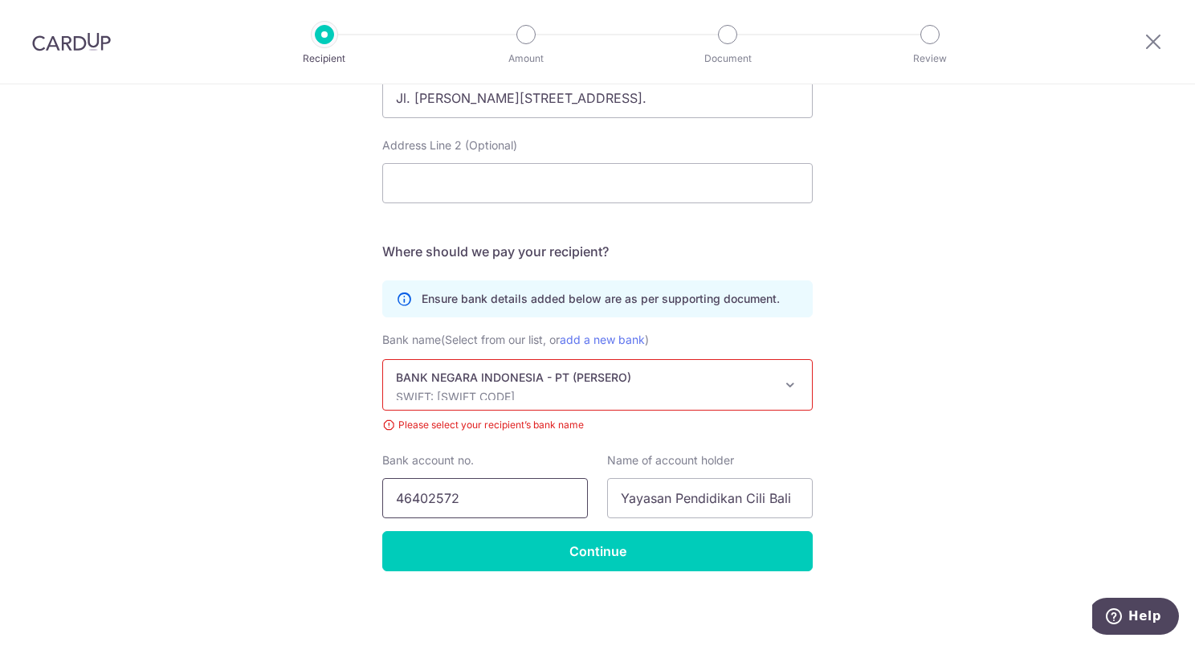
select select "2570"
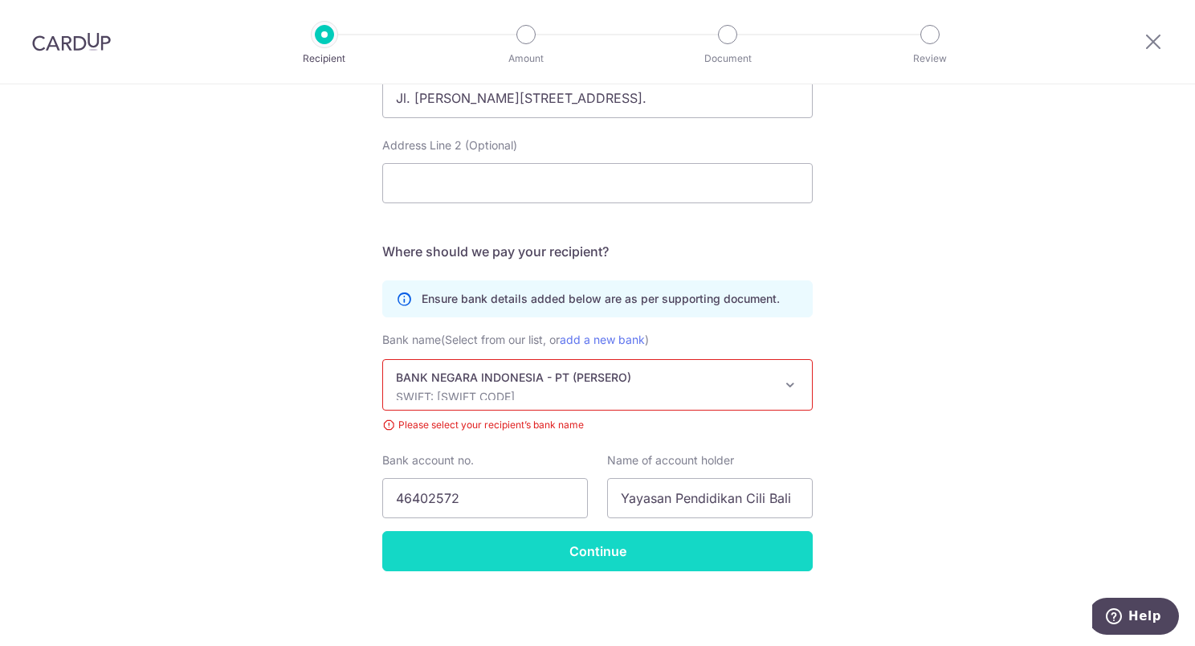
click at [596, 562] on input "Continue" at bounding box center [597, 551] width 431 height 40
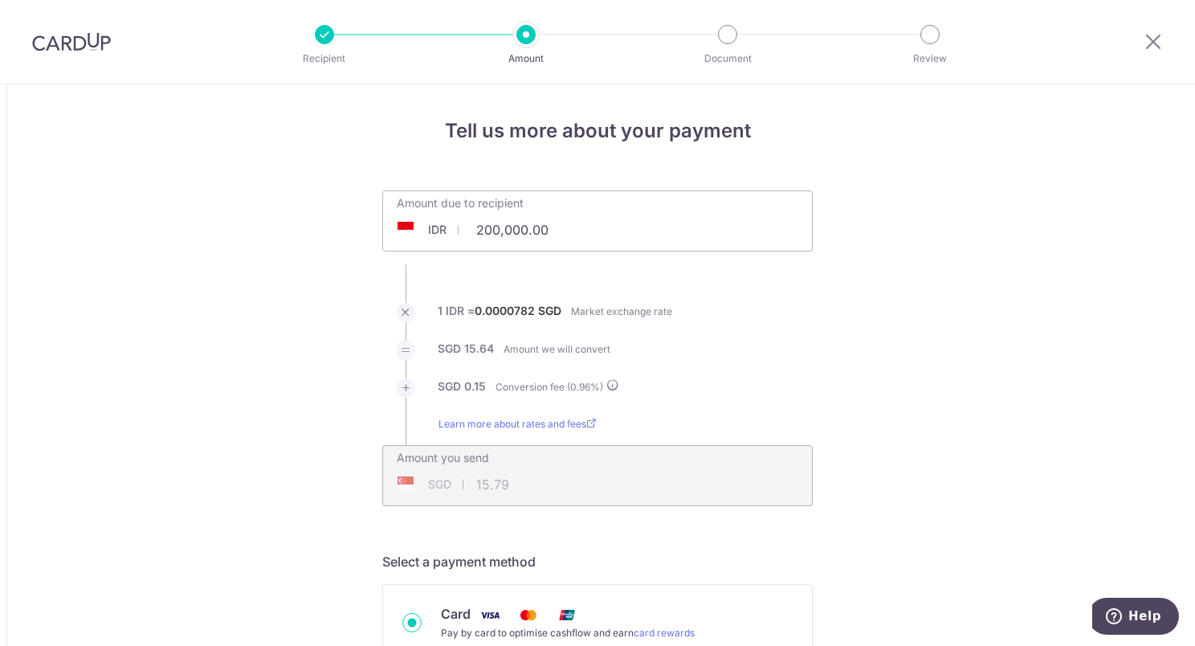
click at [506, 229] on input "200,000.00" at bounding box center [507, 229] width 248 height 37
drag, startPoint x: 551, startPoint y: 227, endPoint x: 435, endPoint y: 228, distance: 115.7
click at [435, 228] on div "IDR 200,000.00 200000" at bounding box center [507, 229] width 248 height 37
paste input "65,045,0"
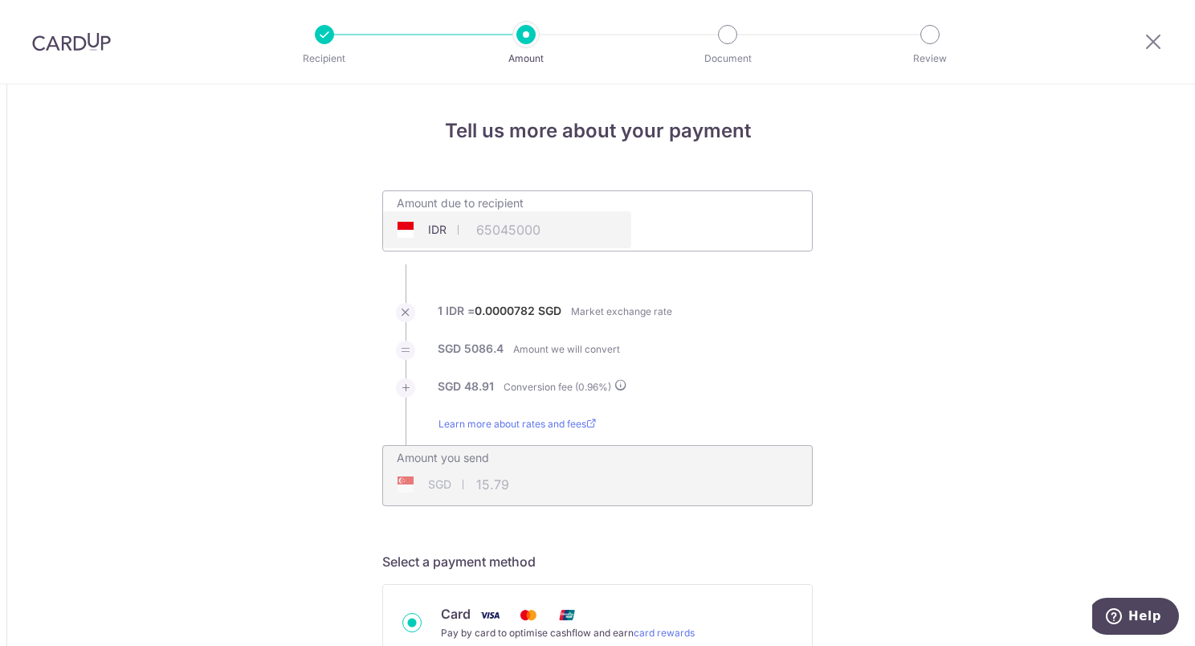
type input "65,045,000.00"
type input "5,135.31"
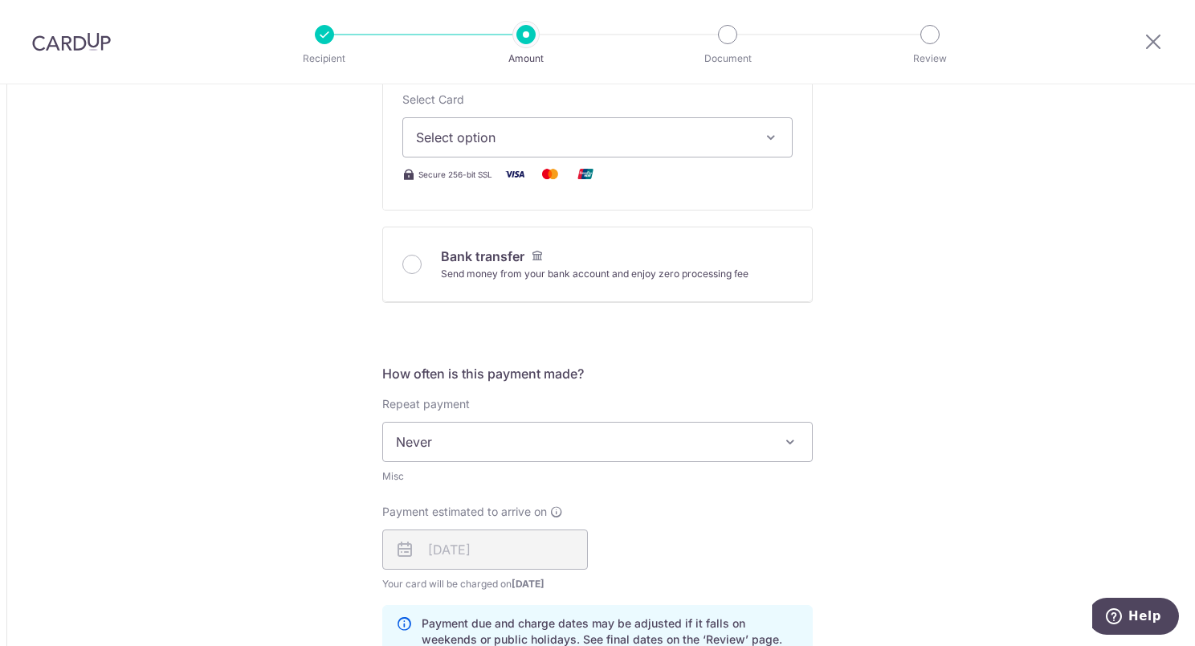
scroll to position [562, 0]
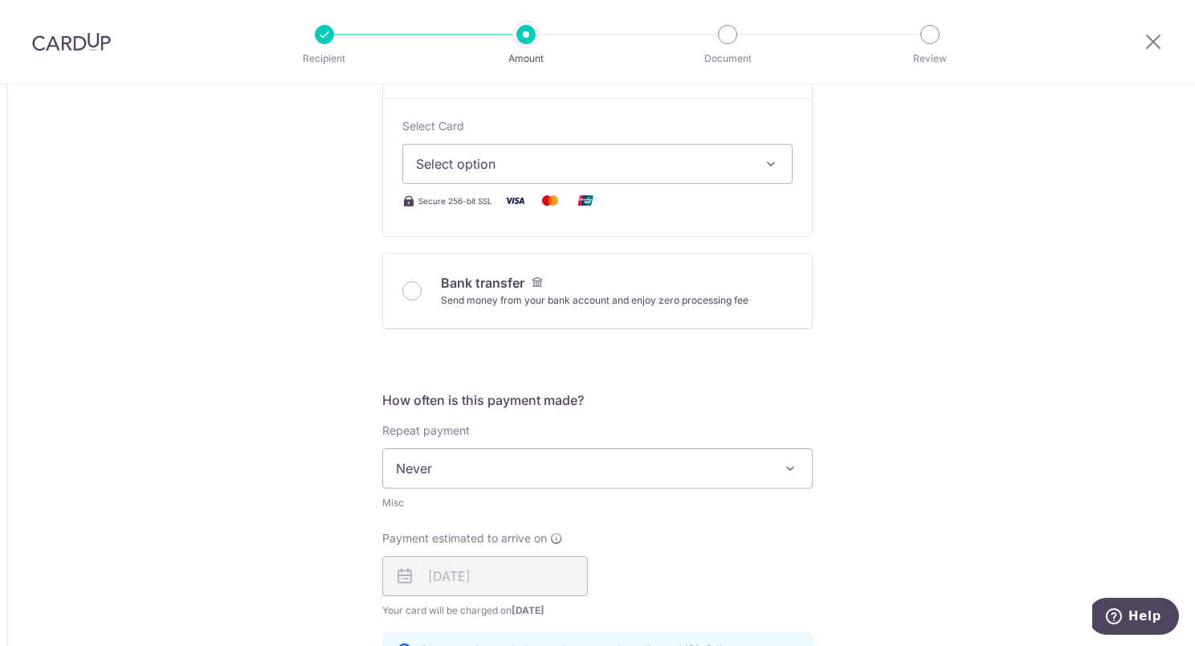
click at [763, 161] on icon "button" at bounding box center [771, 164] width 16 height 16
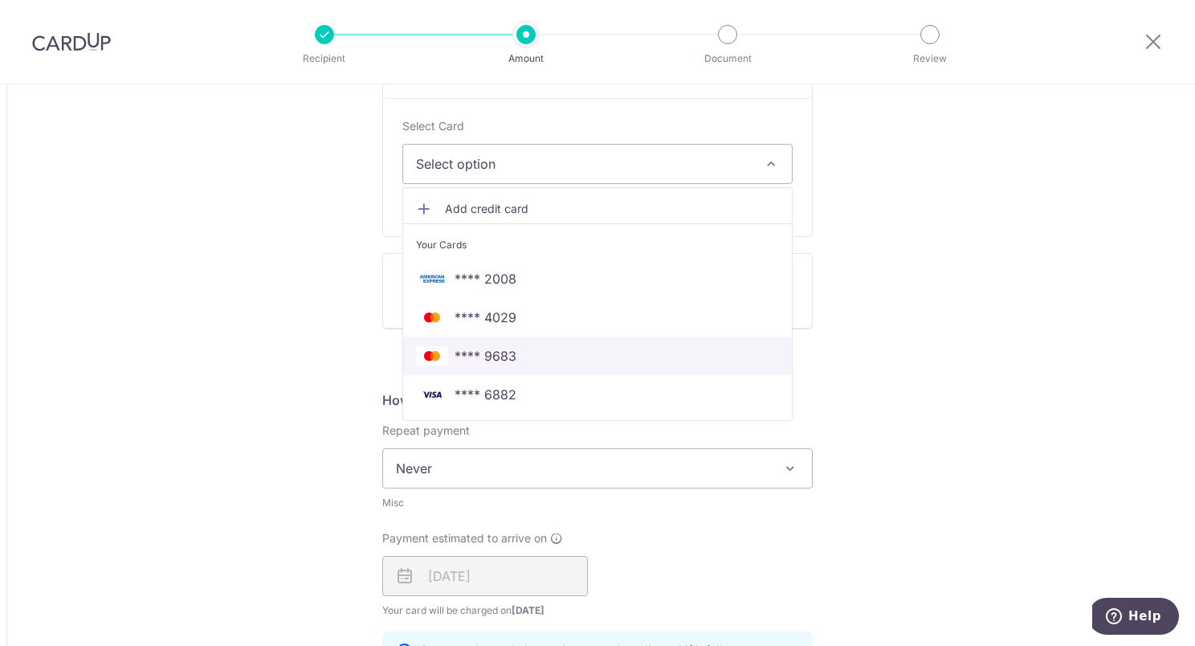
drag, startPoint x: 492, startPoint y: 363, endPoint x: 980, endPoint y: 355, distance: 488.4
click at [492, 363] on span "**** 9683" at bounding box center [486, 355] width 62 height 19
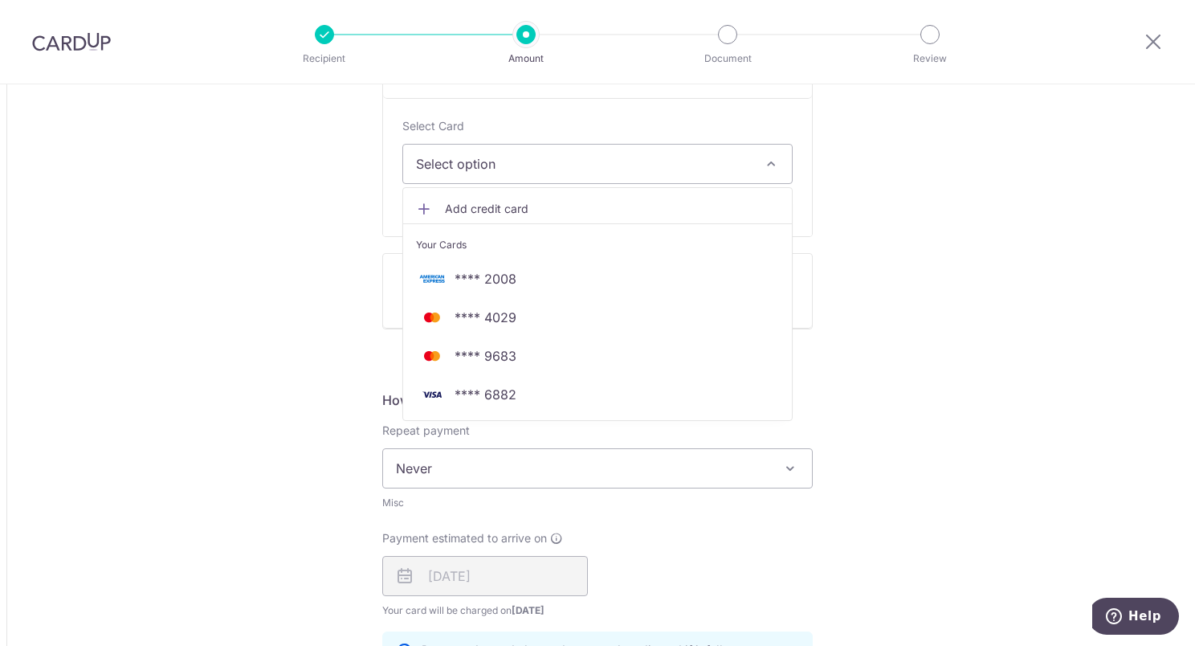
type input "65,045,000.00"
type input "5,135.32"
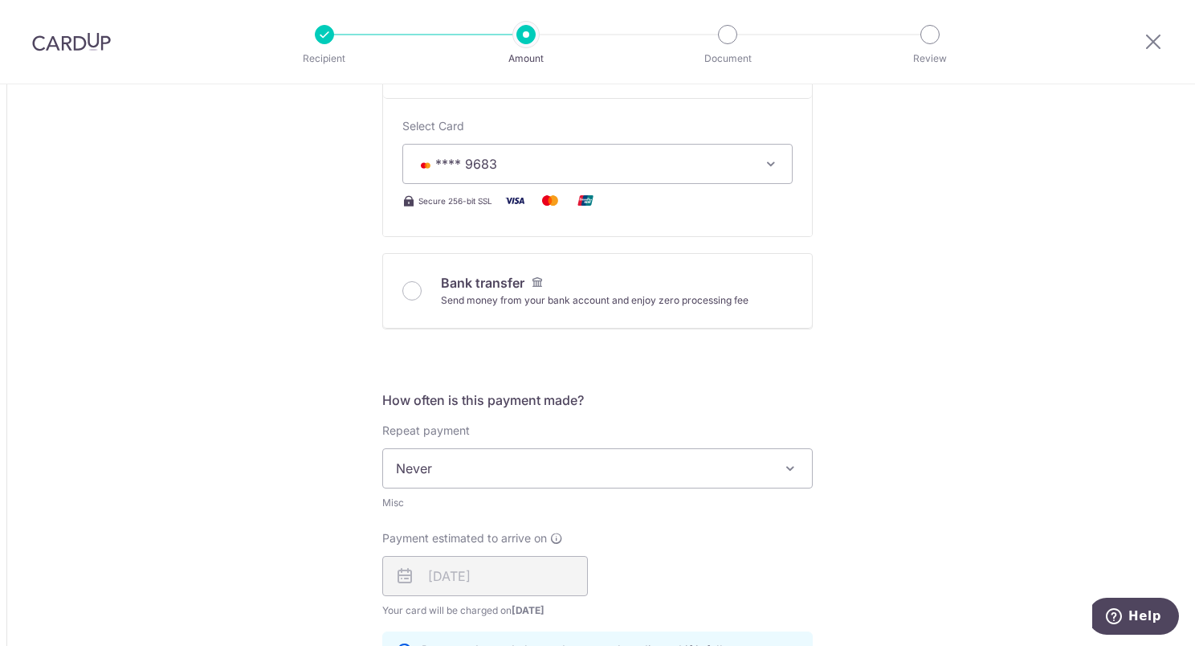
click at [980, 354] on div "Tell us more about your payment Amount due to recipient IDR 65,045,000.00 65045…" at bounding box center [597, 470] width 1195 height 1896
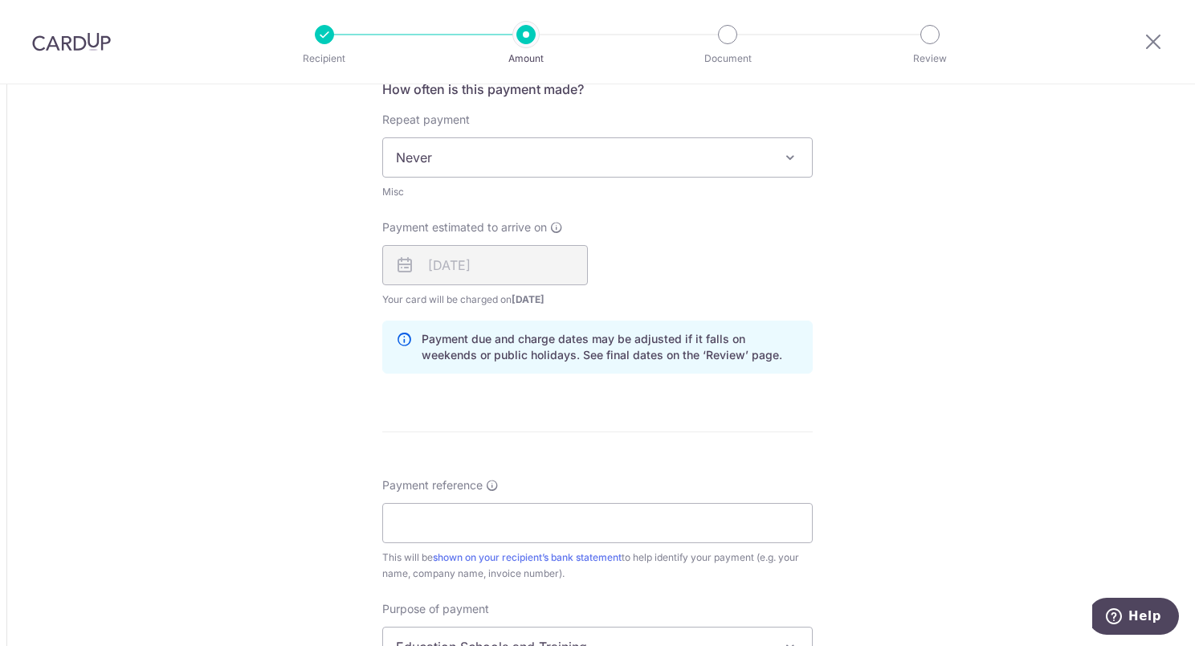
scroll to position [884, 0]
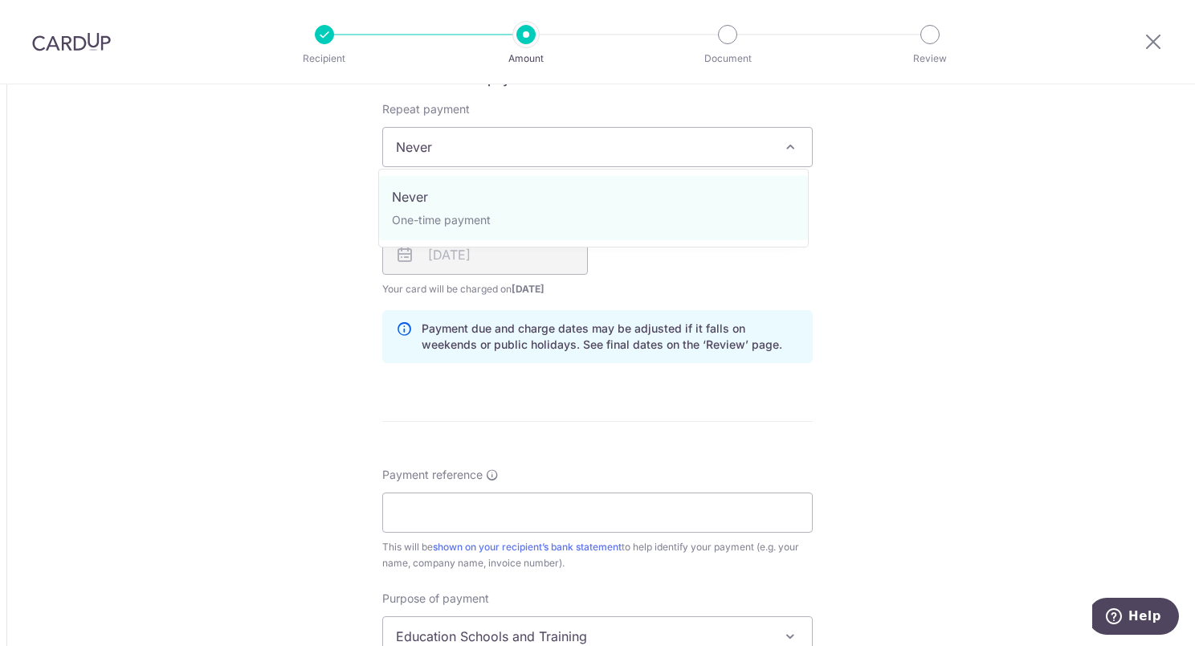
click at [752, 159] on span "Never" at bounding box center [597, 147] width 429 height 39
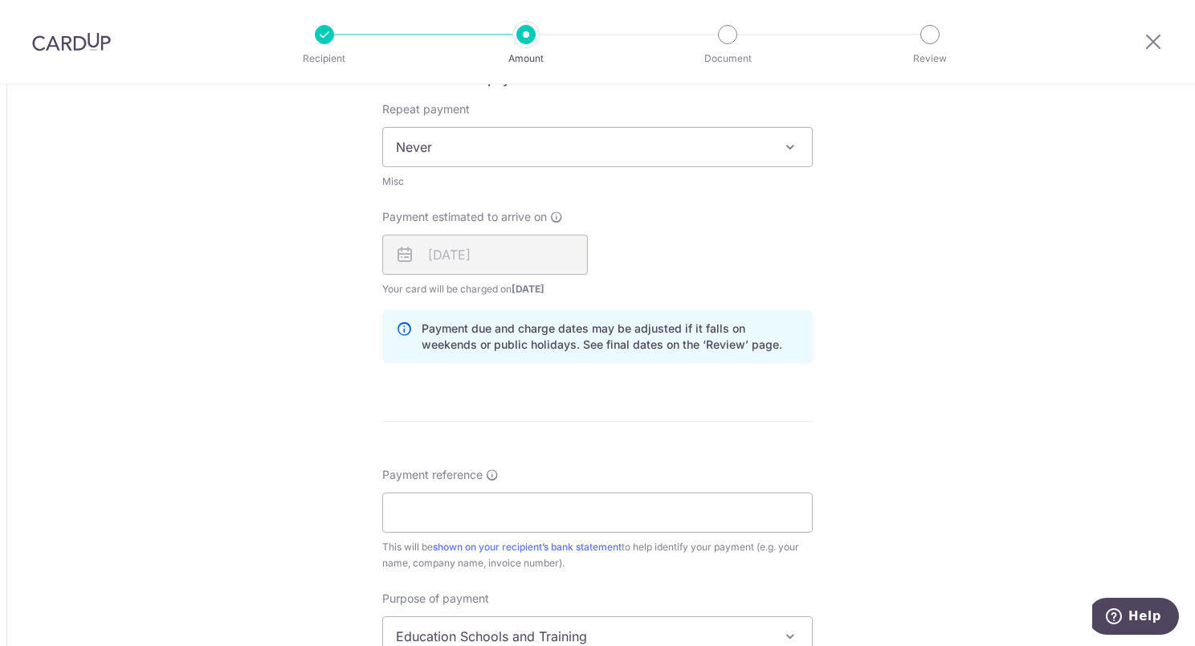
drag, startPoint x: 1057, startPoint y: 183, endPoint x: 998, endPoint y: 209, distance: 64.8
click at [1054, 185] on div "Tell us more about your payment Amount due to recipient IDR 65,045,000.00 65045…" at bounding box center [597, 149] width 1195 height 1896
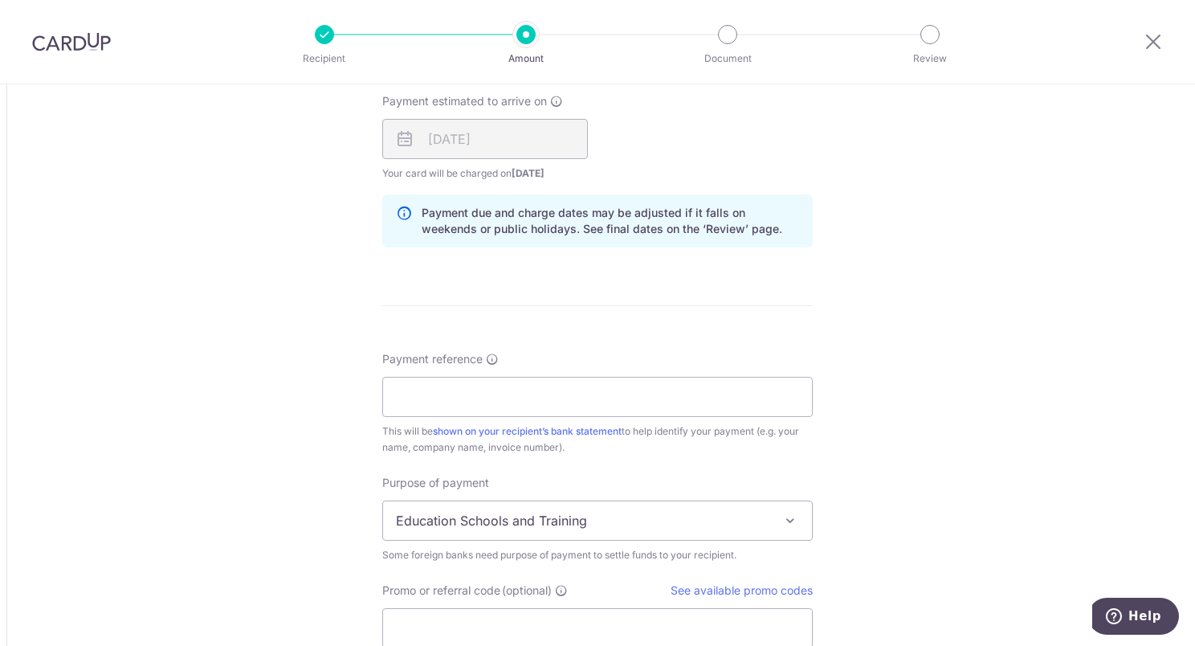
scroll to position [1125, 0]
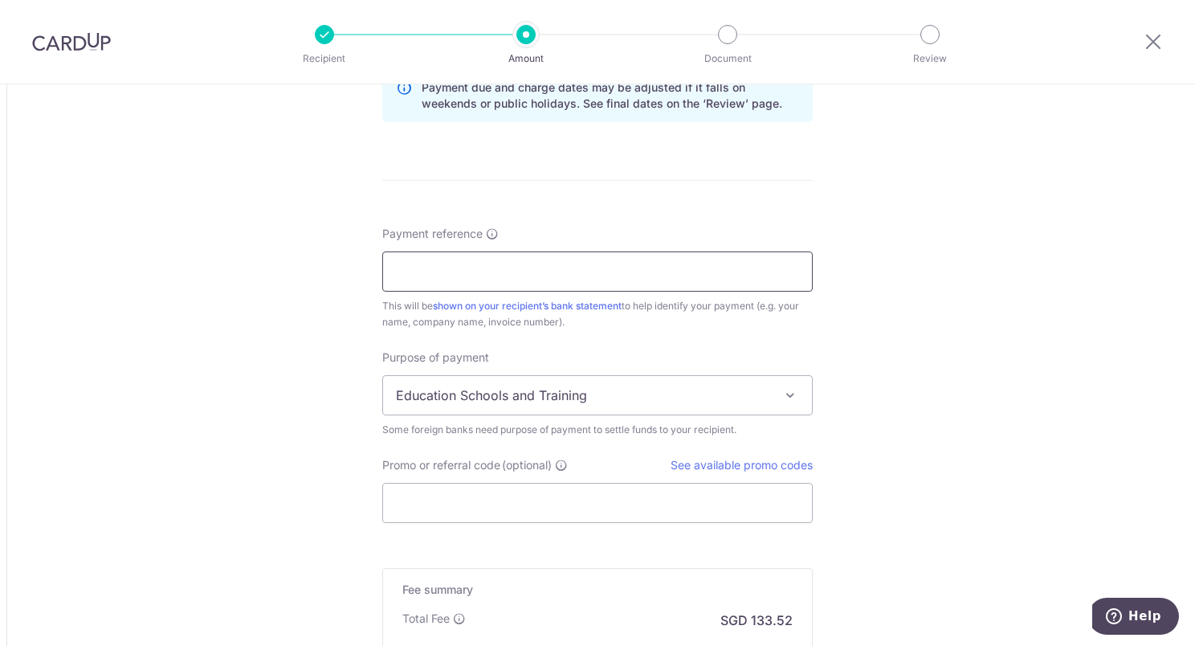
click at [455, 280] on input "Payment reference" at bounding box center [597, 271] width 431 height 40
paste input "0019-III/IV/2526/R"
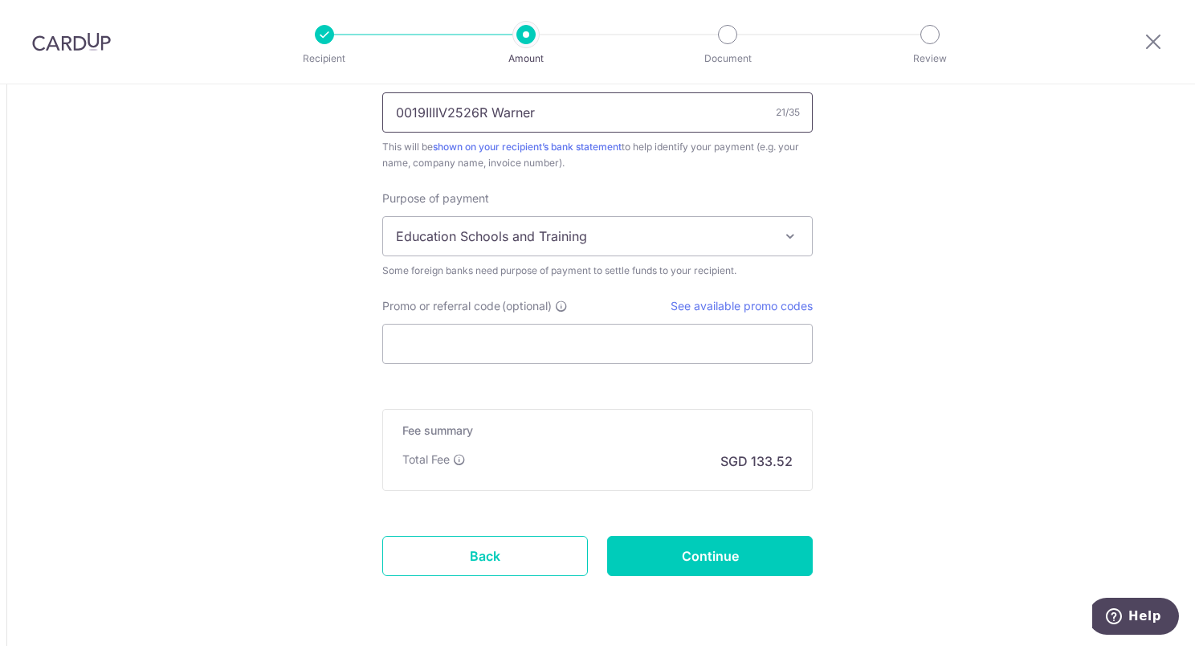
scroll to position [1285, 0]
type input "0019IIIIV2526R Warner"
click at [484, 334] on input "Promo or referral code (optional)" at bounding box center [597, 342] width 431 height 40
click at [713, 302] on link "See available promo codes" at bounding box center [742, 304] width 142 height 14
click at [445, 325] on input "Promo or referral code (optional)" at bounding box center [597, 342] width 431 height 40
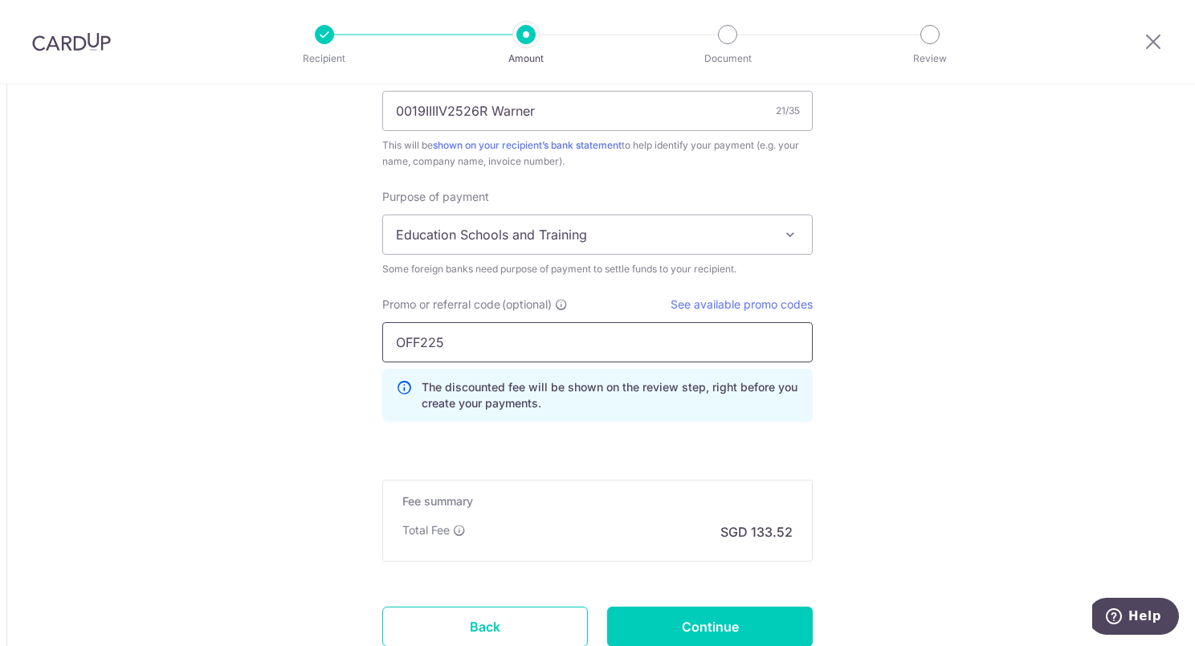
type input "OFF225"
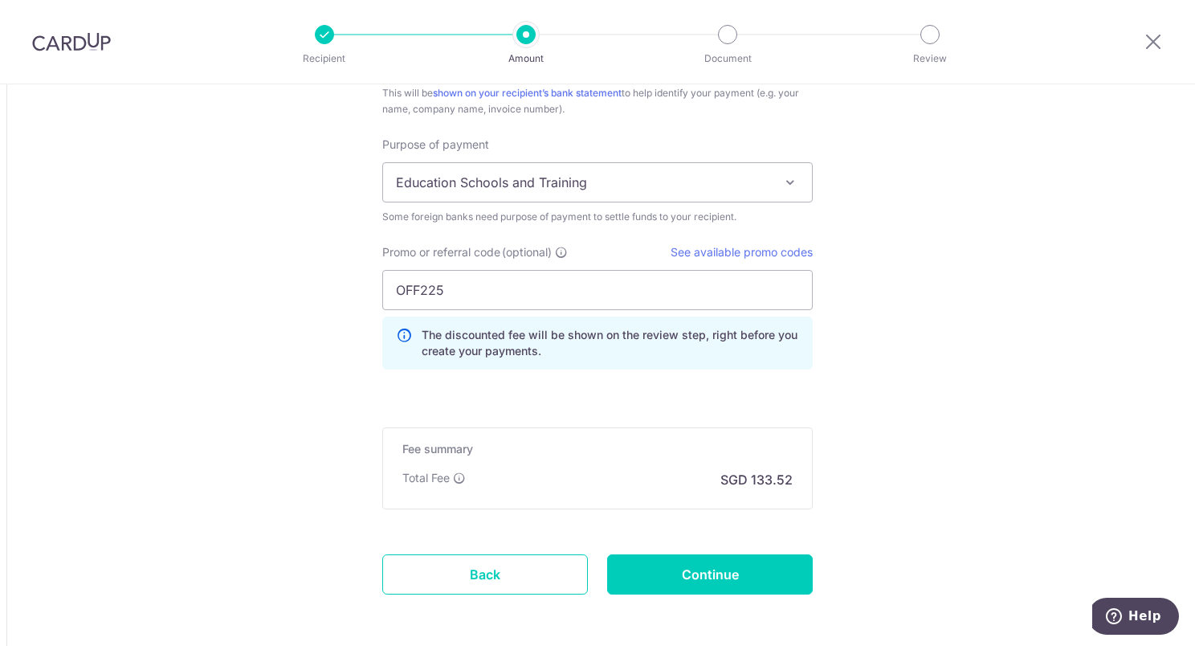
scroll to position [1366, 0]
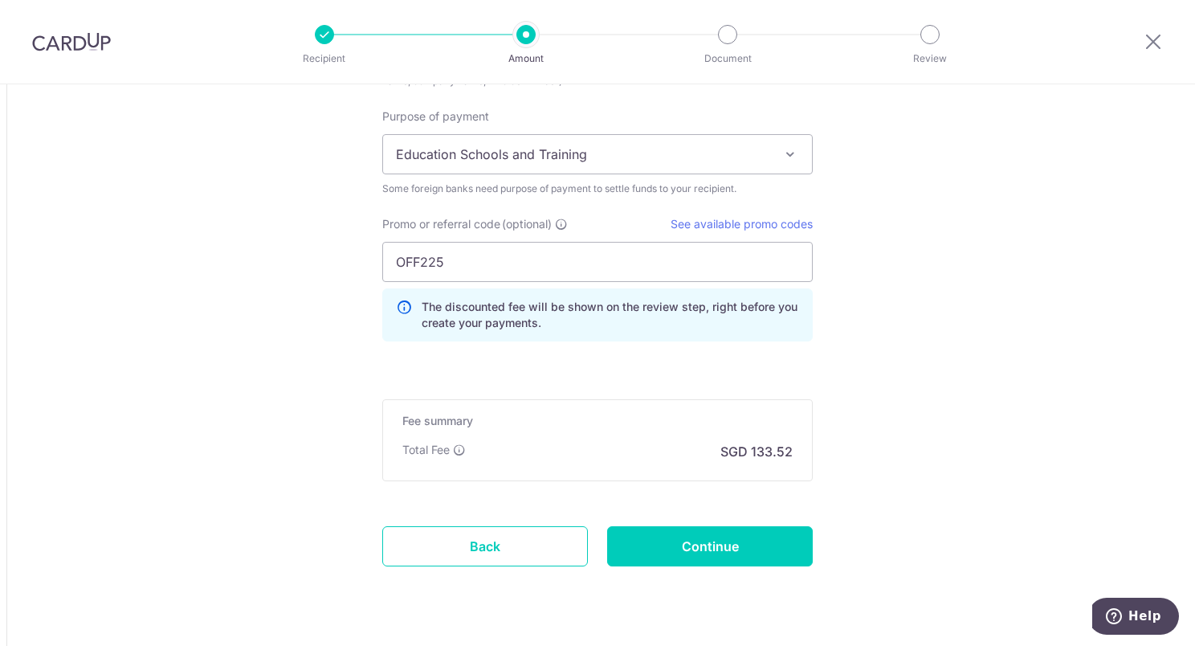
drag, startPoint x: 131, startPoint y: 475, endPoint x: 296, endPoint y: 504, distance: 167.3
click at [695, 545] on input "Continue" at bounding box center [710, 546] width 206 height 40
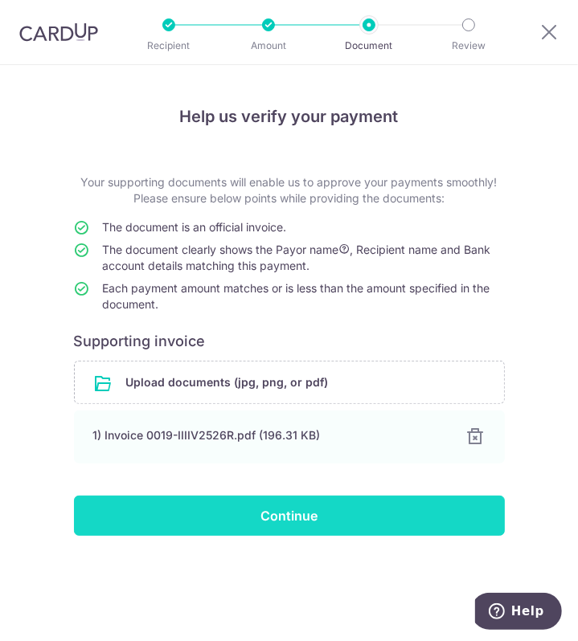
click at [306, 512] on input "Continue" at bounding box center [289, 516] width 431 height 40
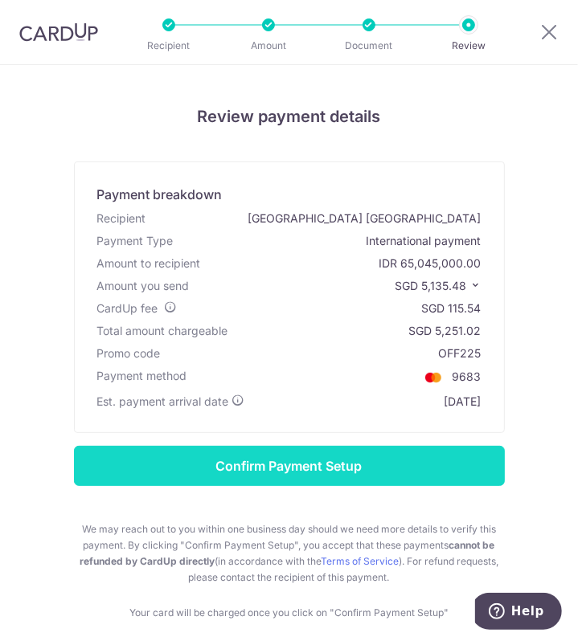
drag, startPoint x: 533, startPoint y: 466, endPoint x: 449, endPoint y: 474, distance: 83.9
click at [533, 466] on form "Confirm Payment Setup We may reach out to you within one business day should we…" at bounding box center [288, 516] width 557 height 140
click at [288, 467] on input "Confirm Payment Setup" at bounding box center [289, 466] width 431 height 40
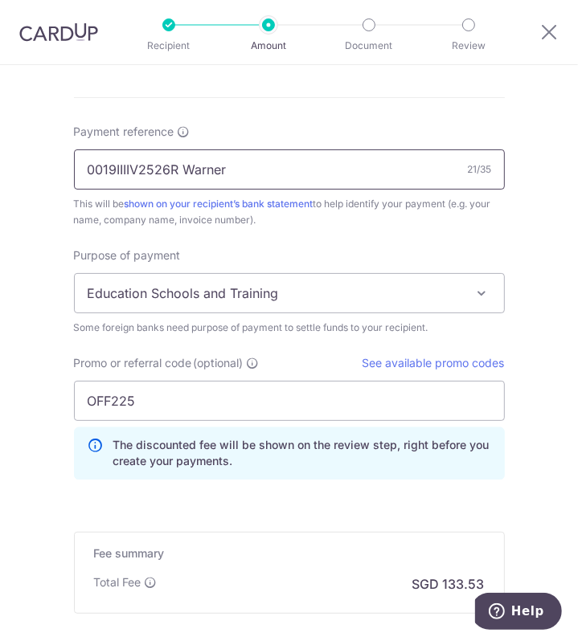
scroll to position [1431, 0]
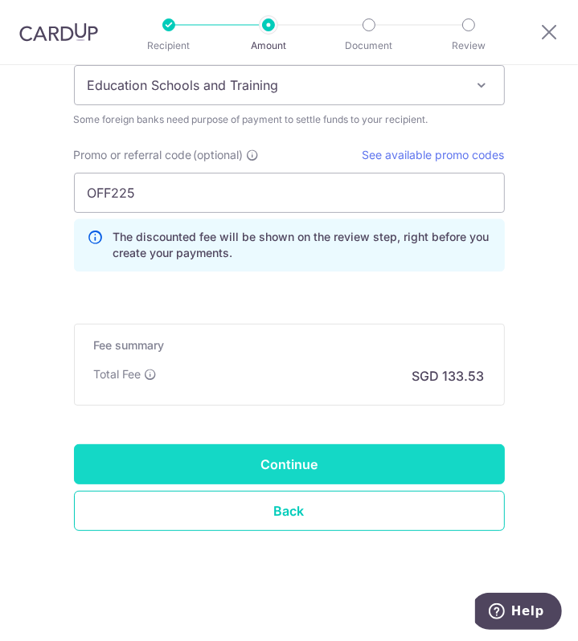
click at [280, 458] on input "Continue" at bounding box center [289, 464] width 431 height 40
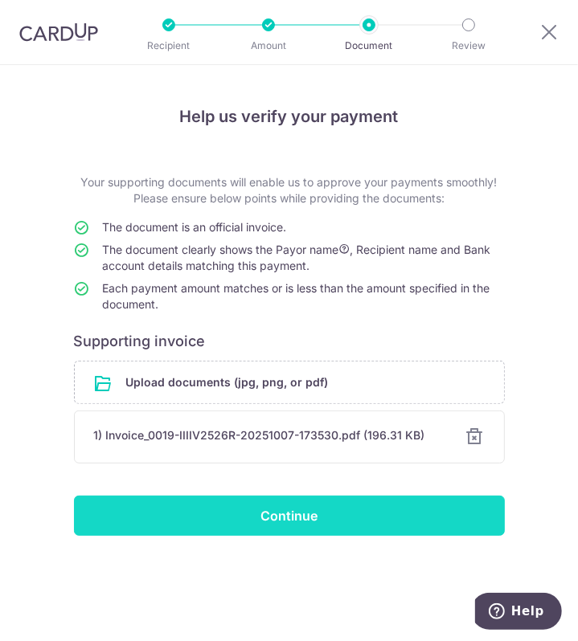
click at [280, 509] on input "Continue" at bounding box center [289, 516] width 431 height 40
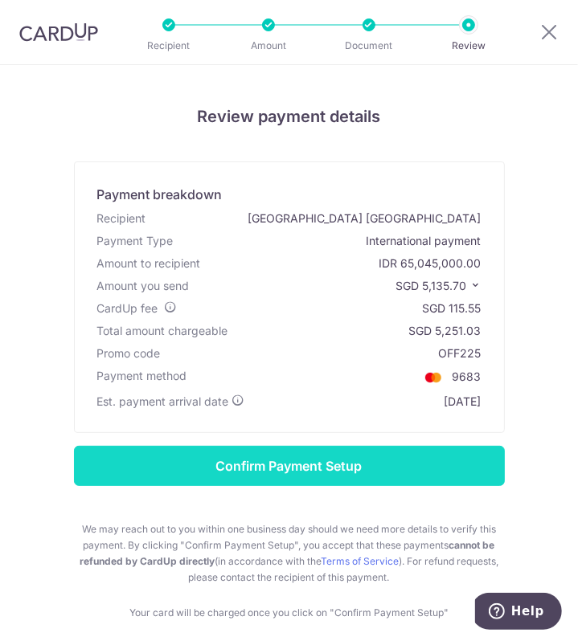
click at [272, 462] on input "Confirm Payment Setup" at bounding box center [289, 466] width 431 height 40
